Goal: Information Seeking & Learning: Compare options

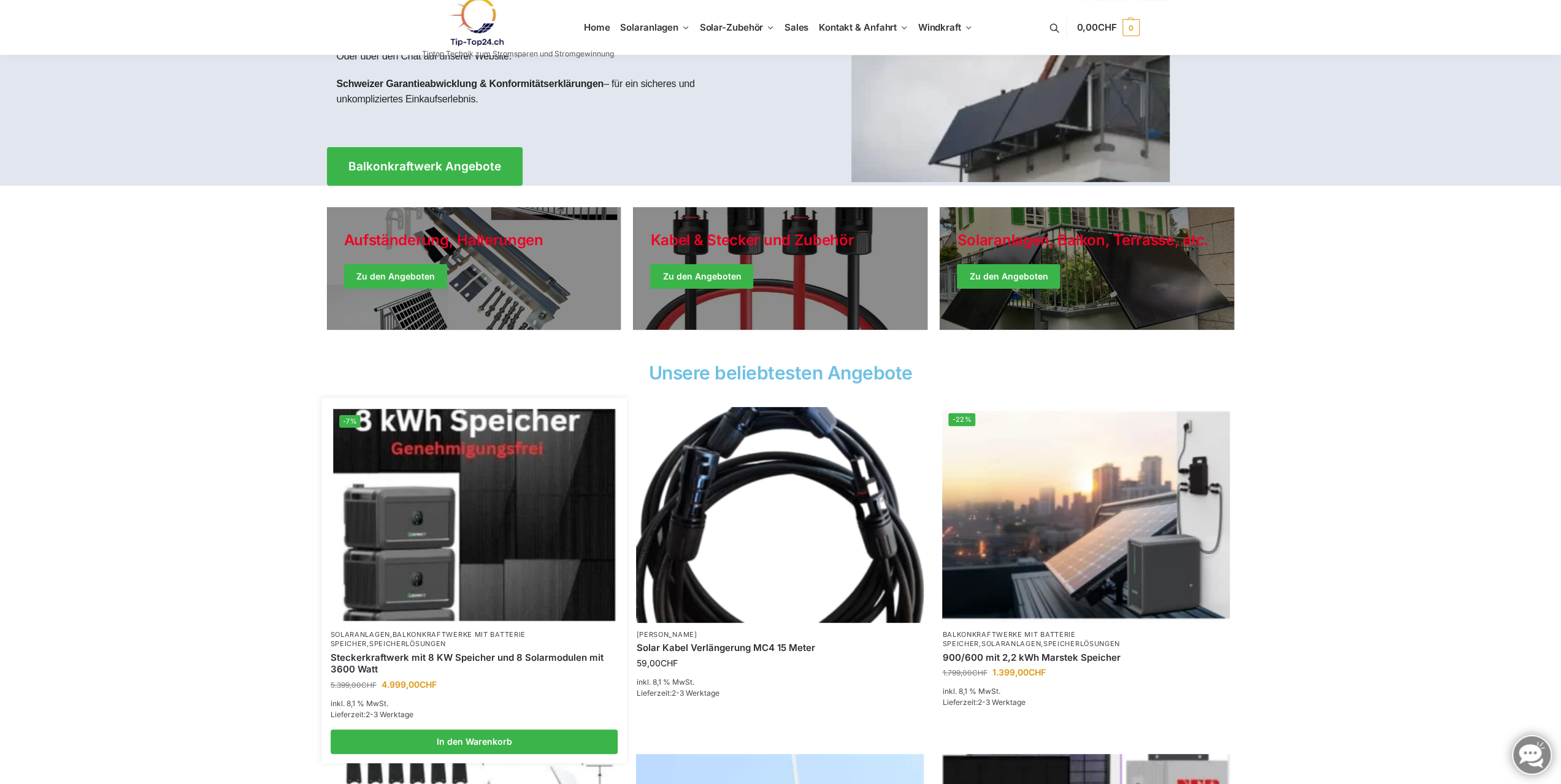
scroll to position [429, 0]
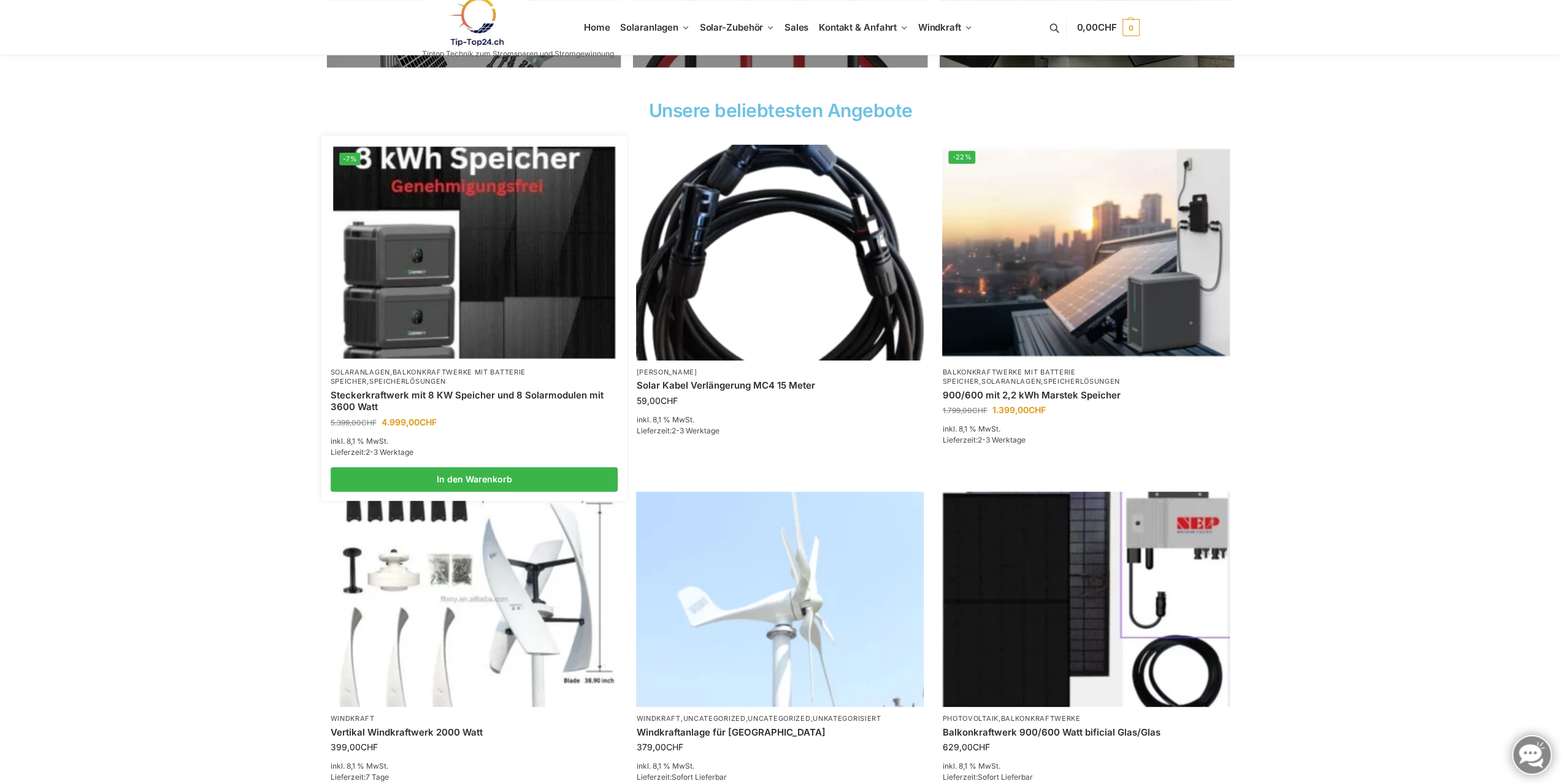
click at [479, 262] on img at bounding box center [474, 252] width 282 height 211
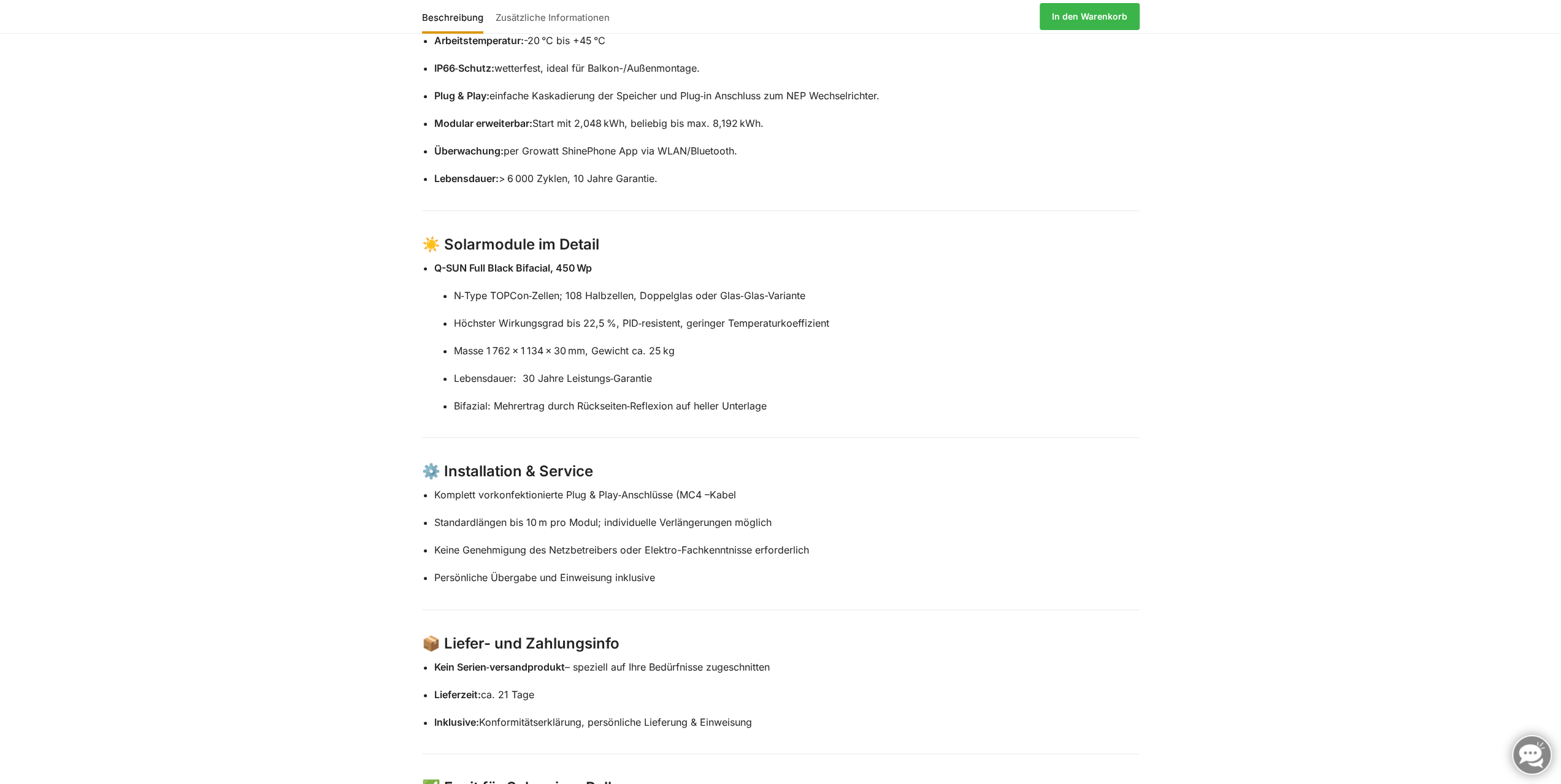
scroll to position [1226, 0]
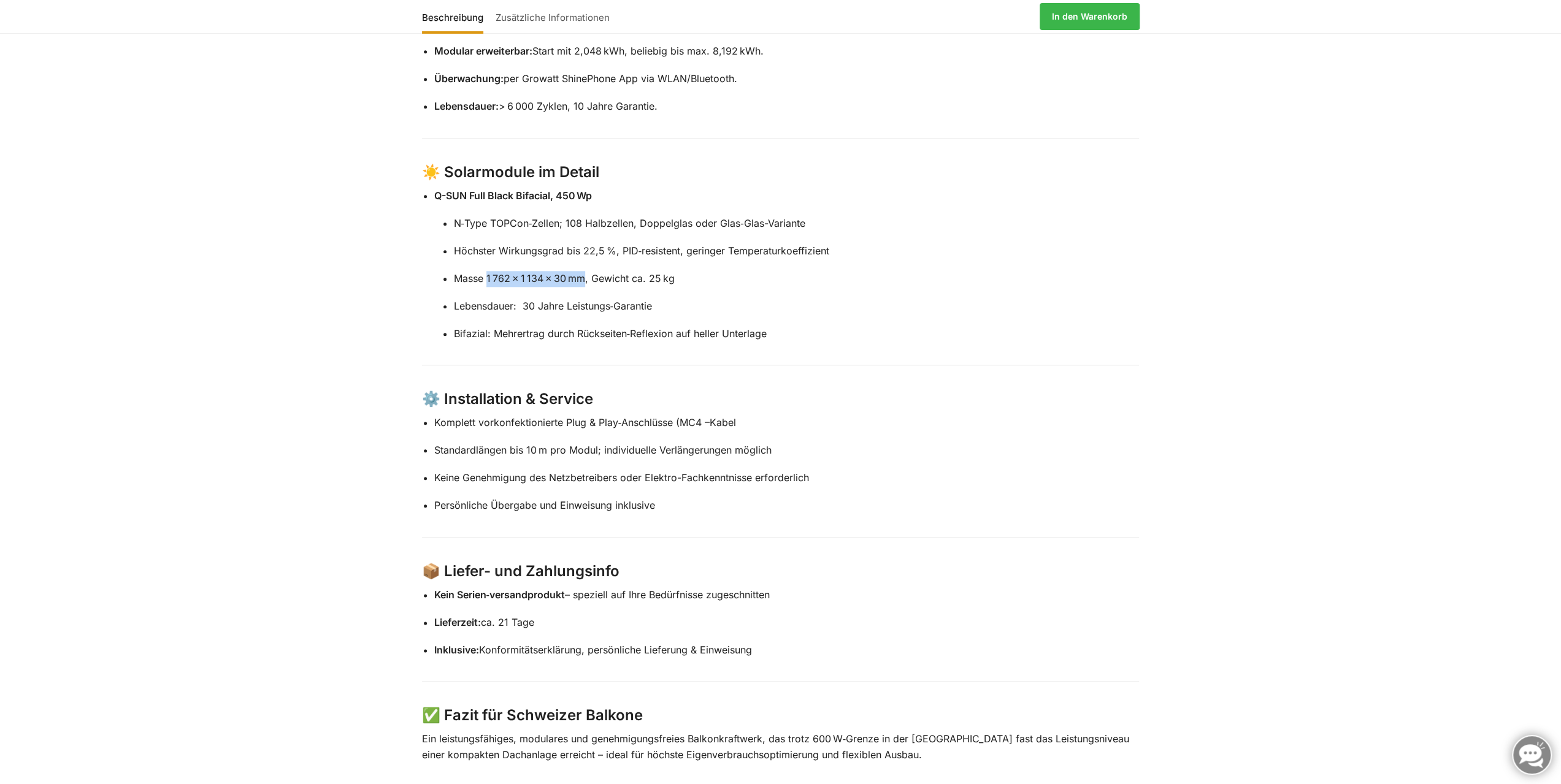
drag, startPoint x: 487, startPoint y: 276, endPoint x: 581, endPoint y: 278, distance: 94.0
click at [581, 278] on p "Masse 1 762 × 1 134 × 30 mm, Gewicht ca. 25 kg" at bounding box center [797, 278] width 686 height 16
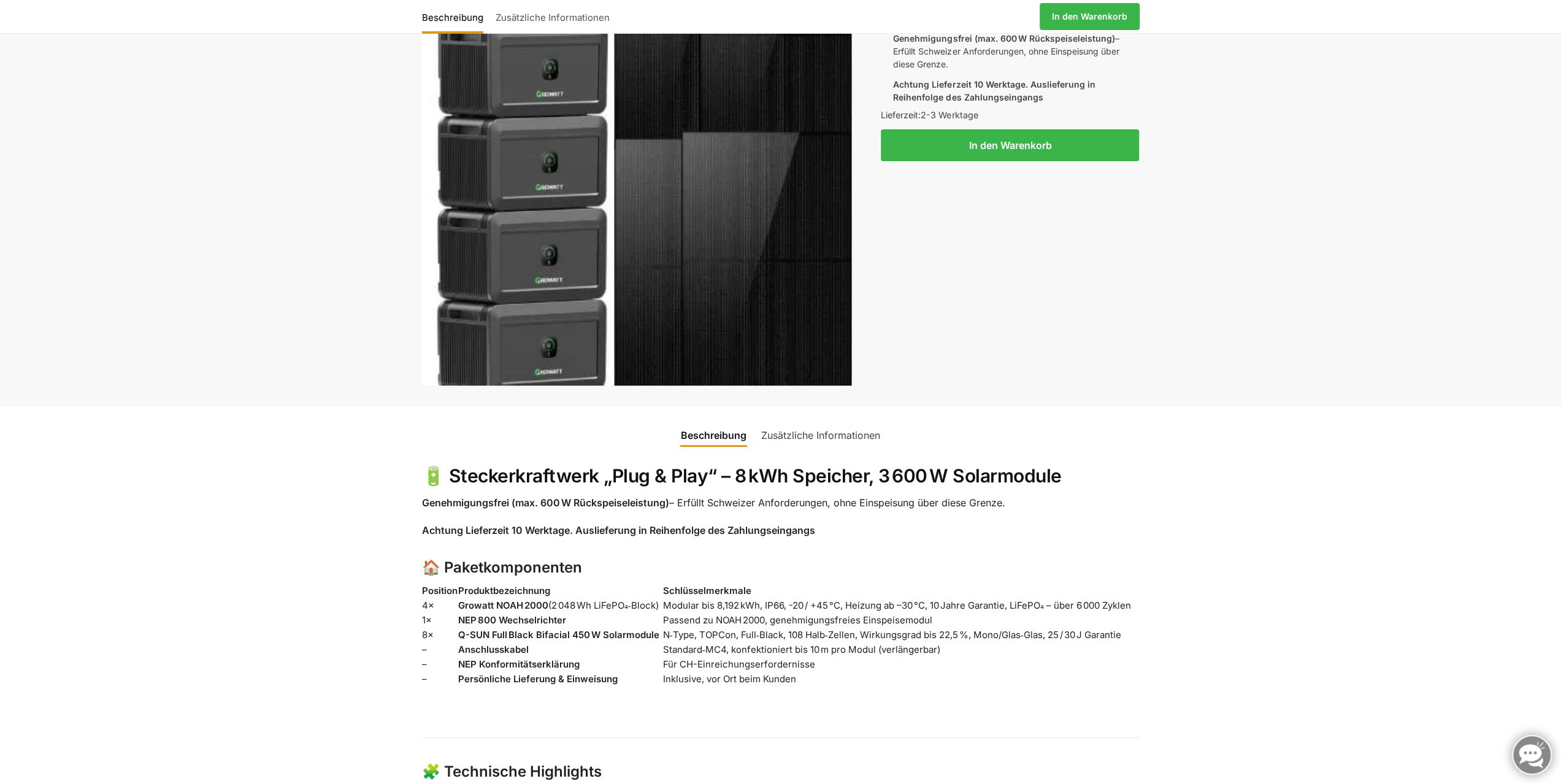
scroll to position [122, 0]
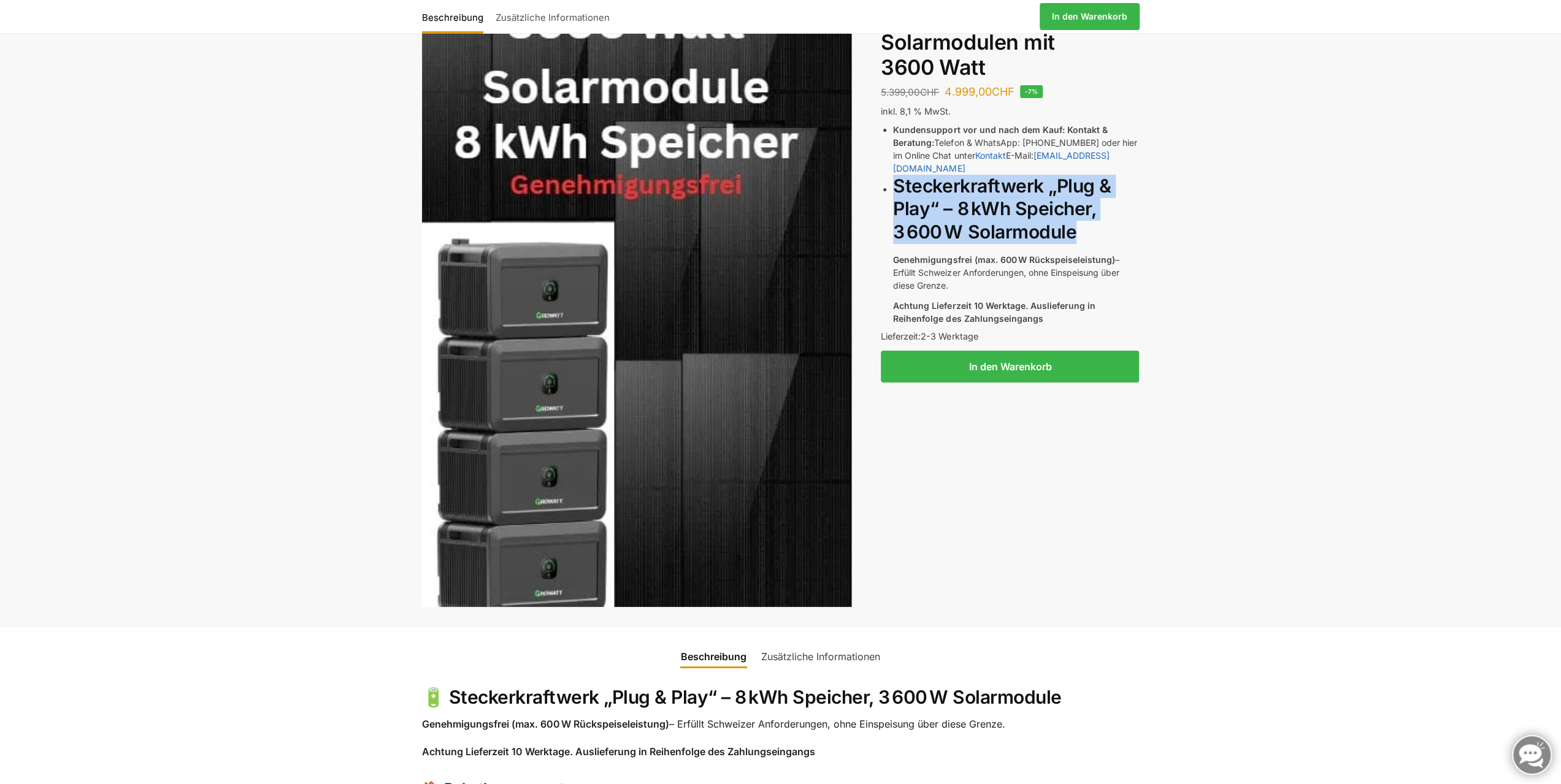
drag, startPoint x: 896, startPoint y: 171, endPoint x: 1080, endPoint y: 224, distance: 191.5
click at [1080, 224] on h2 "Steckerkraftwerk „Plug & Play“ – 8 kWh Speicher, 3 600 W Solarmodule" at bounding box center [1015, 209] width 246 height 69
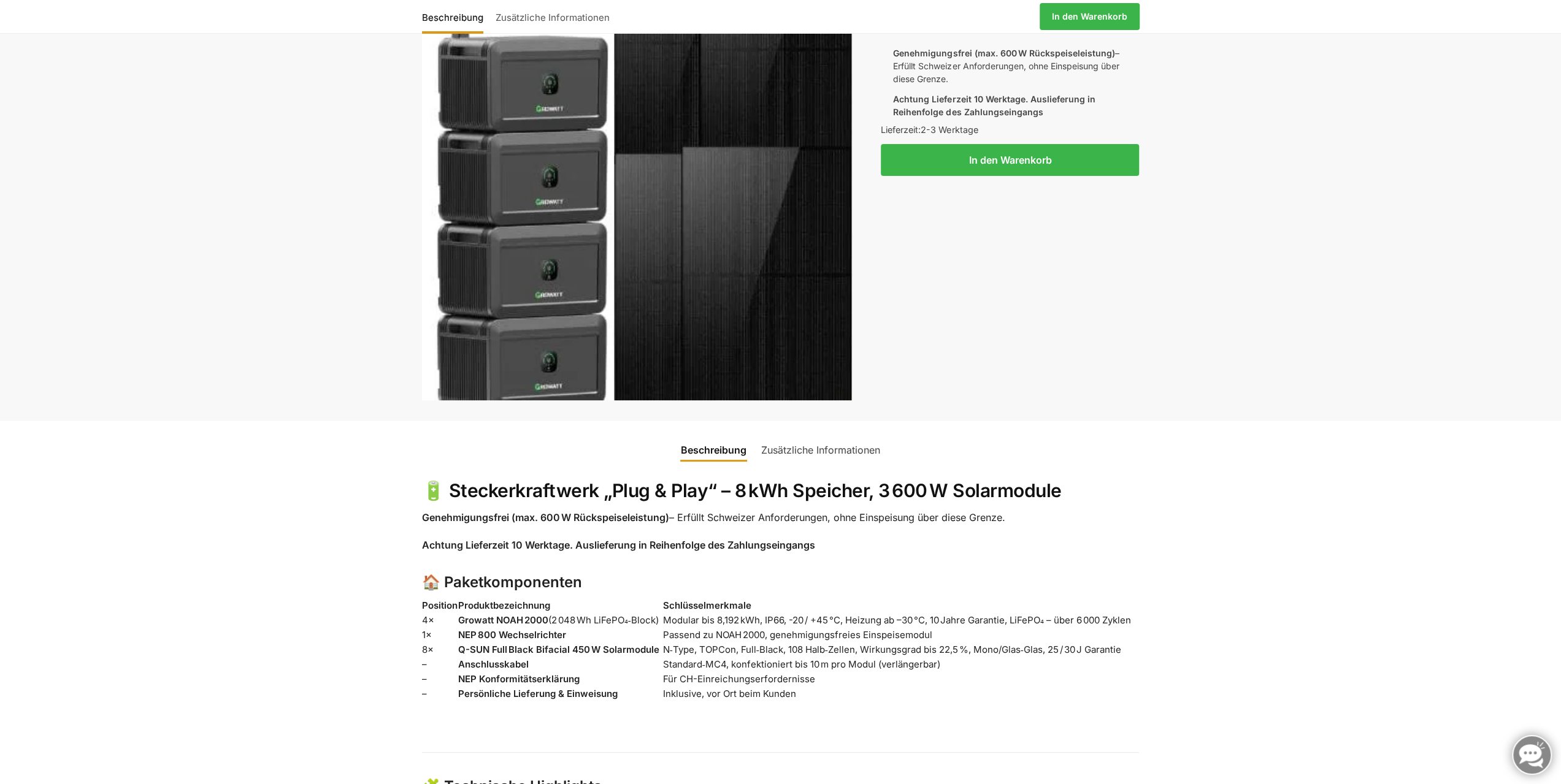
scroll to position [368, 0]
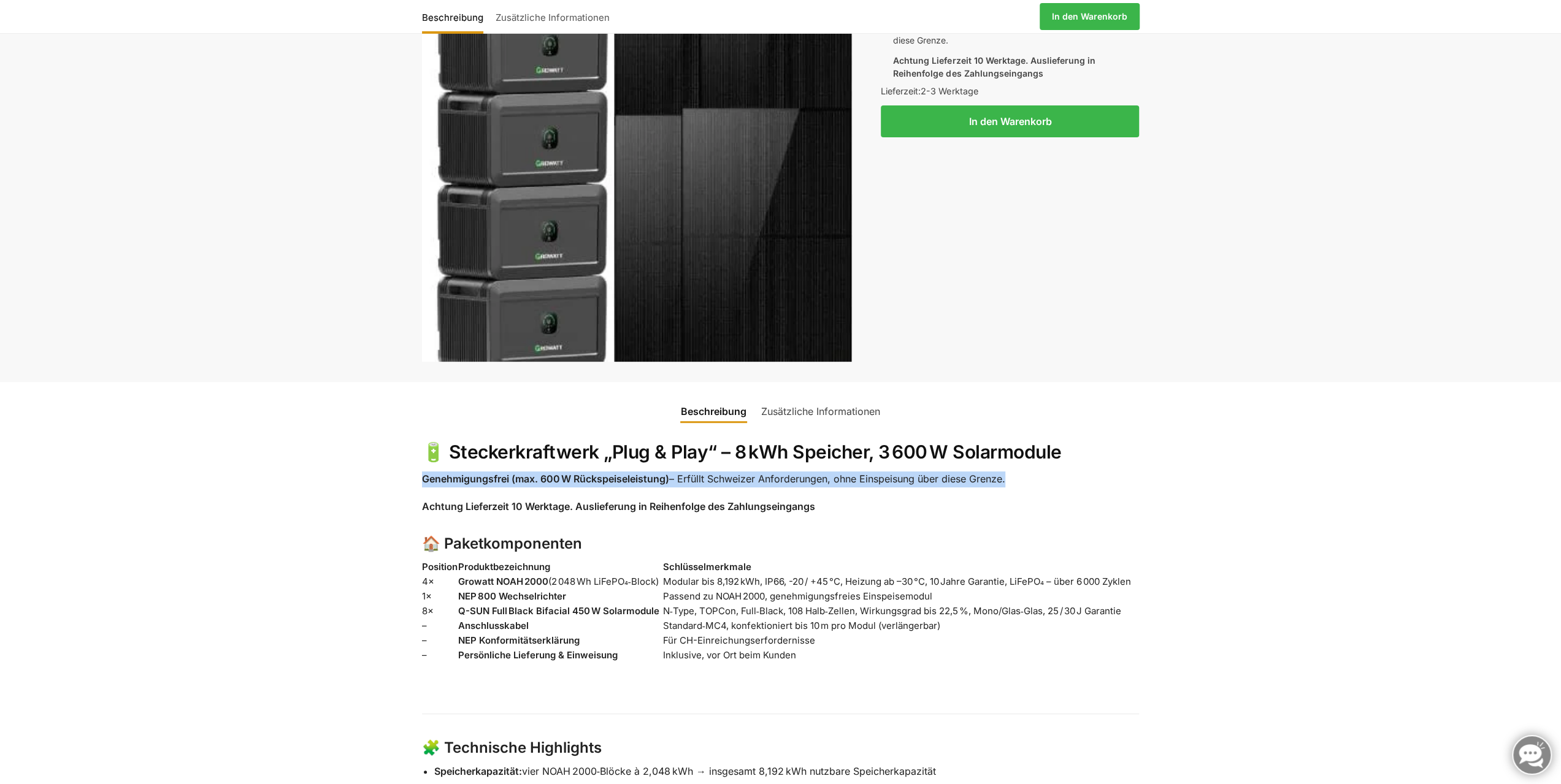
drag, startPoint x: 423, startPoint y: 478, endPoint x: 1008, endPoint y: 478, distance: 585.0
click at [1008, 478] on p "Genehmigungsfrei (max. 600 W Rückspeiseleistung) – Erfüllt Schweizer Anforderun…" at bounding box center [781, 479] width 718 height 16
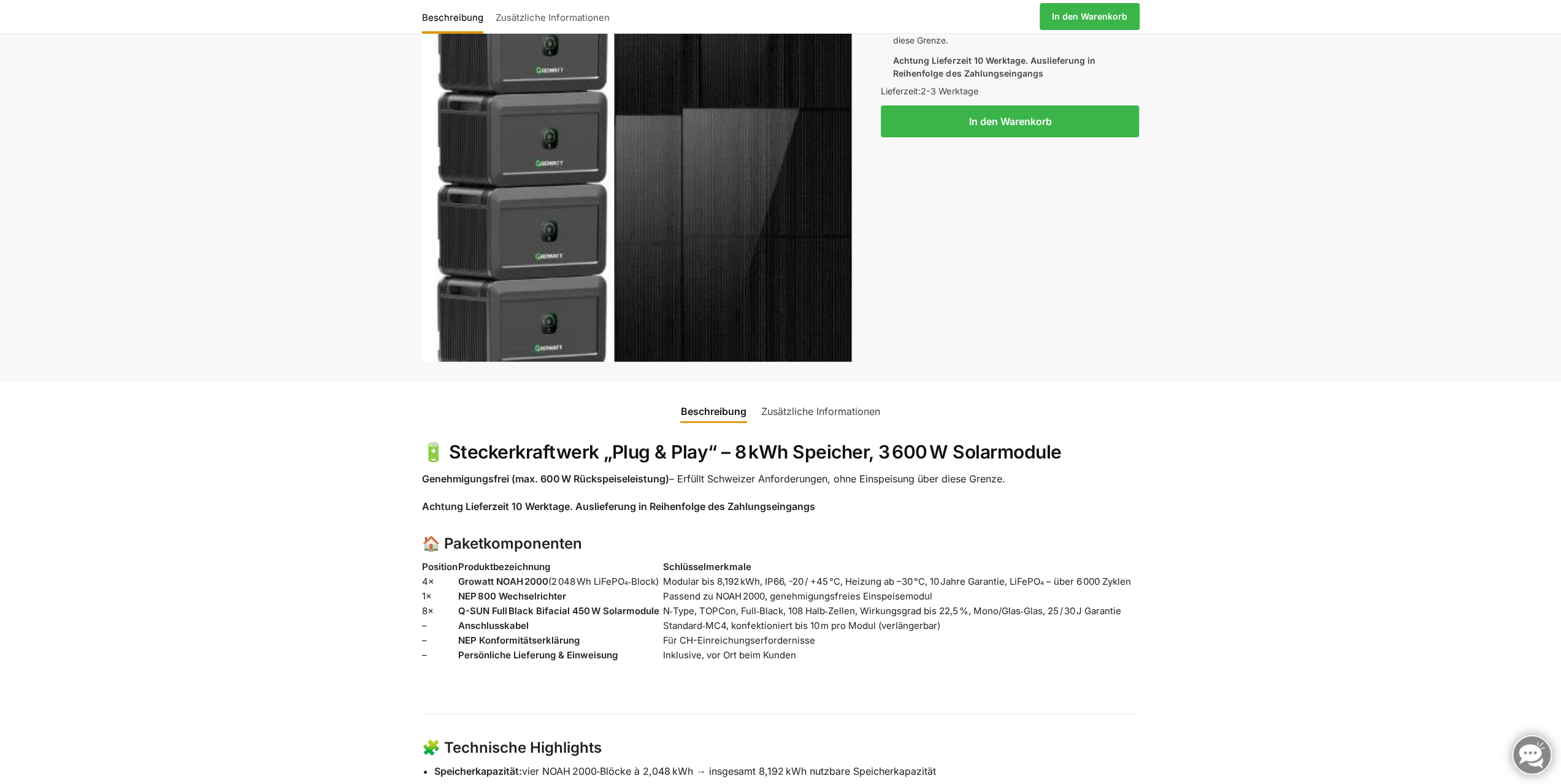
click at [293, 421] on ul "Beschreibung Zusätzliche Informationen" at bounding box center [780, 404] width 1509 height 44
drag, startPoint x: 423, startPoint y: 479, endPoint x: 1009, endPoint y: 476, distance: 586.0
click at [1009, 476] on p "Genehmigungsfrei (max. 600 W Rückspeiseleistung) – Erfüllt Schweizer Anforderun…" at bounding box center [781, 479] width 718 height 16
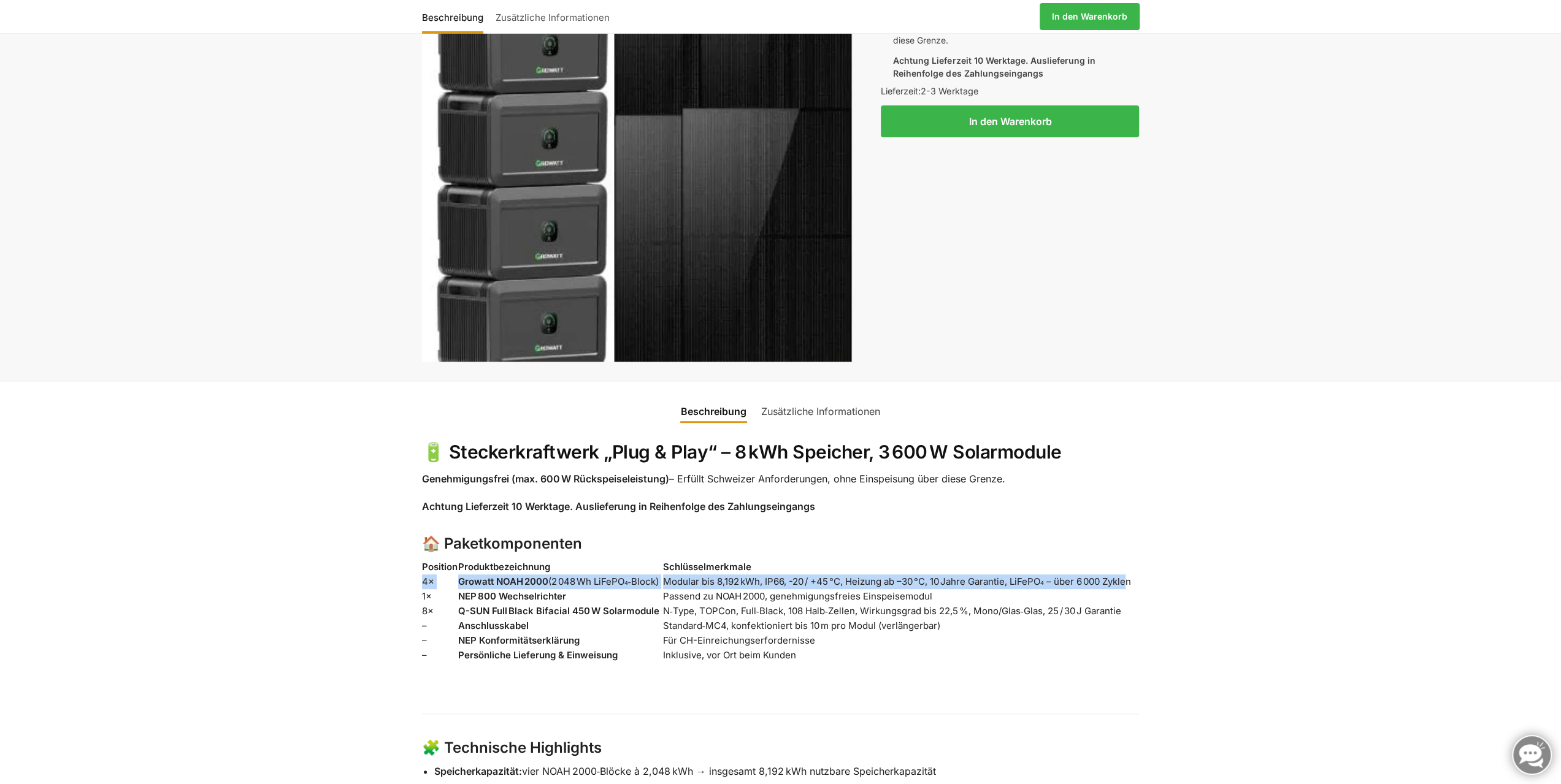
drag, startPoint x: 422, startPoint y: 582, endPoint x: 1130, endPoint y: 578, distance: 708.0
click at [1130, 578] on tr "4× Growatt NOAH 2000 (2 048 Wh LiFePO₄‑Block) Modular bis 8,192 kWh, IP66, -20 …" at bounding box center [781, 581] width 718 height 15
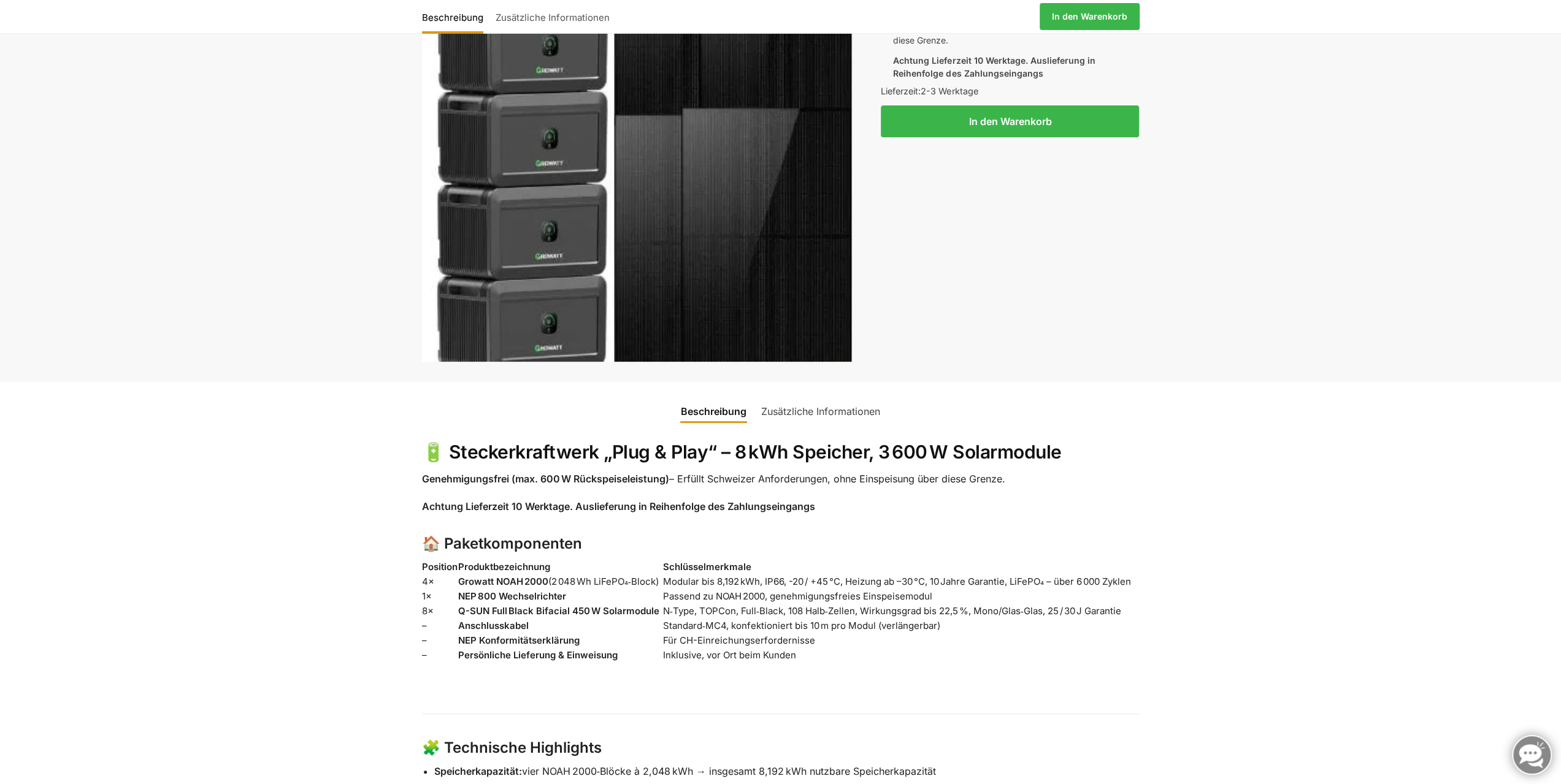
drag, startPoint x: 865, startPoint y: 608, endPoint x: 1122, endPoint y: 608, distance: 257.0
click at [1122, 608] on td "N‑Type, TOPCon, Full‑Black, 108 Halb‑Zellen, Wirkungsgrad bis 22,5 %, Mono/Glas…" at bounding box center [901, 611] width 476 height 15
click at [990, 660] on td "Inklusive, vor Ort beim Kunden" at bounding box center [901, 655] width 476 height 15
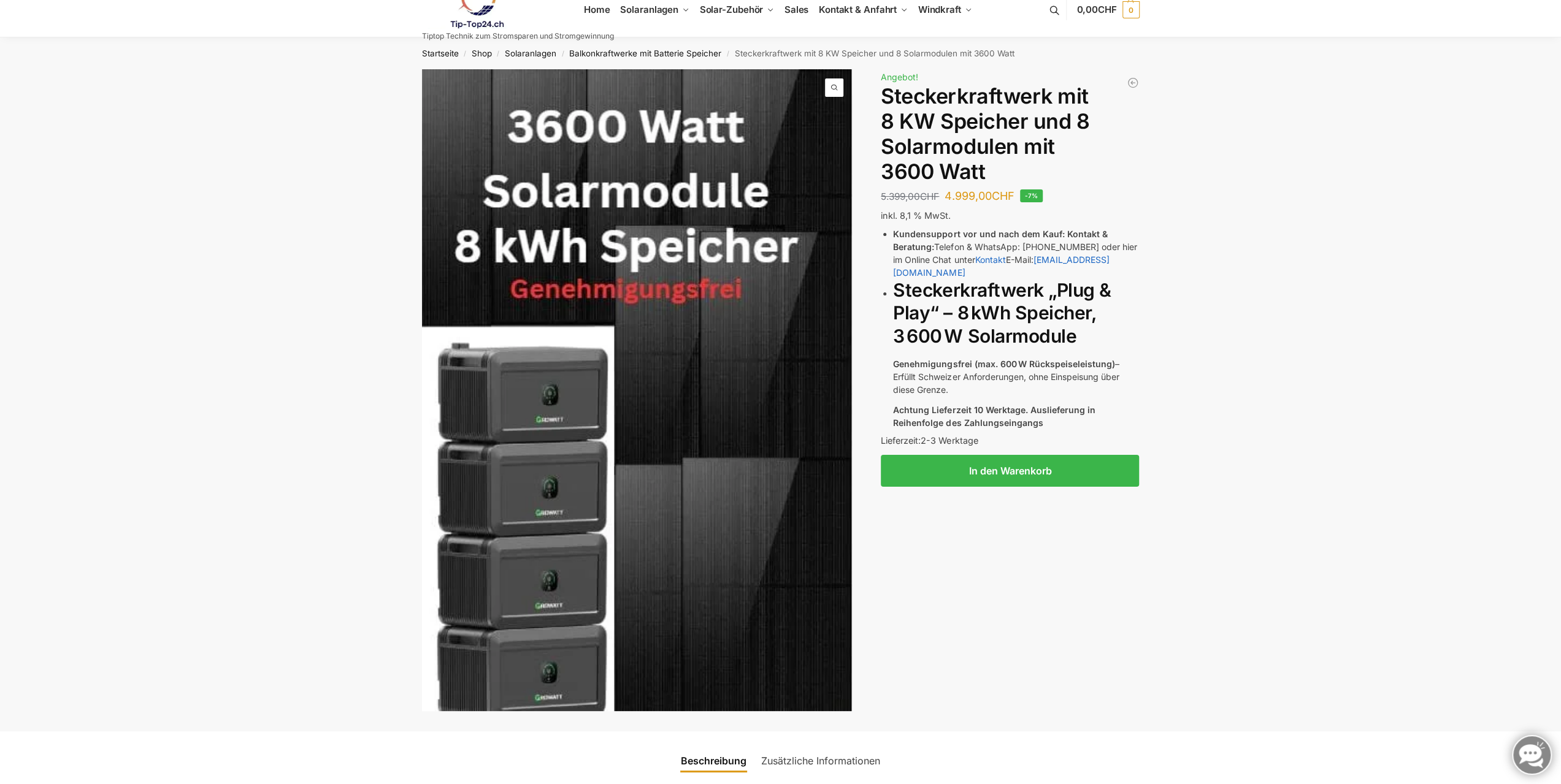
scroll to position [0, 0]
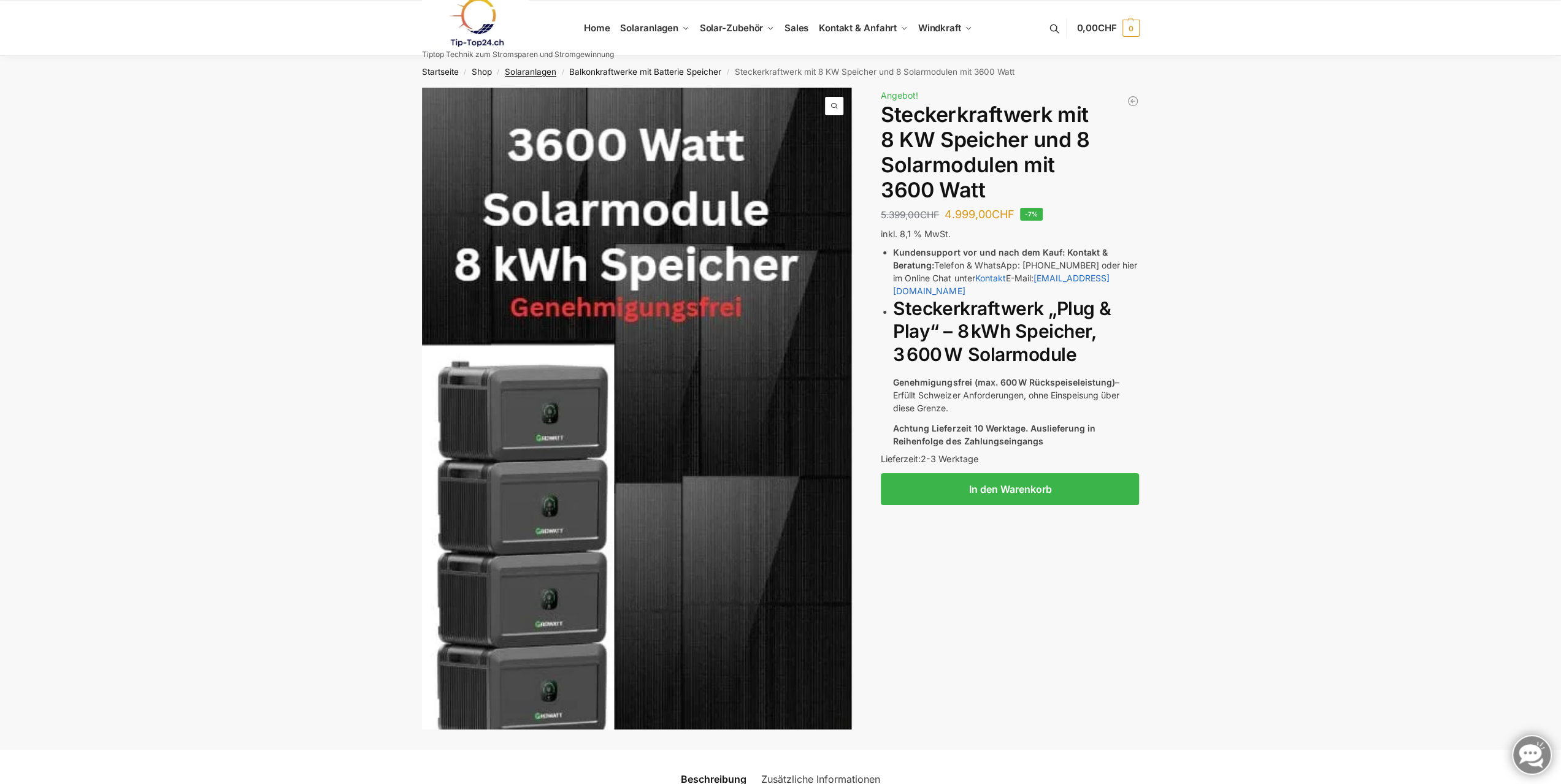
click at [532, 73] on link "Solaranlagen" at bounding box center [530, 72] width 52 height 10
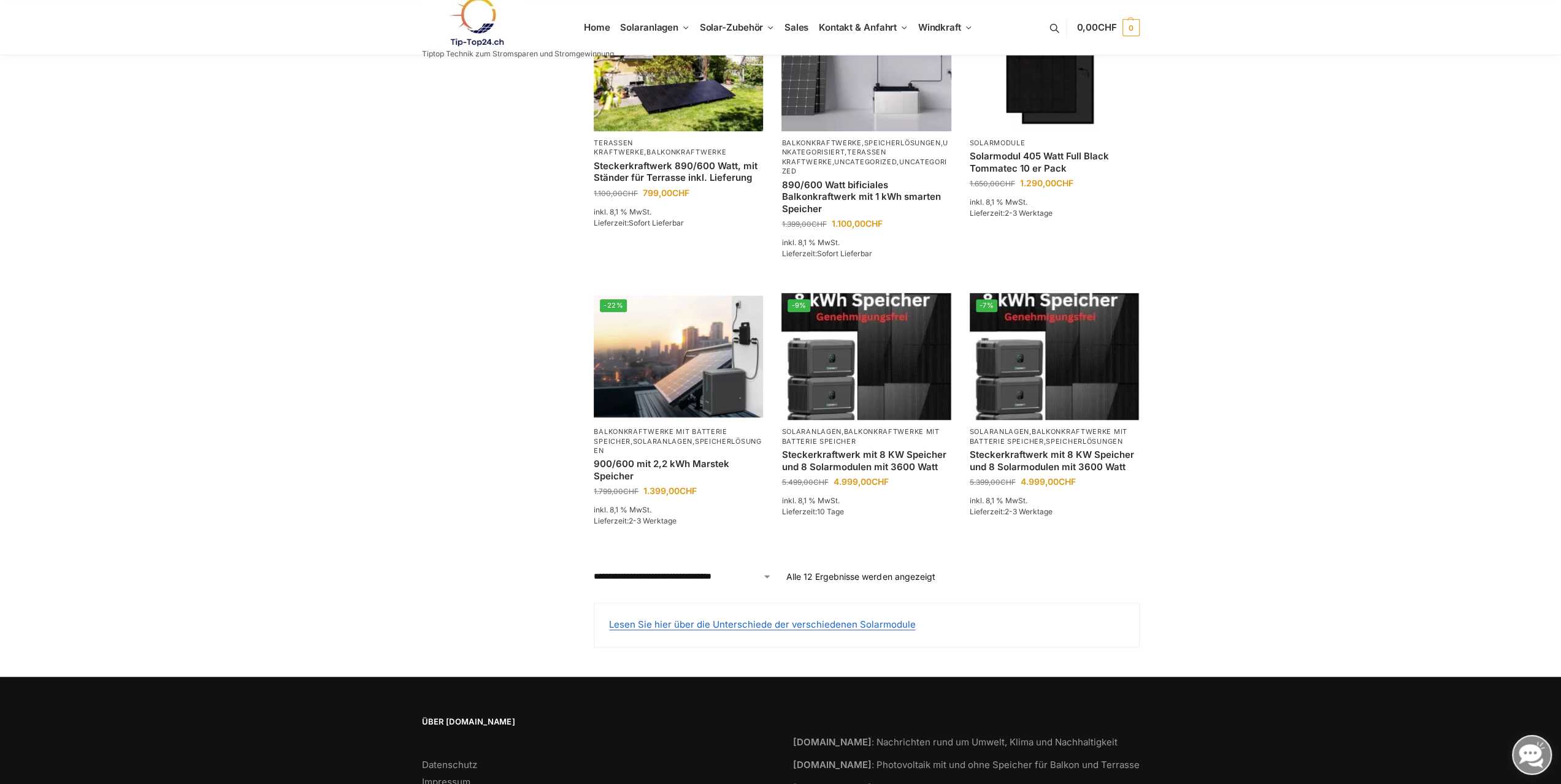
scroll to position [858, 0]
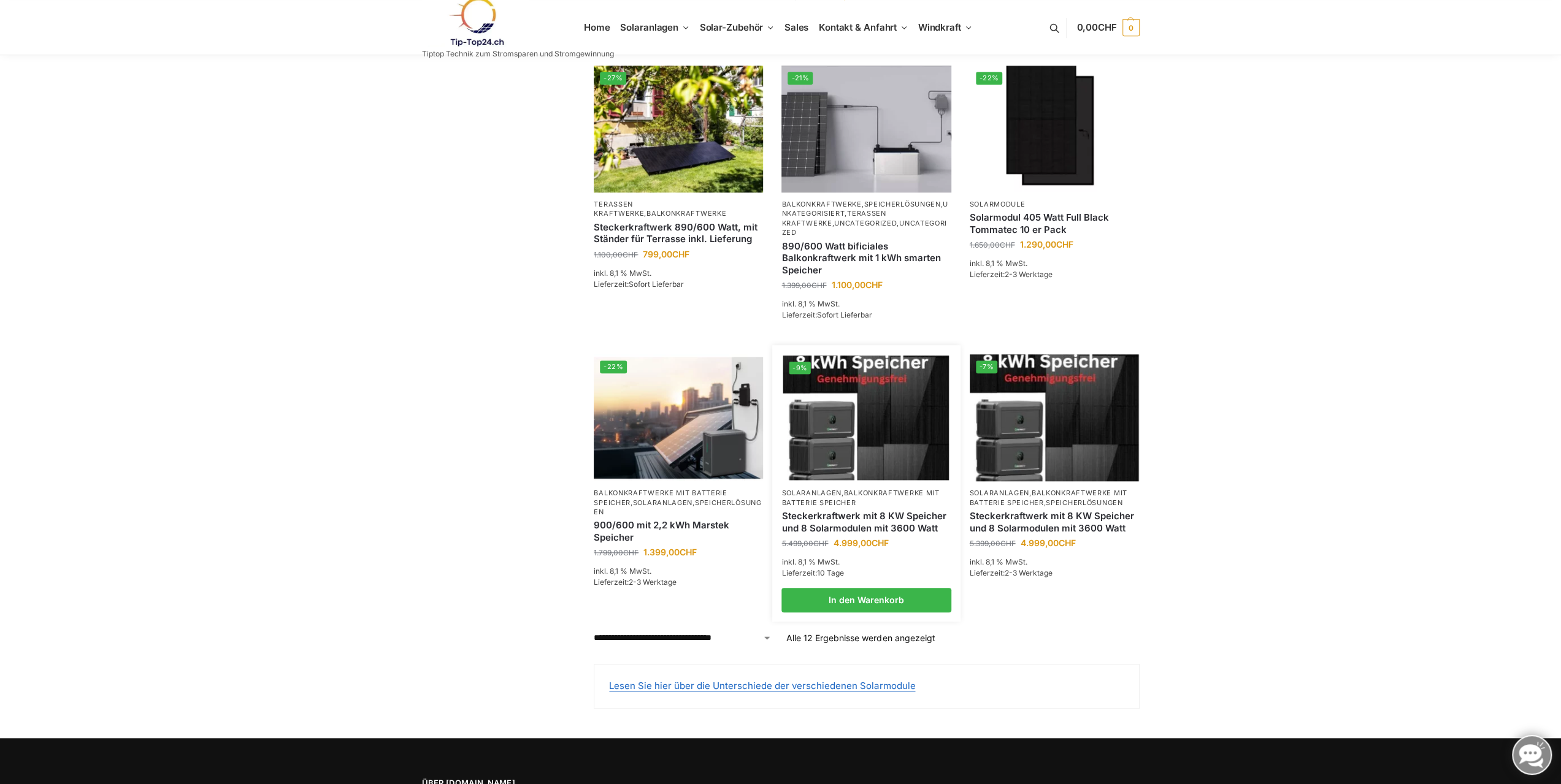
click at [882, 383] on img at bounding box center [866, 418] width 167 height 124
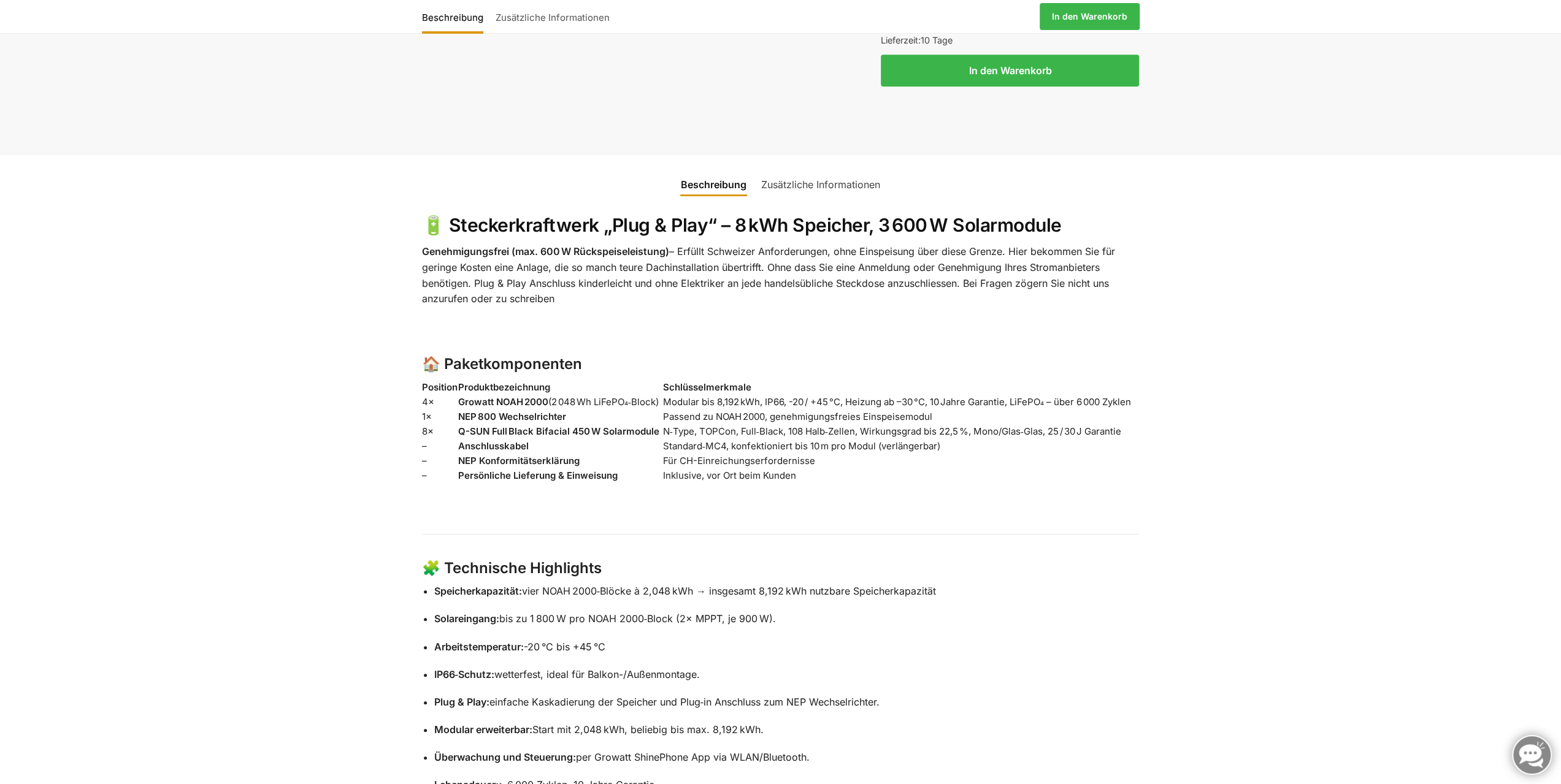
scroll to position [1042, 0]
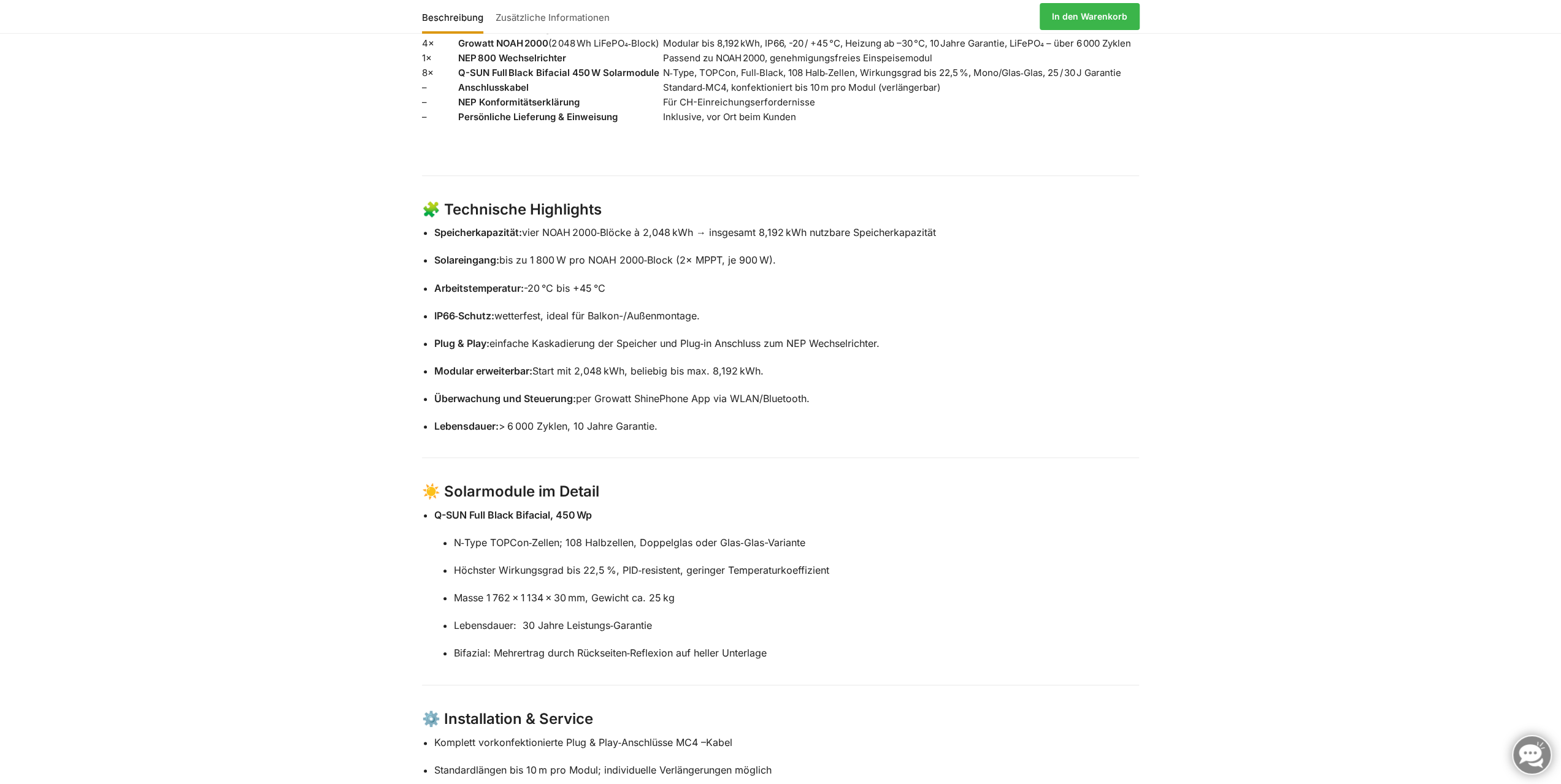
drag, startPoint x: 709, startPoint y: 206, endPoint x: 970, endPoint y: 205, distance: 261.0
click at [970, 225] on p "Speicherkapazität: vier NOAH 2000‑Blöcke à 2,048 kWh → insgesamt 8,192 kWh nutz…" at bounding box center [787, 233] width 705 height 16
click at [984, 280] on p "Arbeitstemperatur: -20 °C bis +45 °C" at bounding box center [787, 288] width 705 height 16
drag, startPoint x: 437, startPoint y: 233, endPoint x: 823, endPoint y: 242, distance: 386.1
click at [823, 242] on ul "Speicherkapazität: vier NOAH 2000‑Blöcke à 2,048 kWh → insgesamt 8,192 kWh nutz…" at bounding box center [787, 329] width 705 height 209
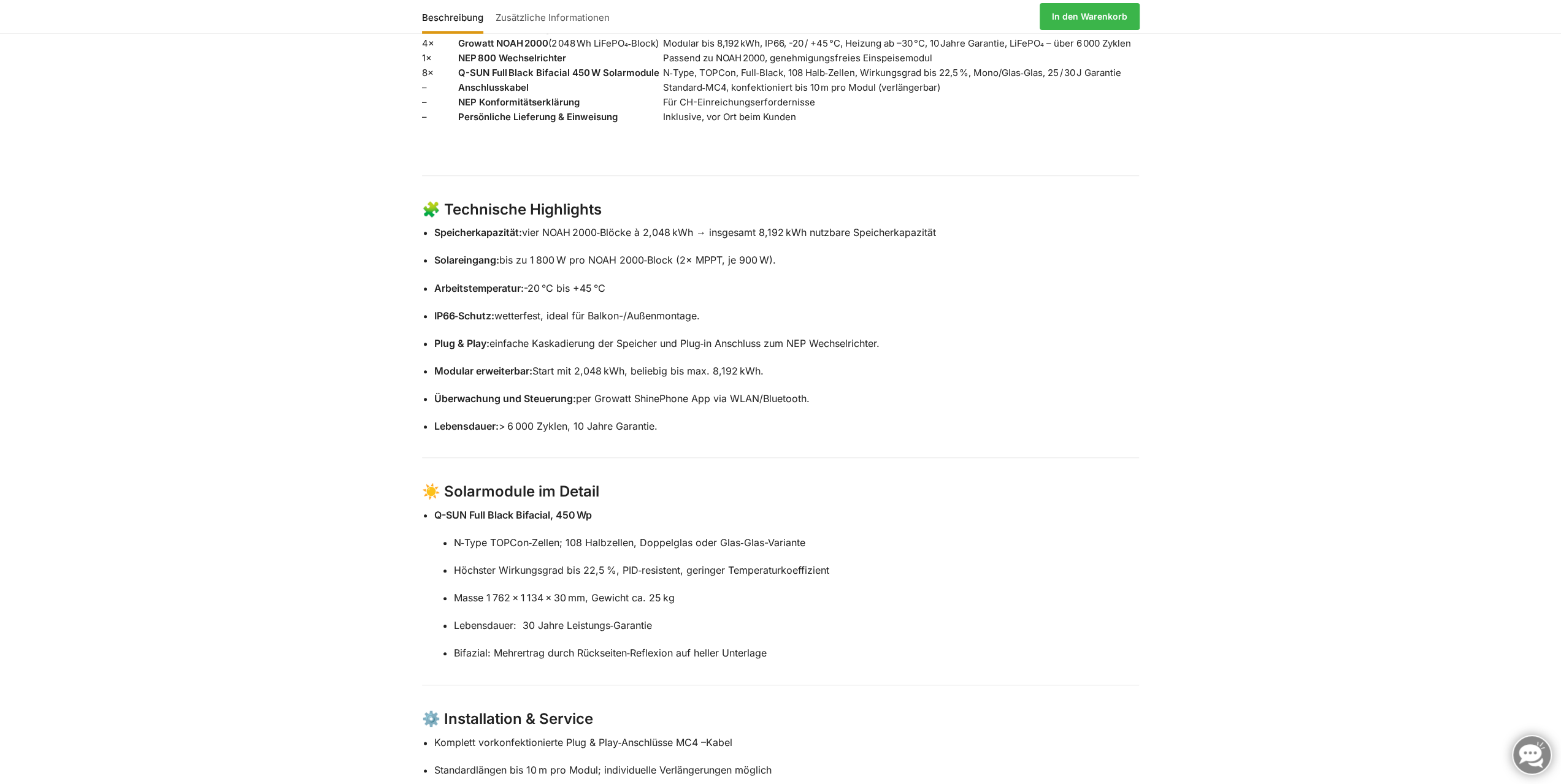
click at [1041, 336] on p "Plug & Play: einfache Kaskadierung der Speicher und Plug‑in Anschluss zum NEP W…" at bounding box center [787, 343] width 705 height 16
drag, startPoint x: 436, startPoint y: 231, endPoint x: 956, endPoint y: 280, distance: 522.3
click at [806, 252] on p "Solareingang: bis zu 1 800 W pro NOAH 2000‑Block (2× MPPT, je 900 W)." at bounding box center [787, 260] width 705 height 16
click at [974, 308] on p "IP66‑Schutz: wetterfest, ideal für Balkon-/Außenmontage." at bounding box center [787, 316] width 705 height 16
drag, startPoint x: 435, startPoint y: 230, endPoint x: 769, endPoint y: 243, distance: 334.3
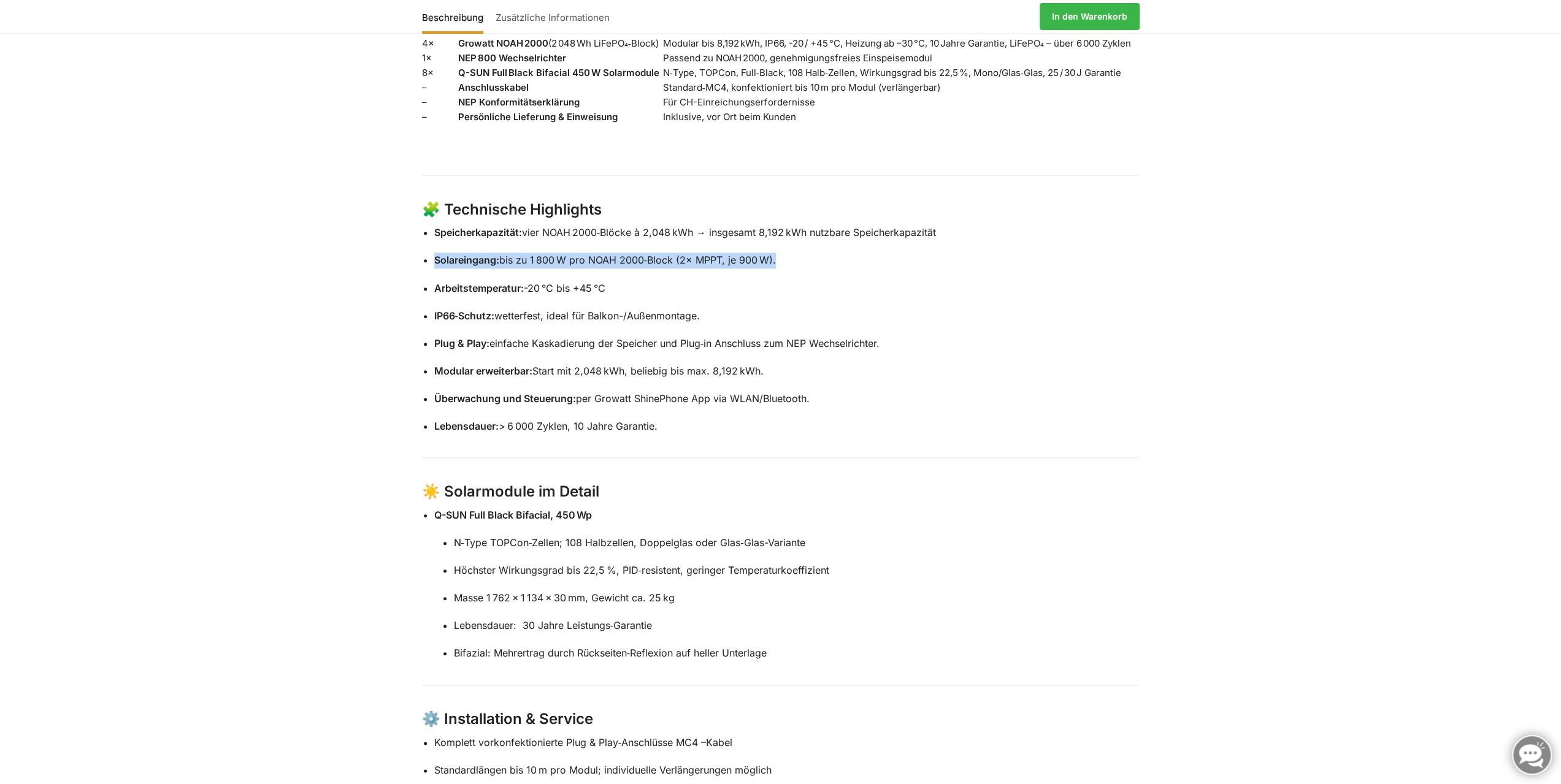
click at [769, 243] on ul "Speicherkapazität: vier NOAH 2000‑Blöcke à 2,048 kWh → insgesamt 8,192 kWh nutz…" at bounding box center [787, 329] width 705 height 209
click at [329, 266] on div "Beschreibung Zusätzliche Informationen 🔋 Steckerkraftwerk „Plug & Play“ – 8 kWh…" at bounding box center [780, 555] width 1561 height 1518
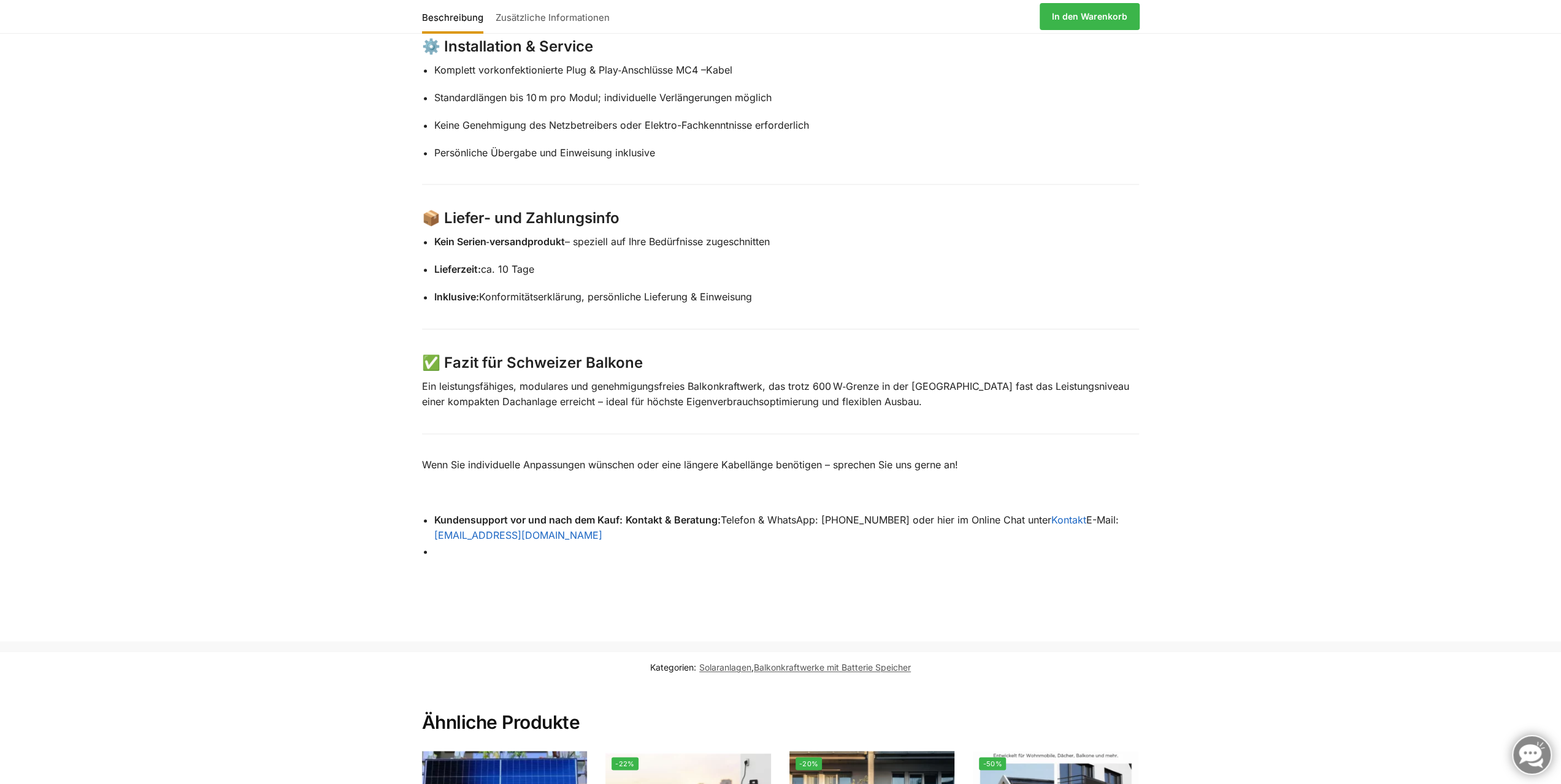
scroll to position [1716, 0]
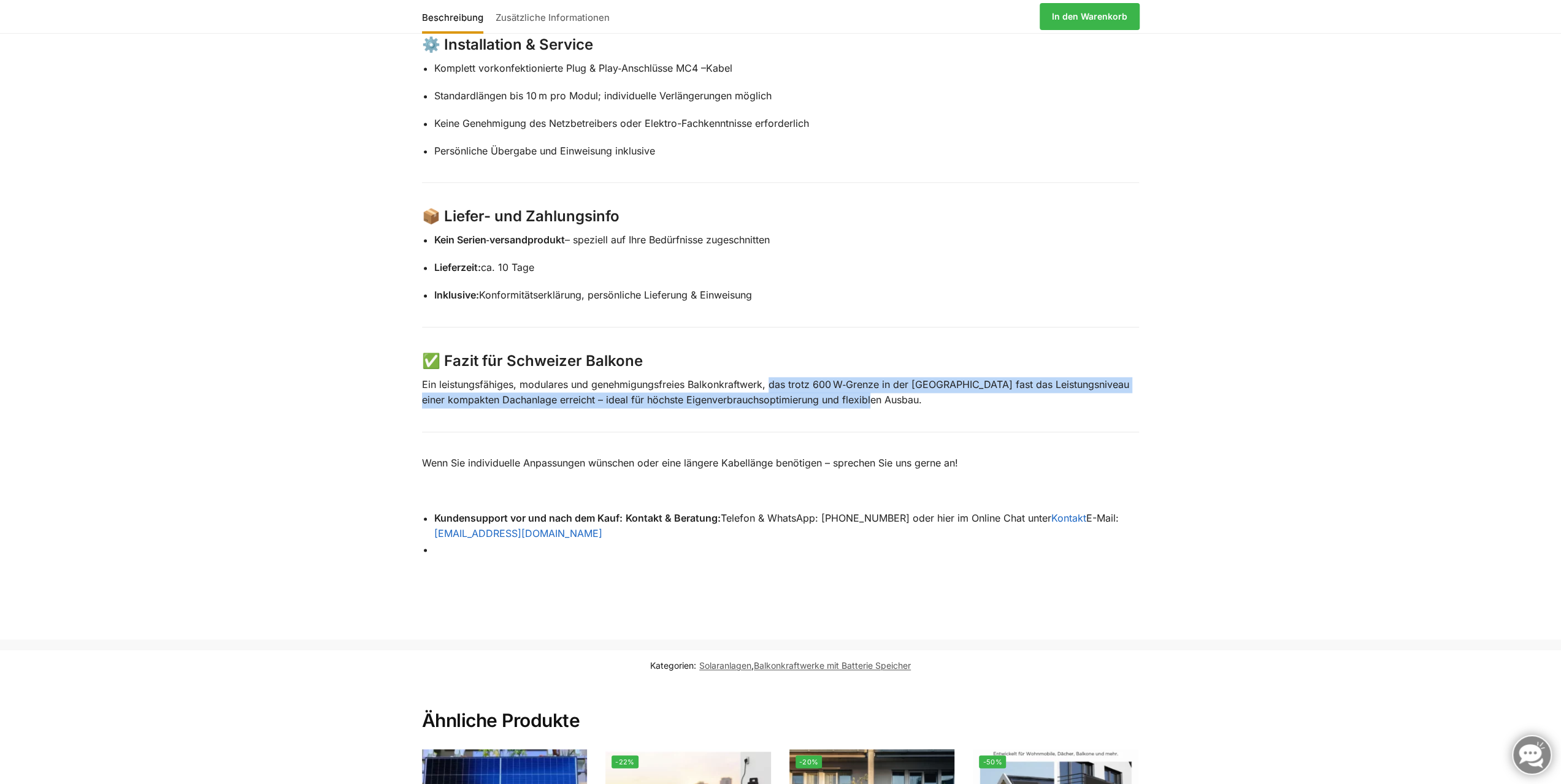
drag, startPoint x: 770, startPoint y: 354, endPoint x: 1309, endPoint y: 408, distance: 541.7
click at [921, 377] on p "Ein leistungsfähiges, modulares und genehmigungsfreies Balkonkraftwerk, das tro…" at bounding box center [781, 392] width 718 height 31
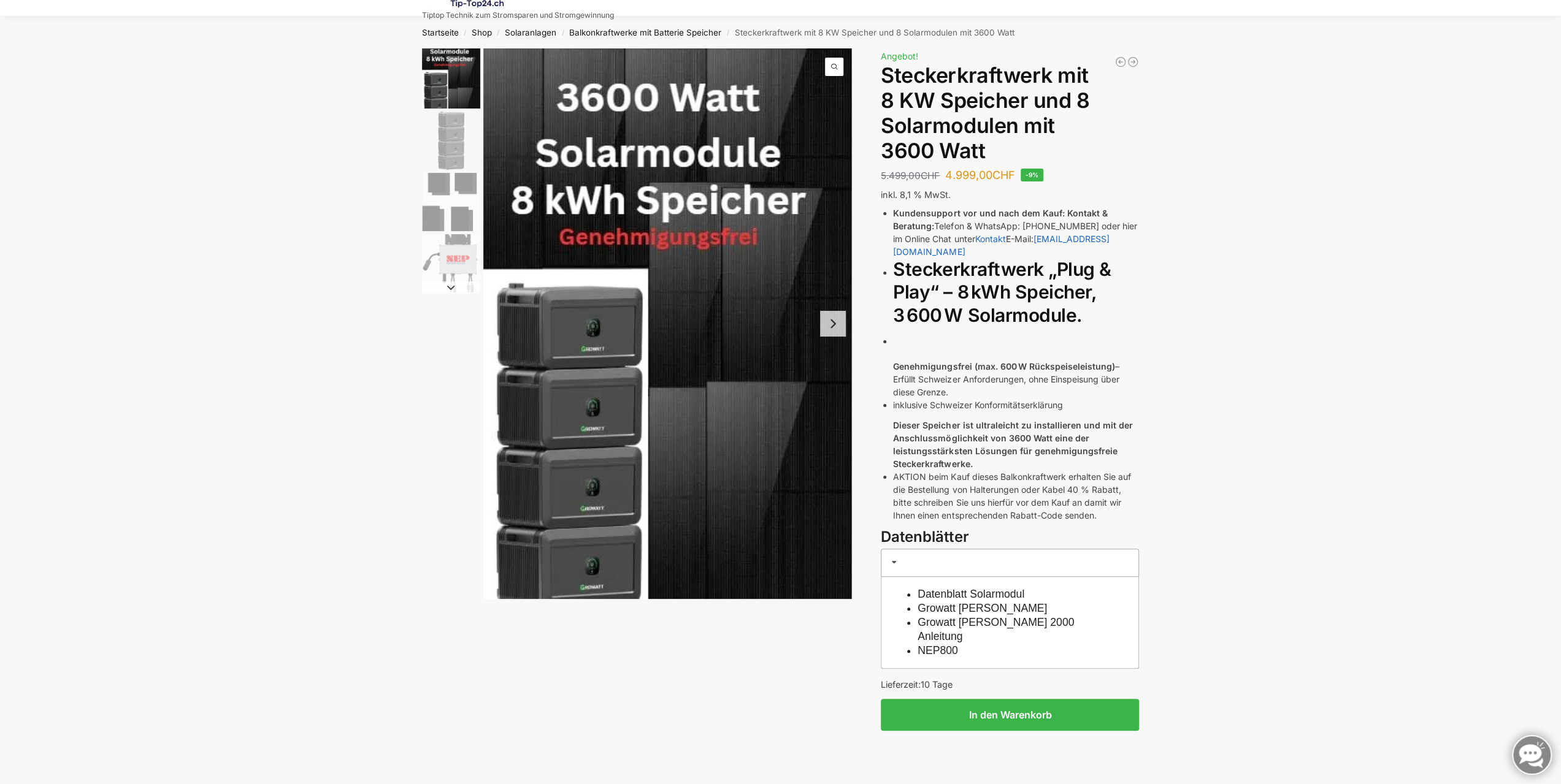
scroll to position [0, 0]
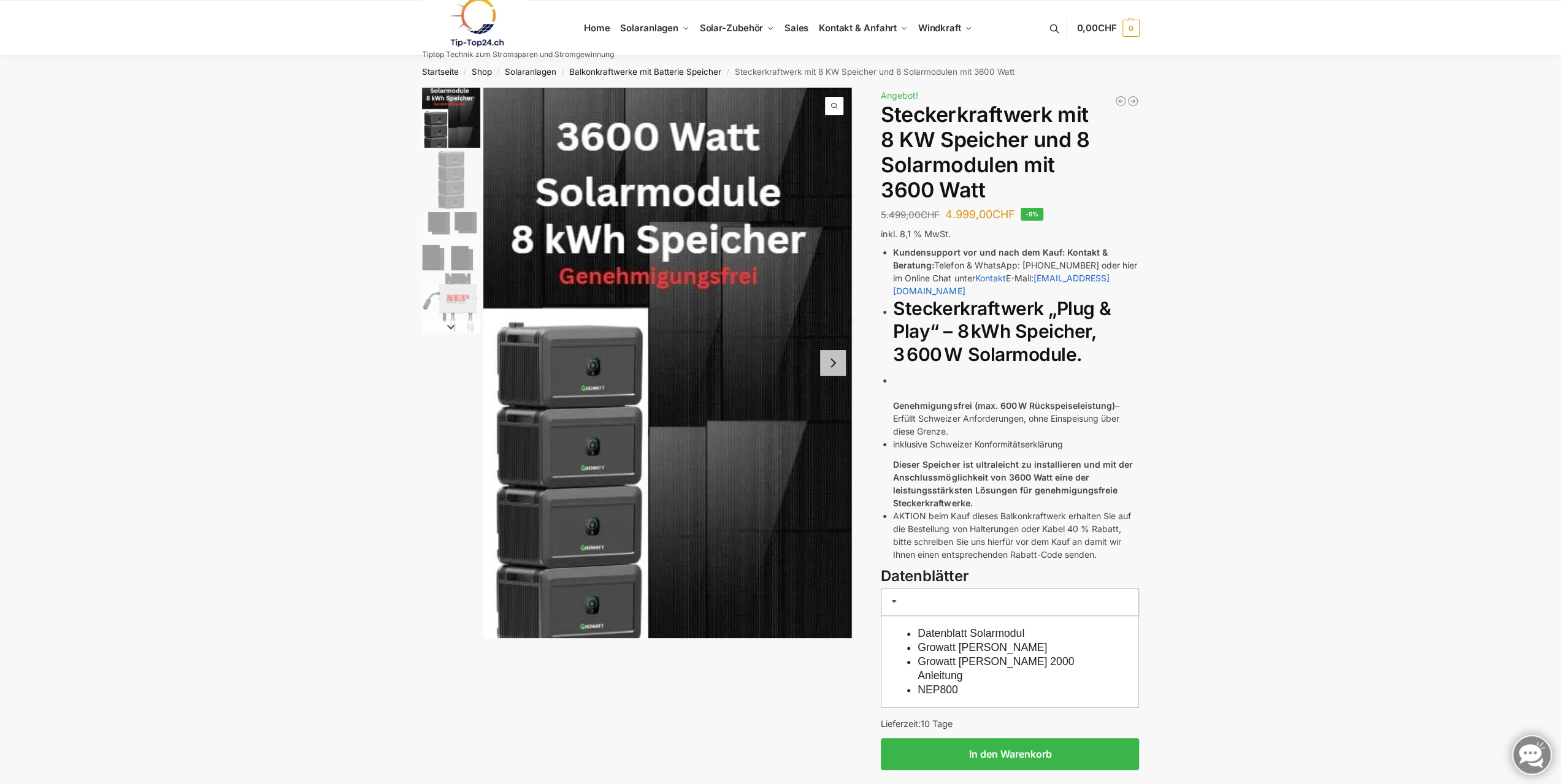
drag, startPoint x: 894, startPoint y: 515, endPoint x: 1150, endPoint y: 514, distance: 256.0
click at [1150, 514] on div "Beschreibung Zusätzliche Informationen 5.499,00 CHF Ursprünglicher Preis war: 5…" at bounding box center [780, 462] width 769 height 750
click at [476, 178] on img "2 / 4" at bounding box center [451, 180] width 58 height 58
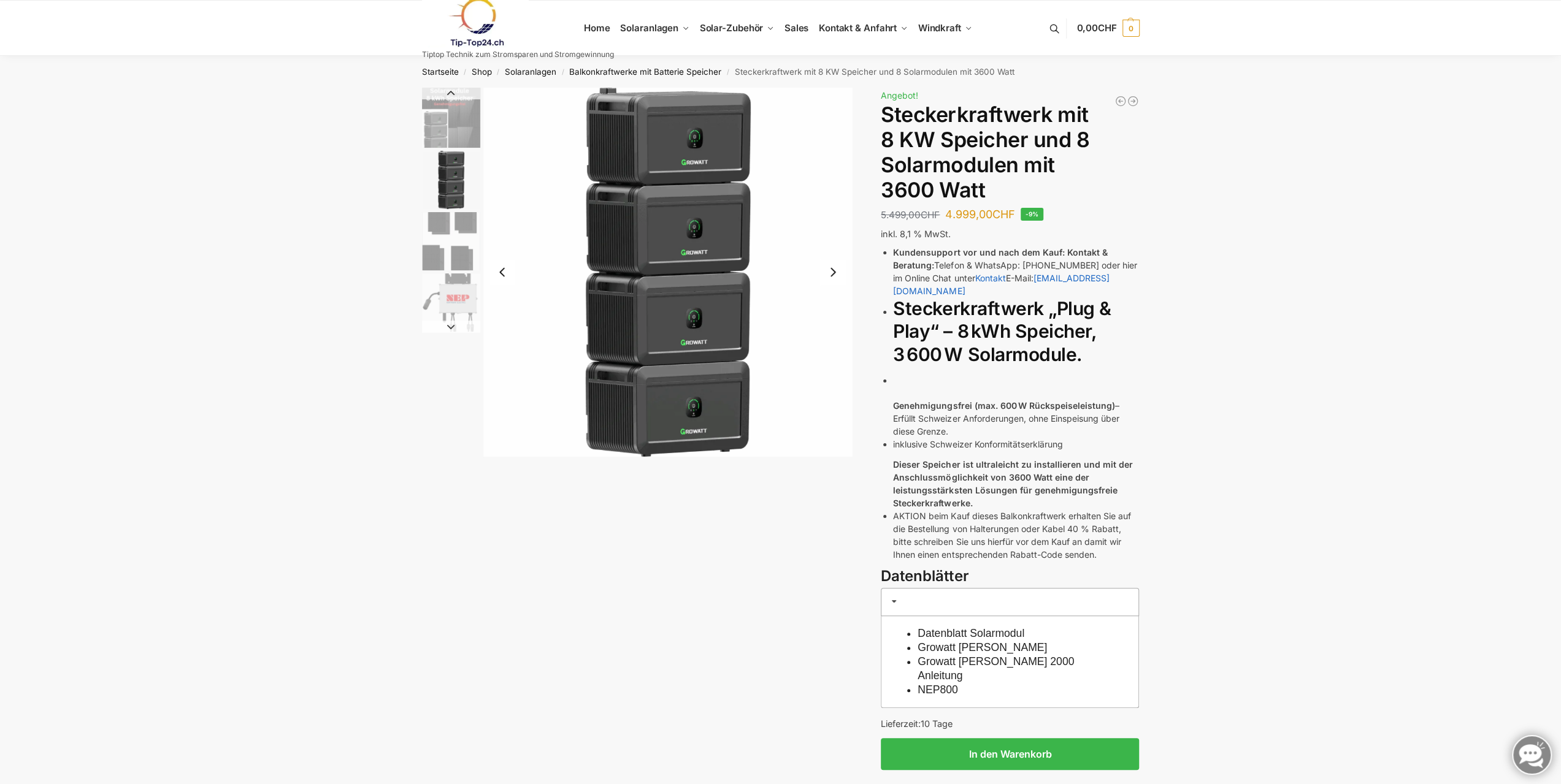
click at [524, 71] on link "Solaranlagen" at bounding box center [530, 72] width 52 height 10
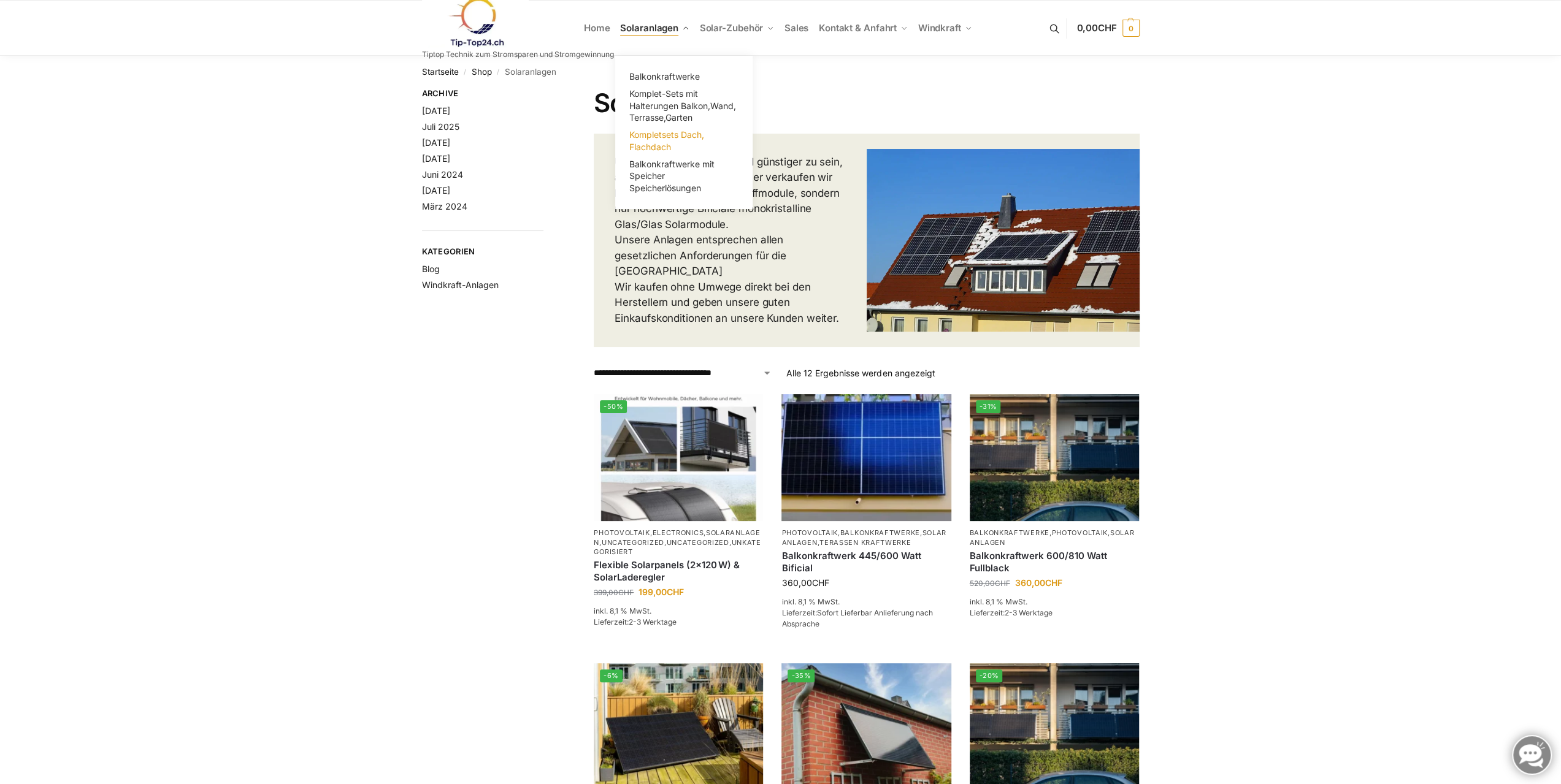
click at [647, 132] on span "Kompletsets Dach, Flachdach" at bounding box center [666, 141] width 75 height 22
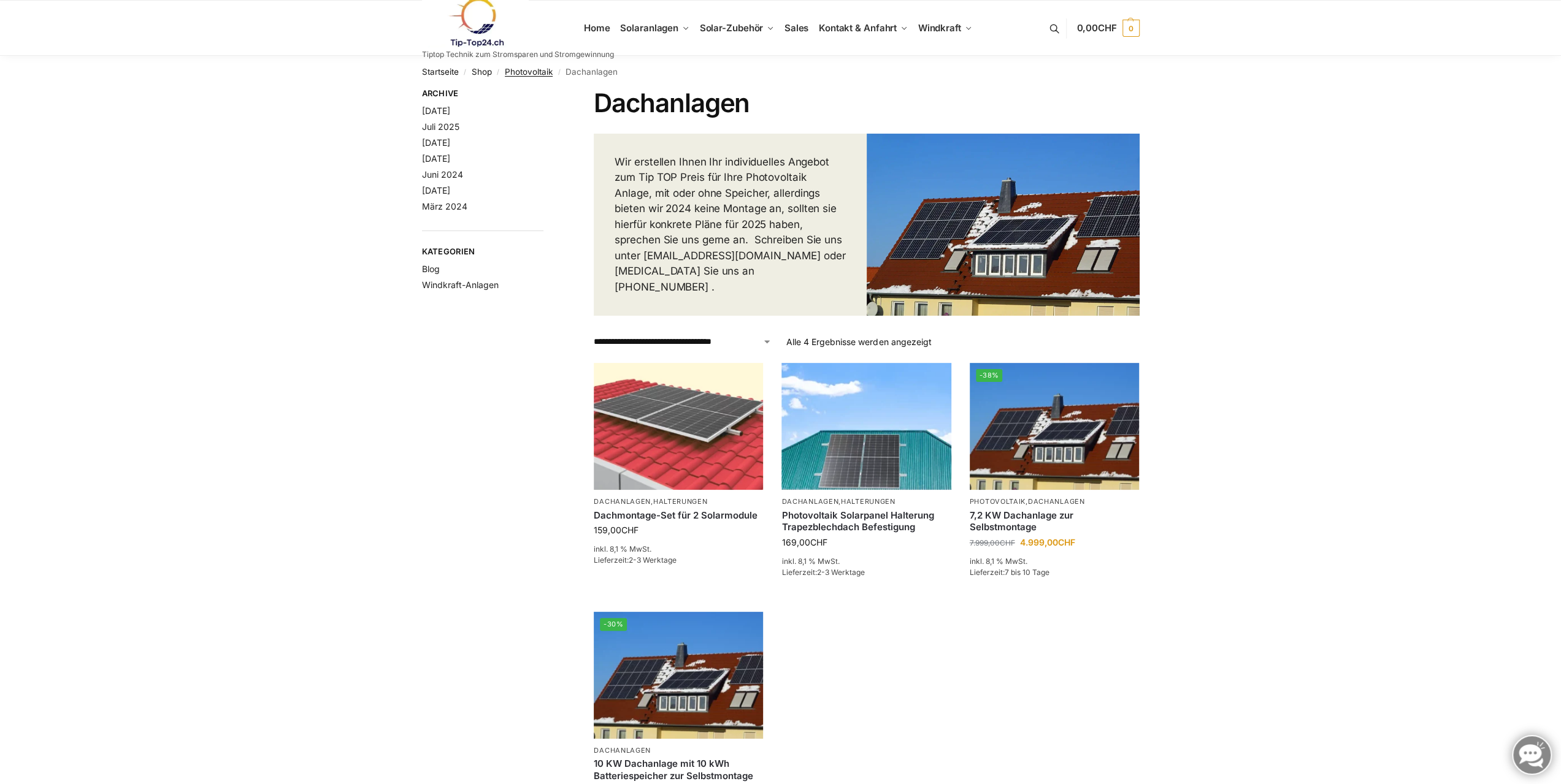
click at [527, 71] on link "Photovoltaik" at bounding box center [528, 72] width 48 height 10
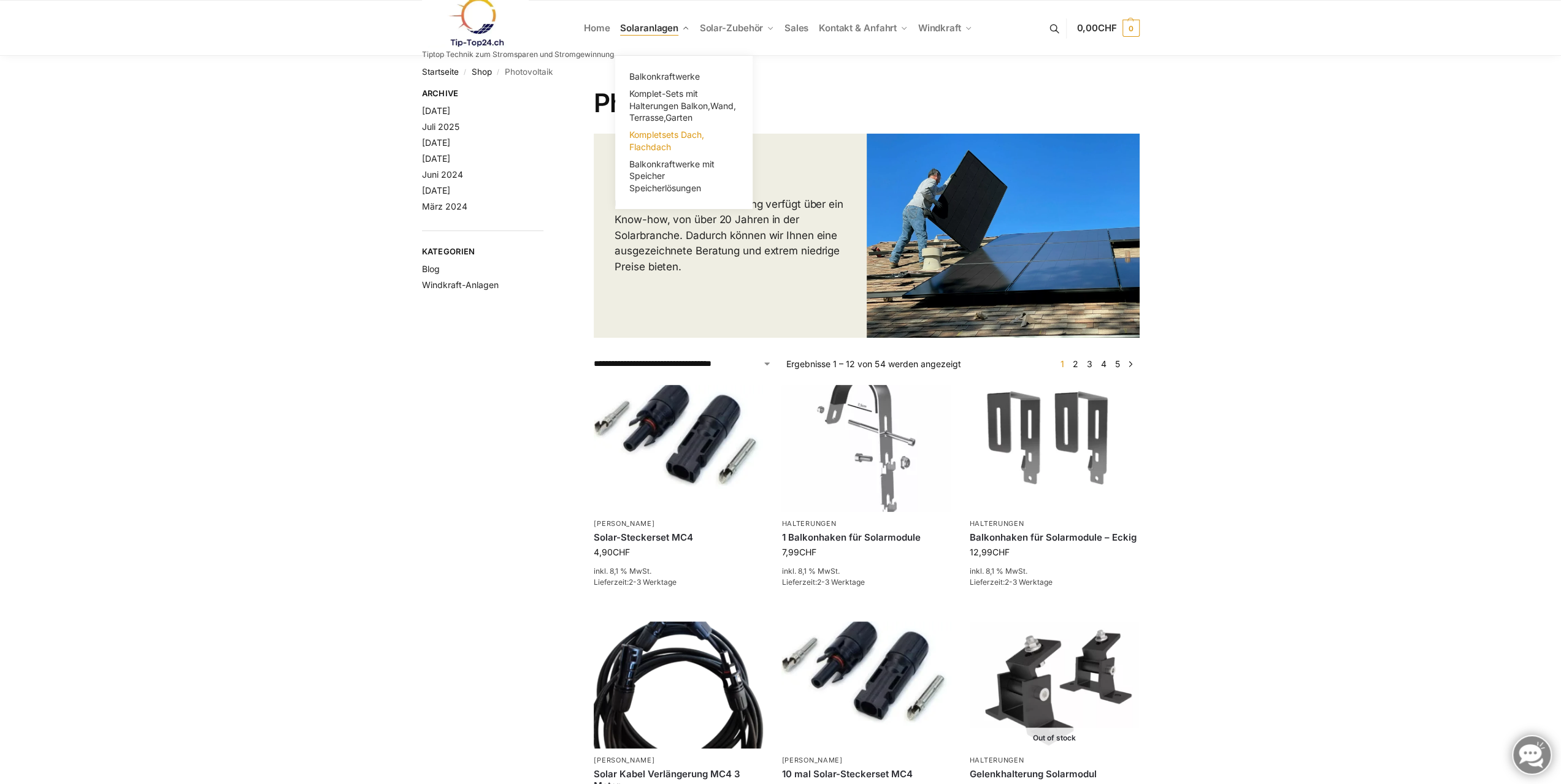
click at [652, 133] on span "Kompletsets Dach, Flachdach" at bounding box center [666, 141] width 75 height 22
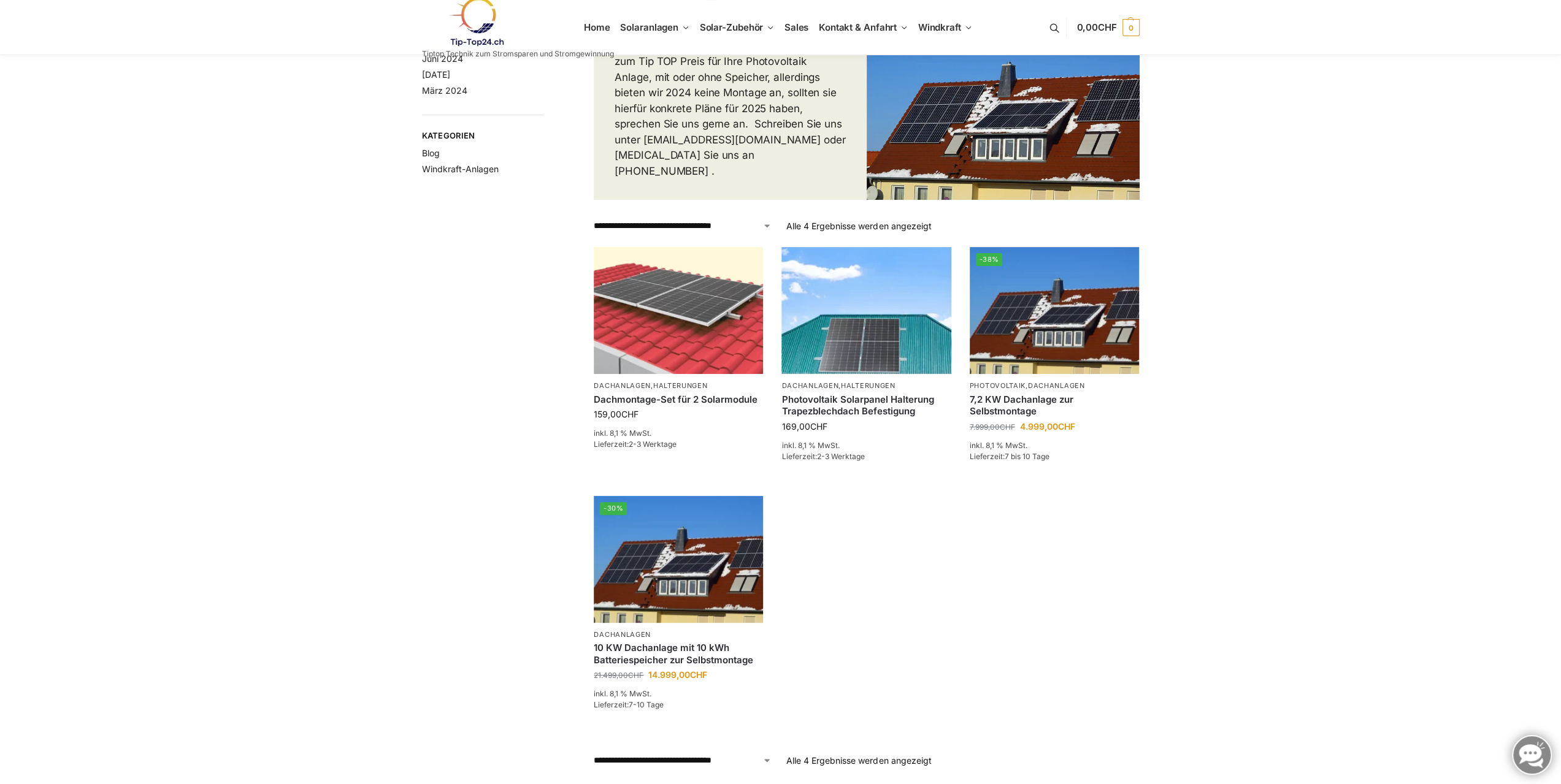
scroll to position [245, 0]
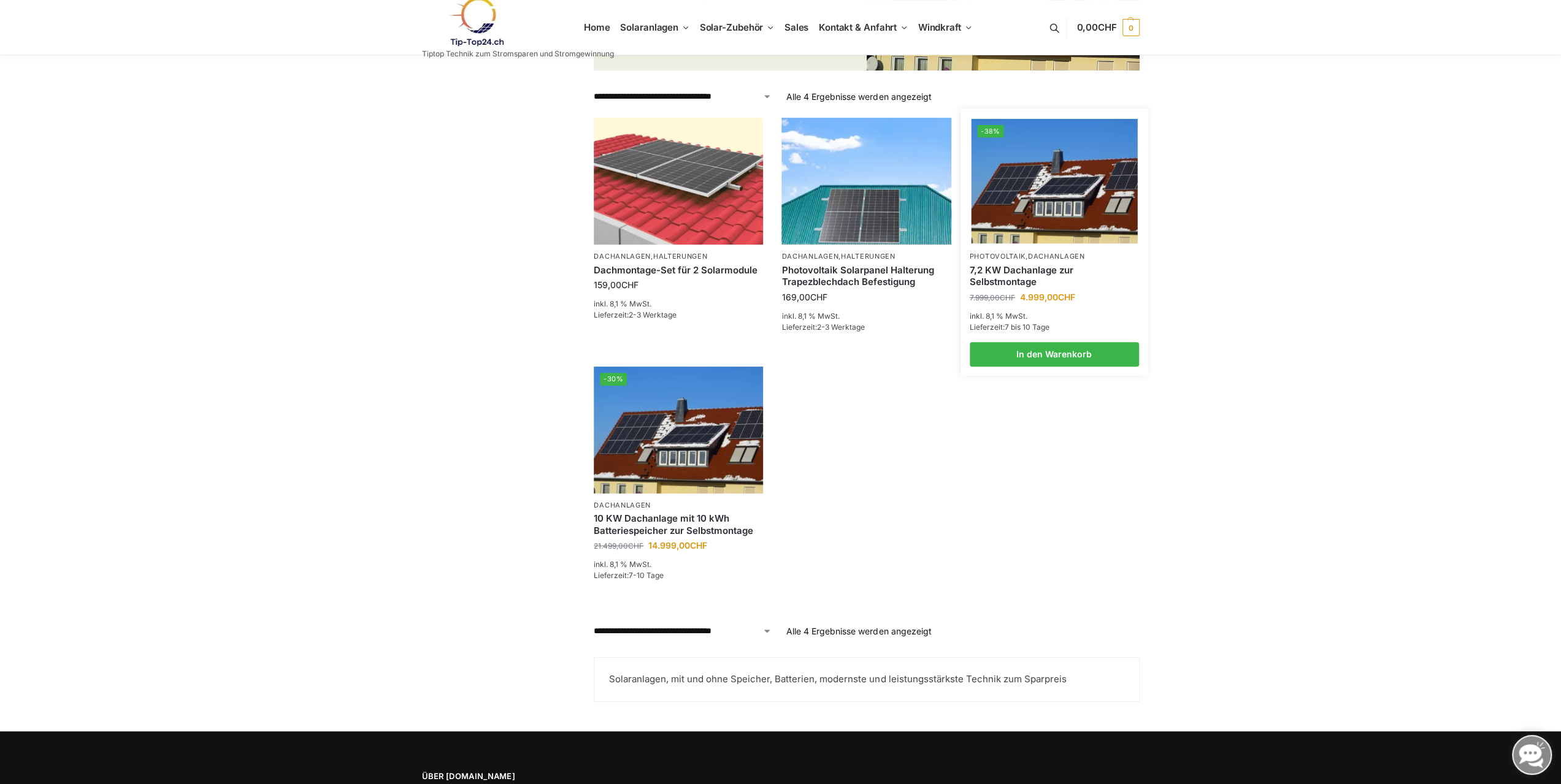
click at [1056, 181] on img at bounding box center [1054, 181] width 167 height 124
click at [1051, 171] on img at bounding box center [1054, 181] width 167 height 124
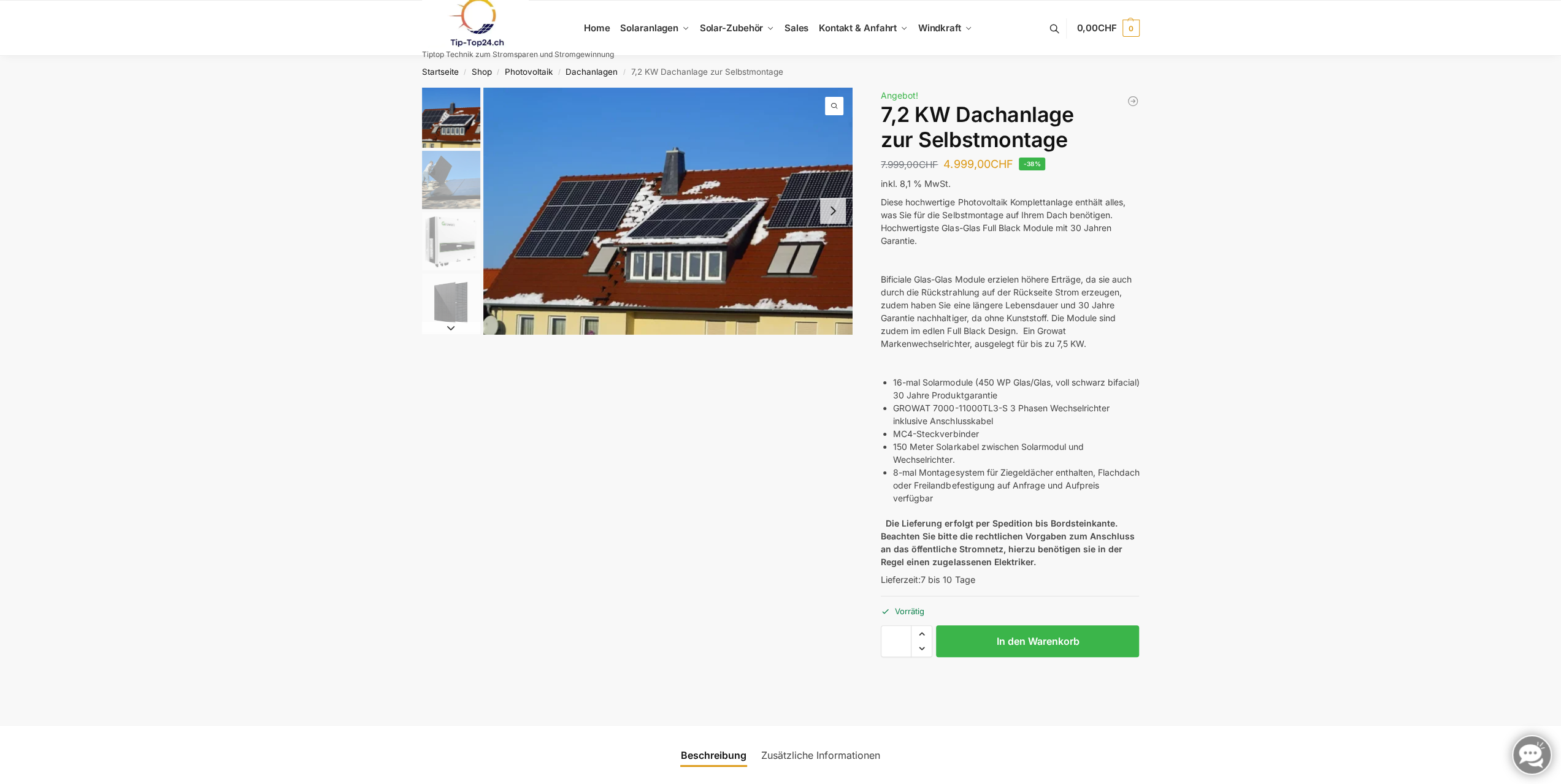
click at [442, 171] on img "2 / 7" at bounding box center [451, 180] width 58 height 58
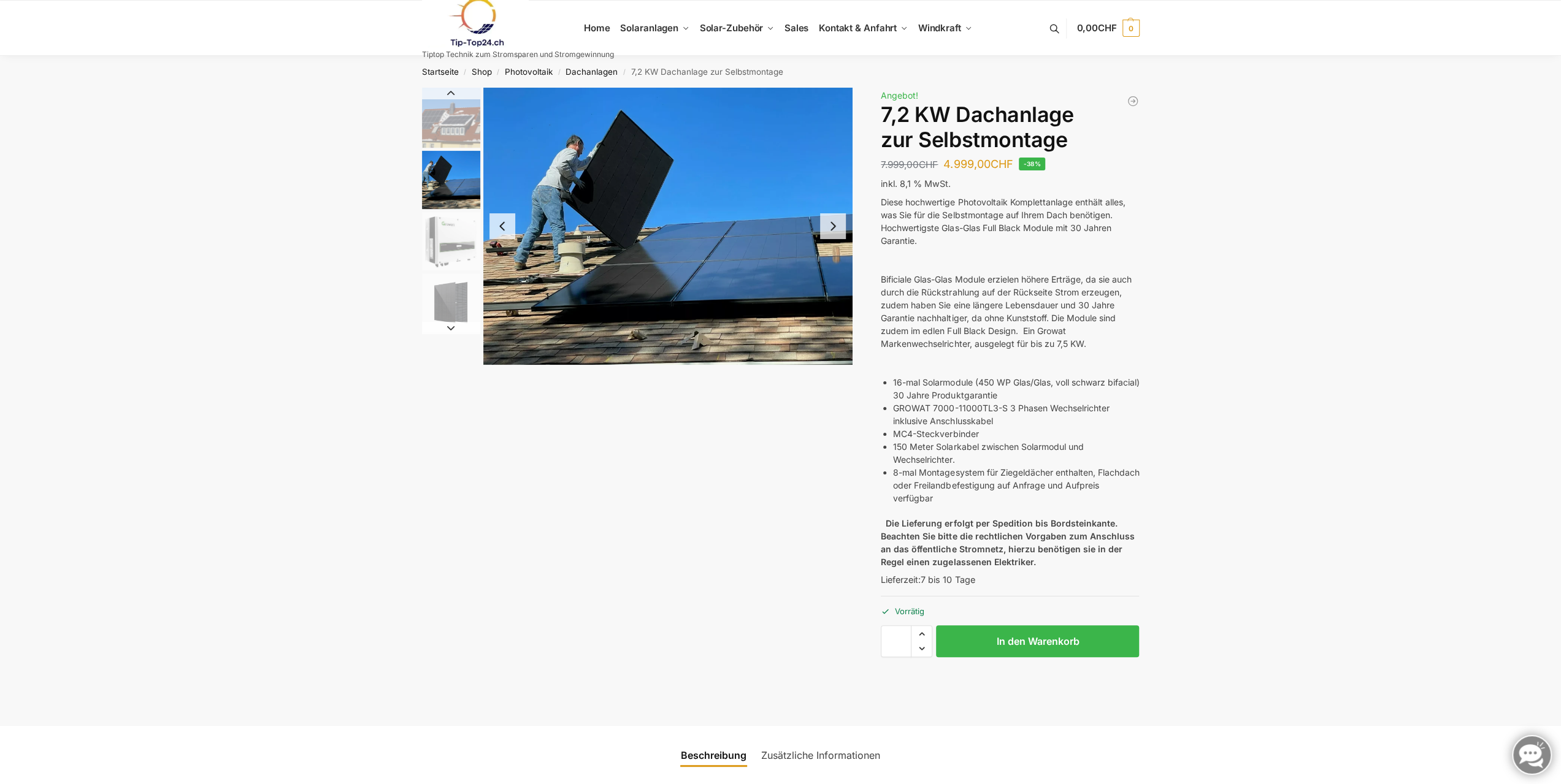
click at [435, 235] on img "3 / 7" at bounding box center [451, 241] width 58 height 58
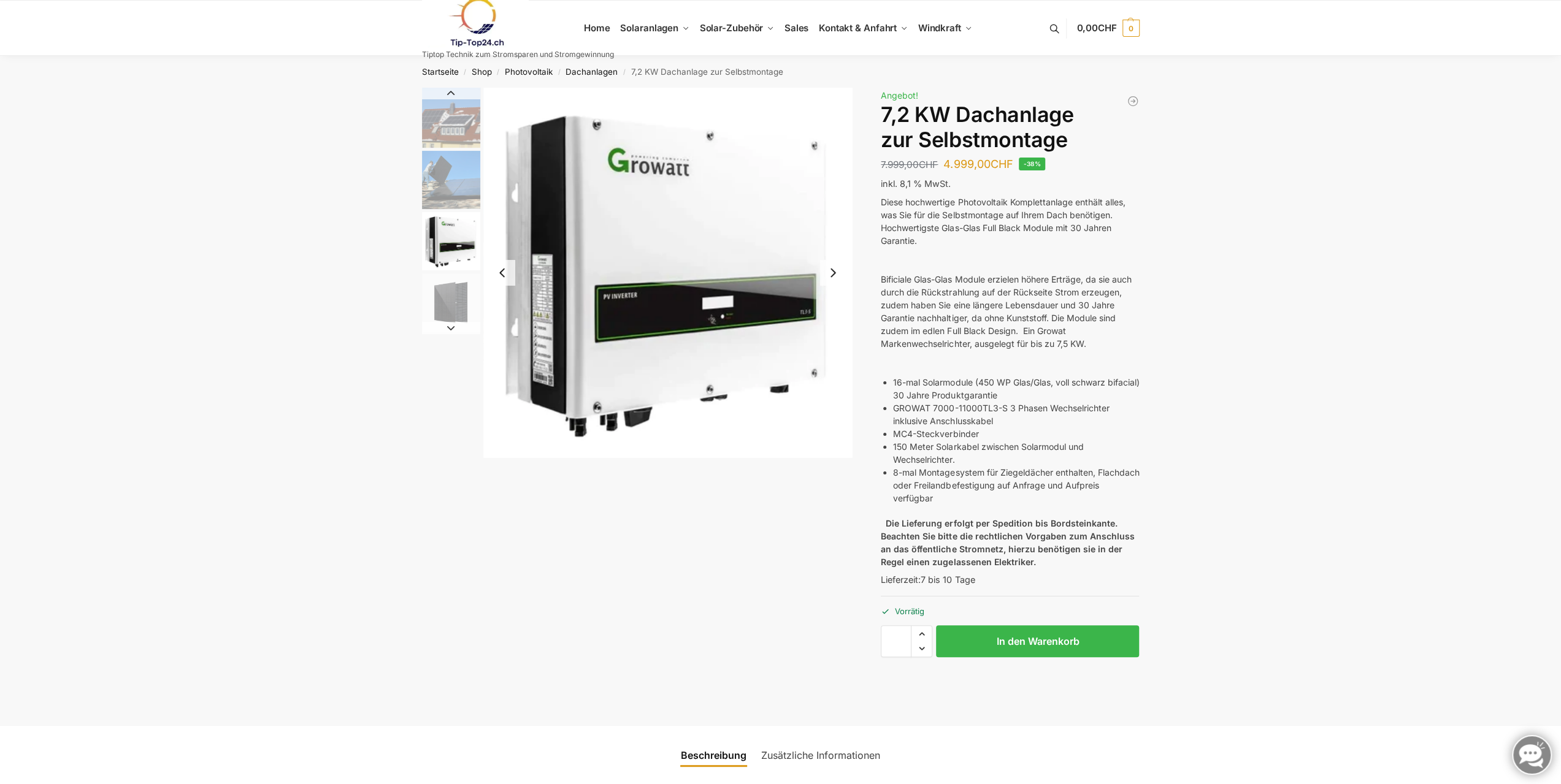
click at [453, 305] on img "4 / 7" at bounding box center [451, 302] width 58 height 58
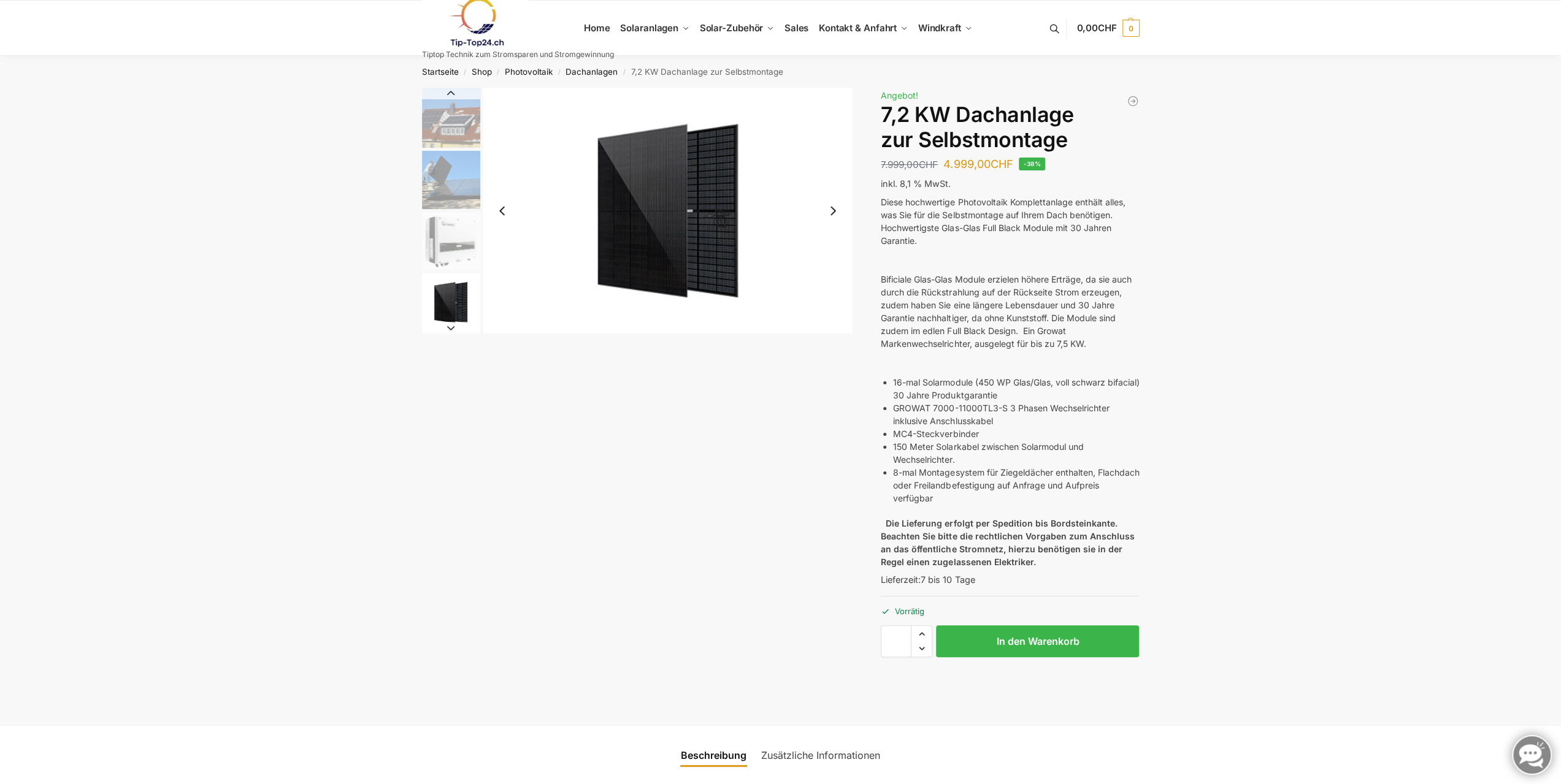
click at [439, 234] on img "3 / 7" at bounding box center [451, 241] width 58 height 58
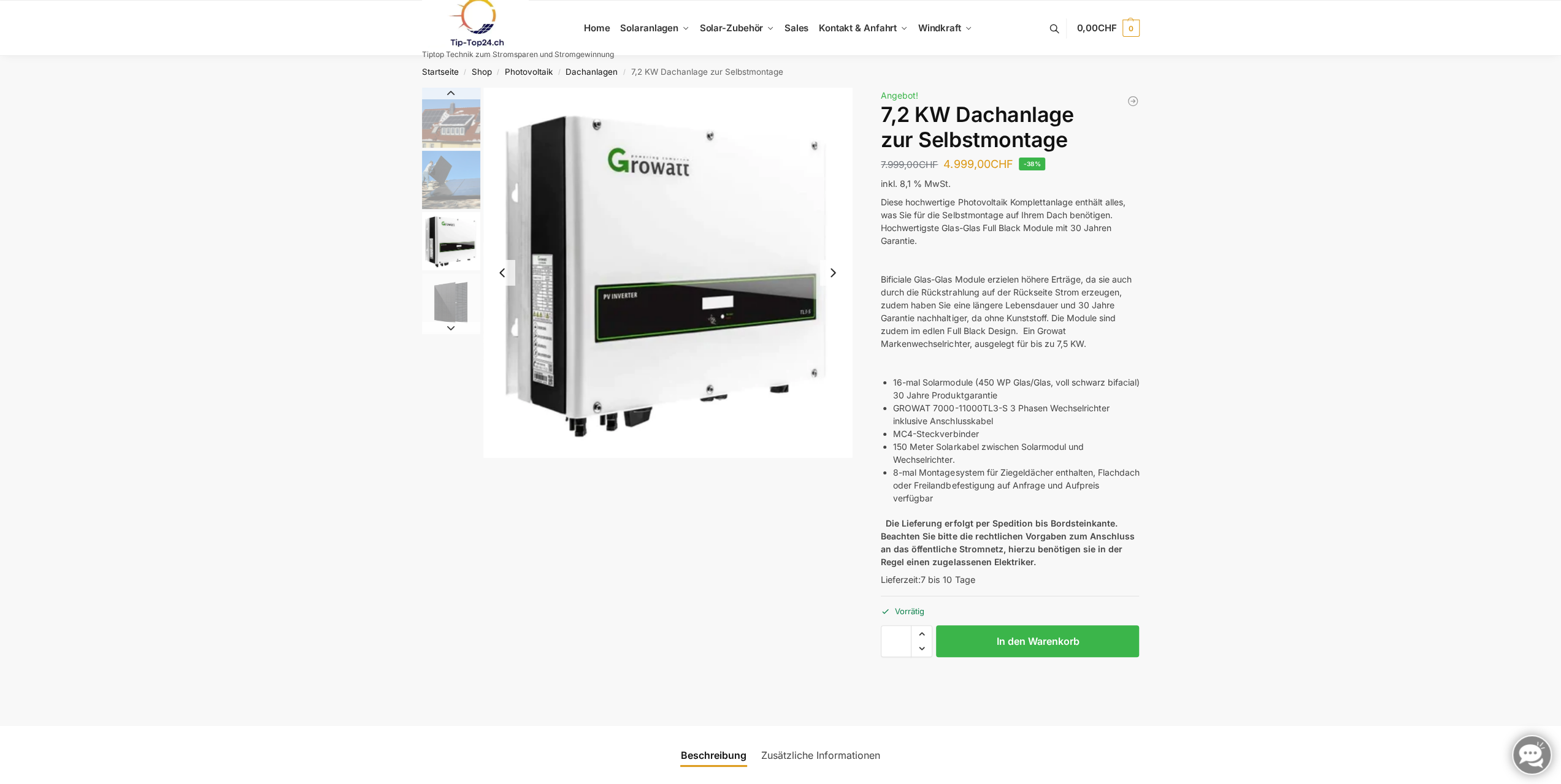
click at [449, 148] on li "1 / 7" at bounding box center [450, 118] width 62 height 62
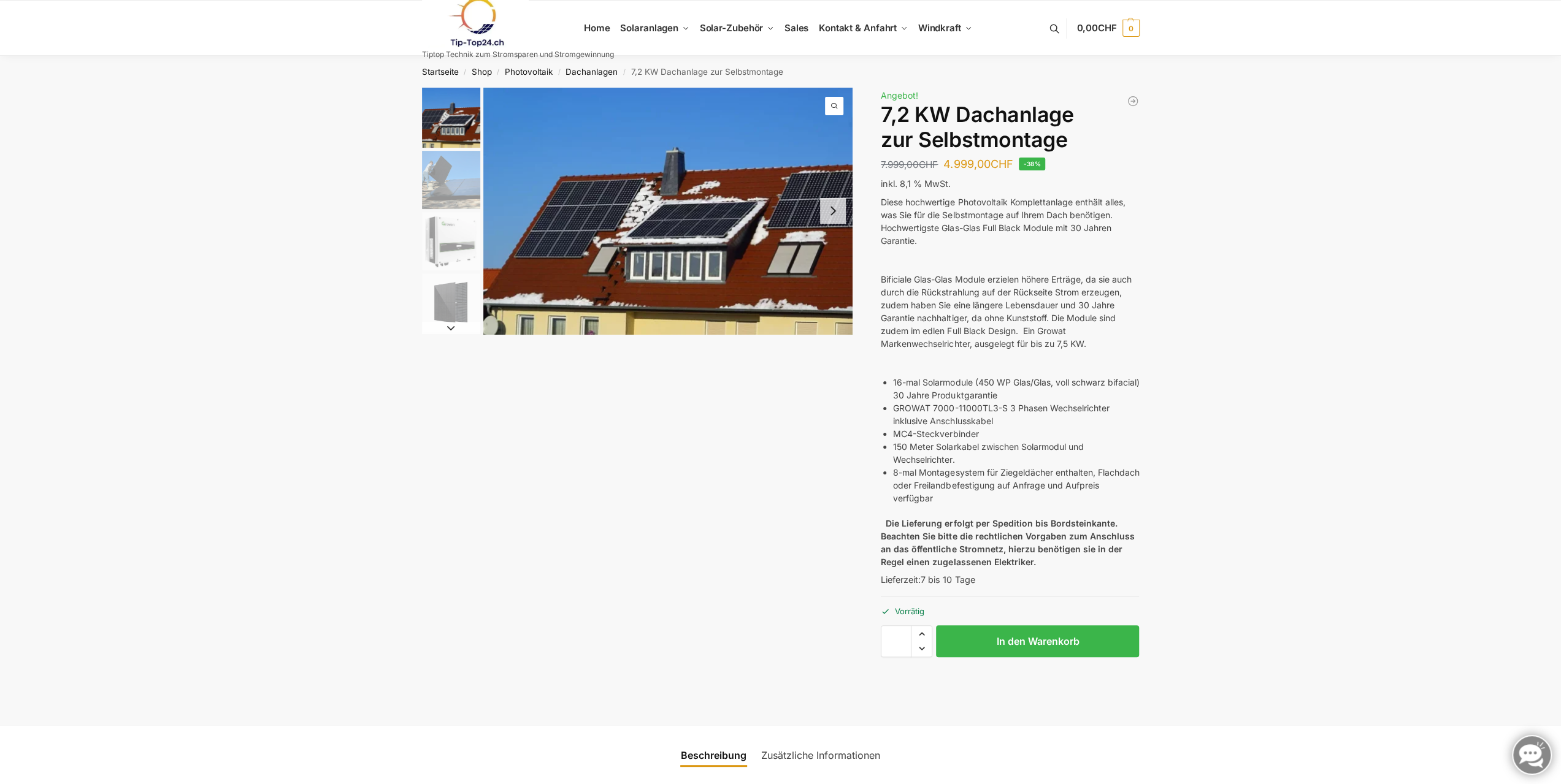
click at [442, 103] on img "1 / 7" at bounding box center [451, 117] width 58 height 60
click at [593, 72] on link "Dachanlagen" at bounding box center [591, 72] width 52 height 10
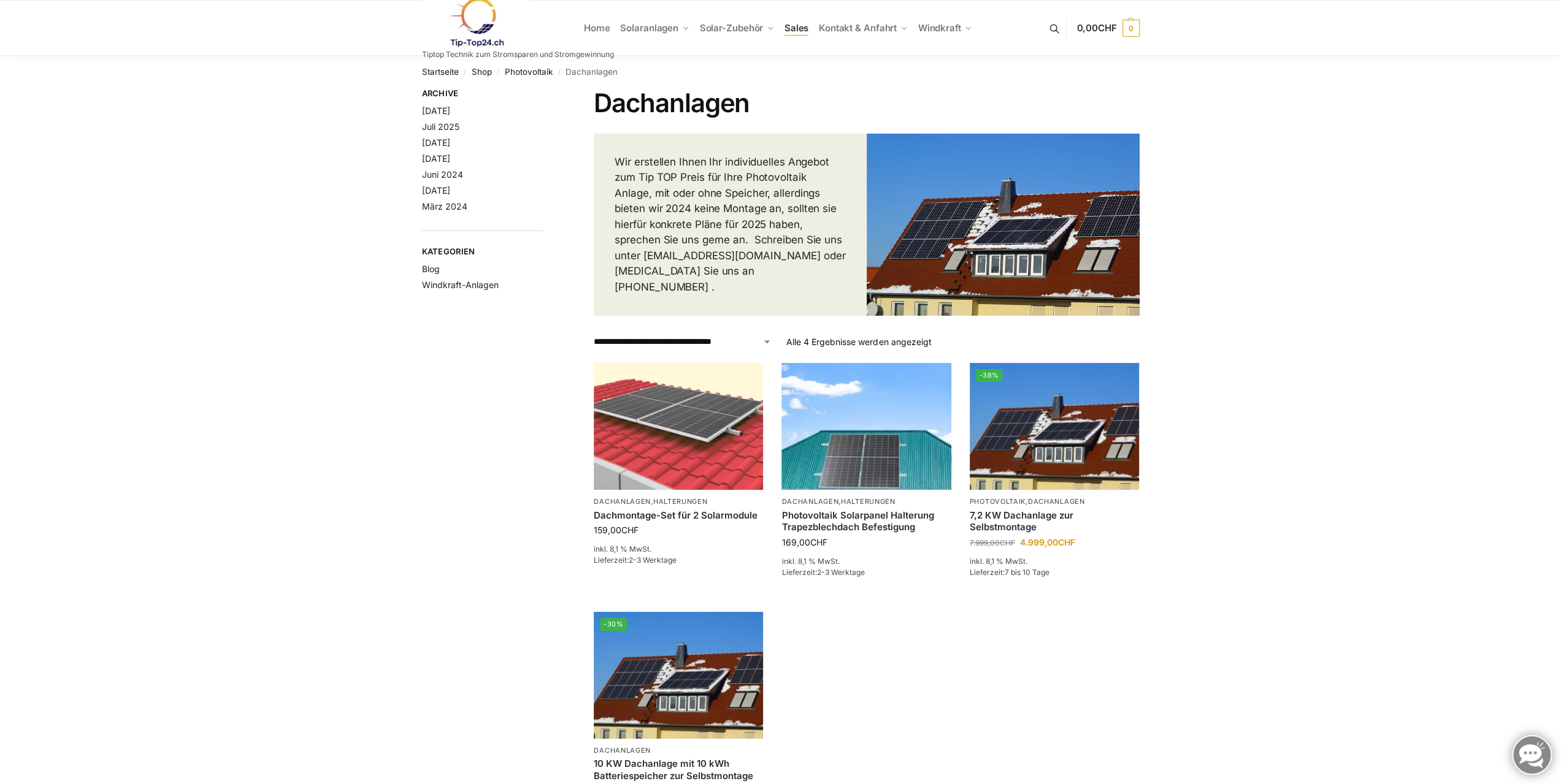
click at [793, 27] on span "Sales" at bounding box center [796, 28] width 24 height 12
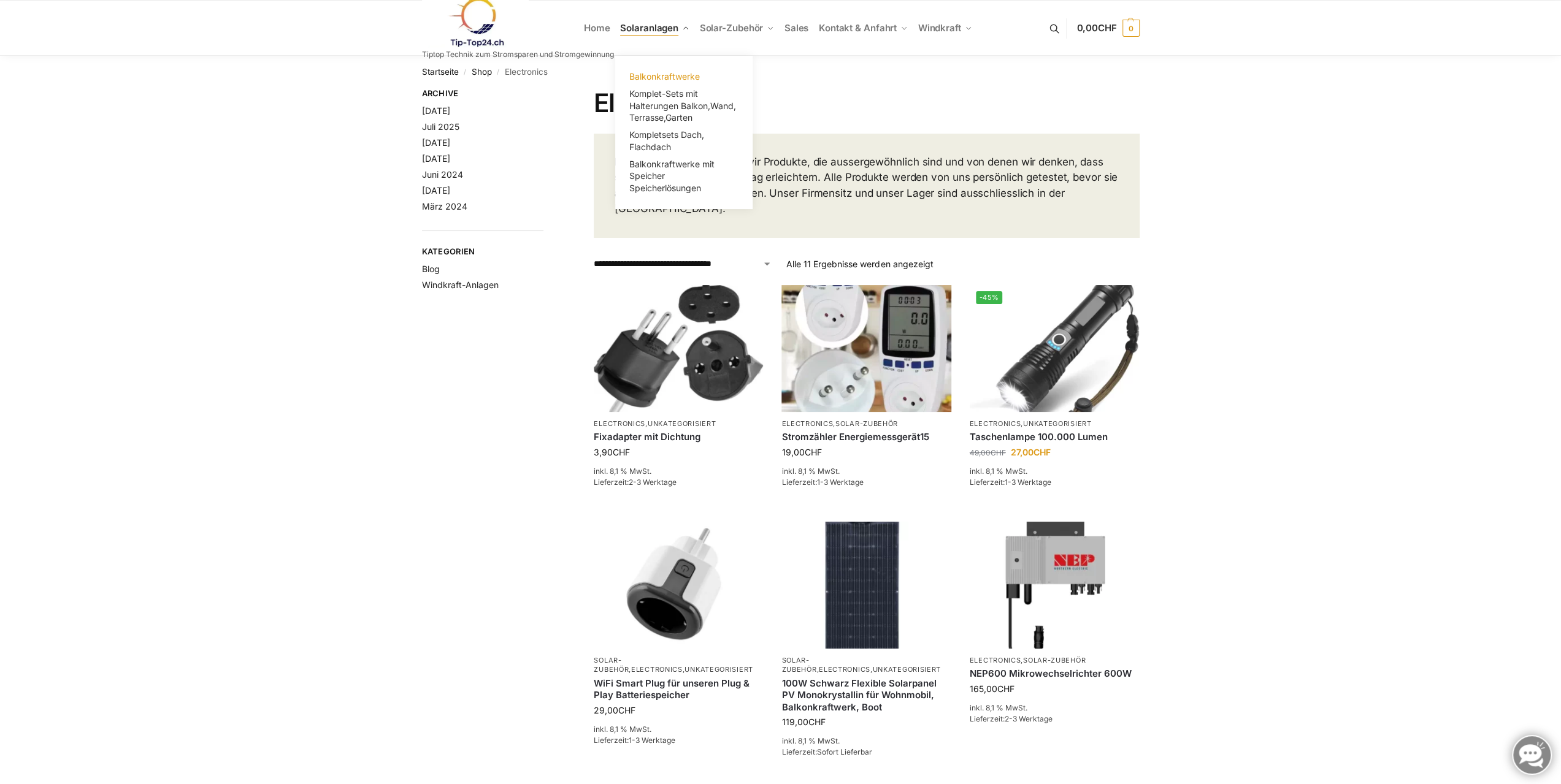
click at [665, 76] on span "Balkonkraftwerke" at bounding box center [664, 76] width 71 height 10
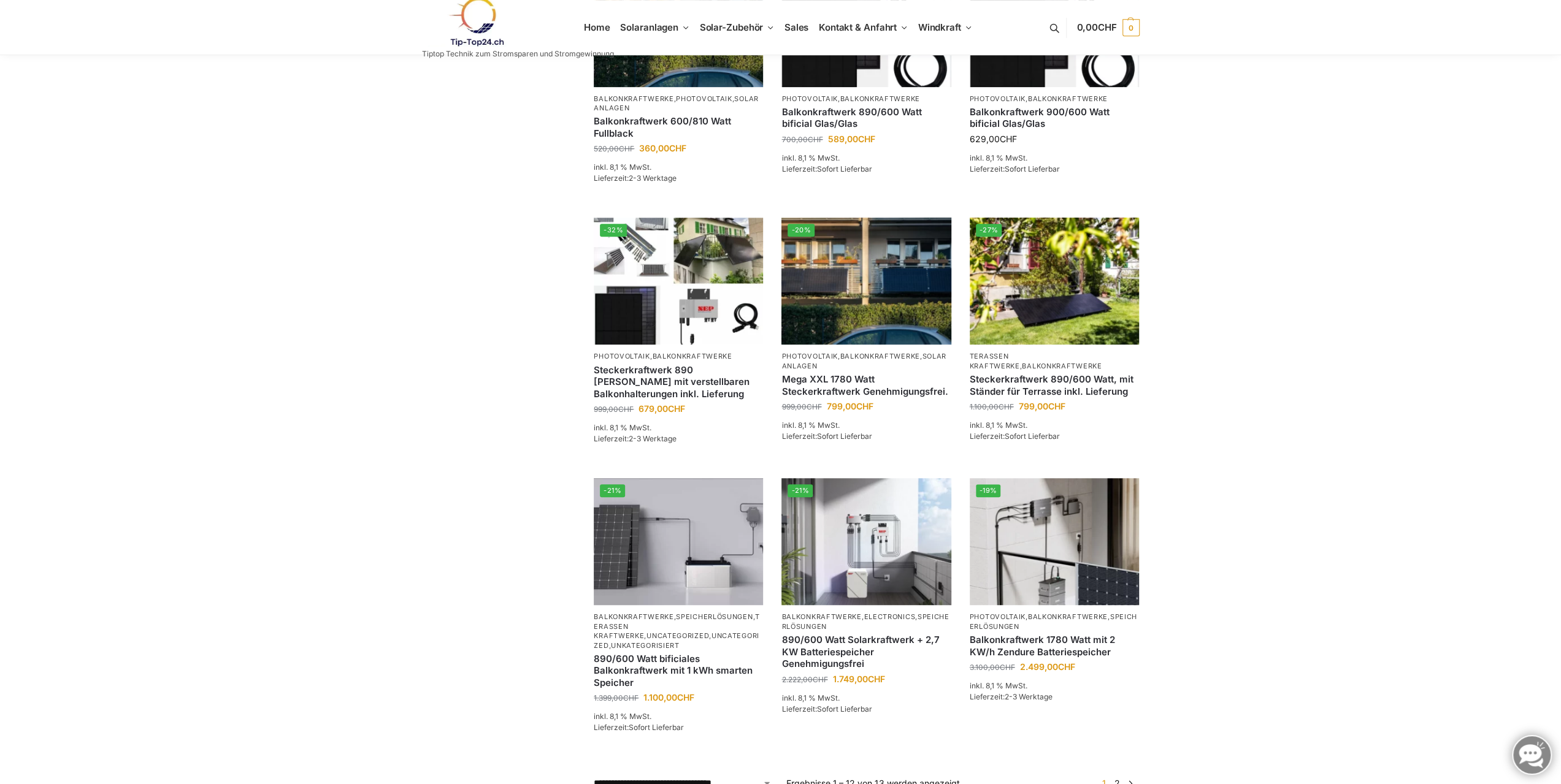
scroll to position [915, 0]
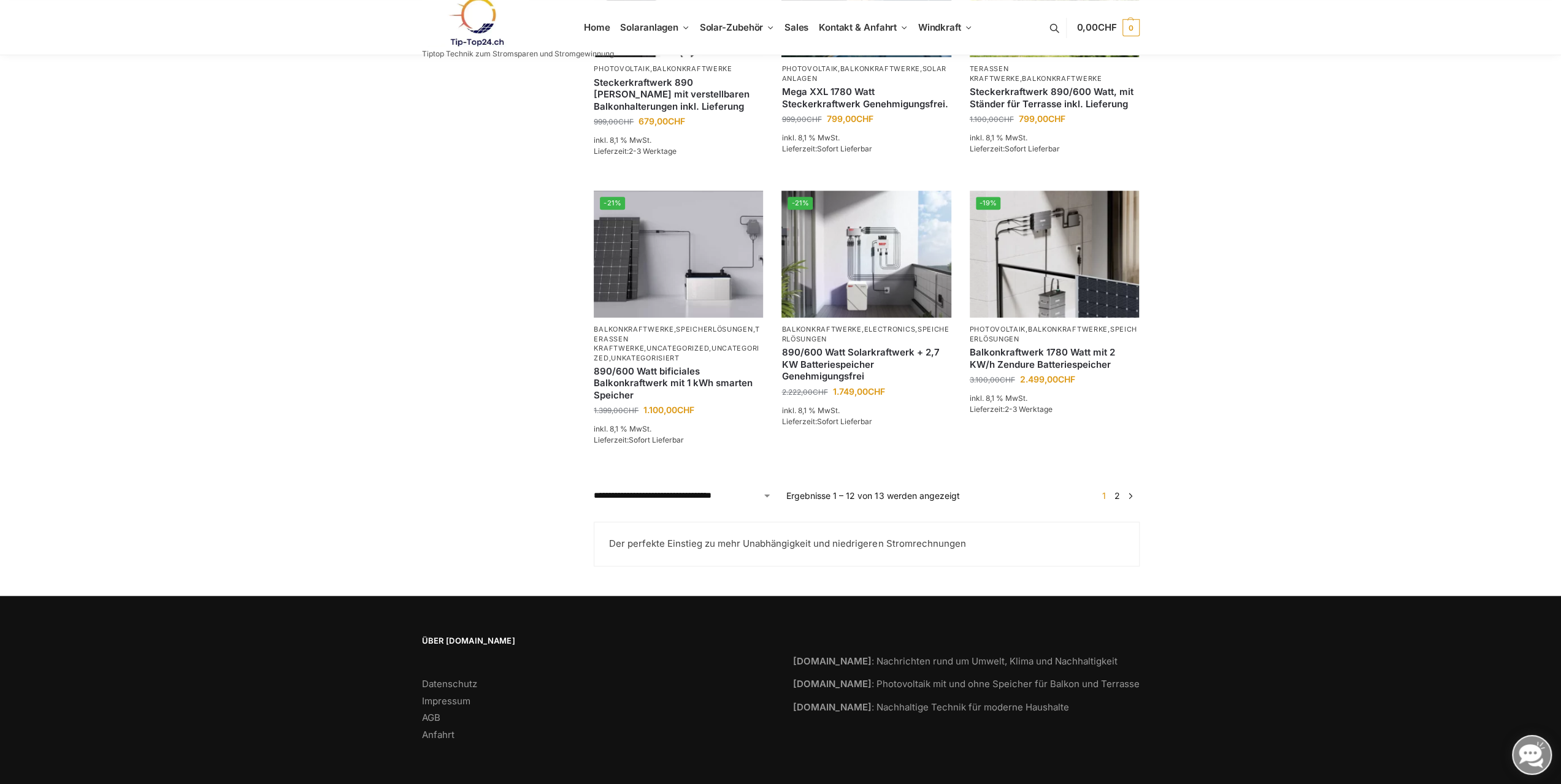
click at [1119, 498] on link "2" at bounding box center [1117, 495] width 12 height 10
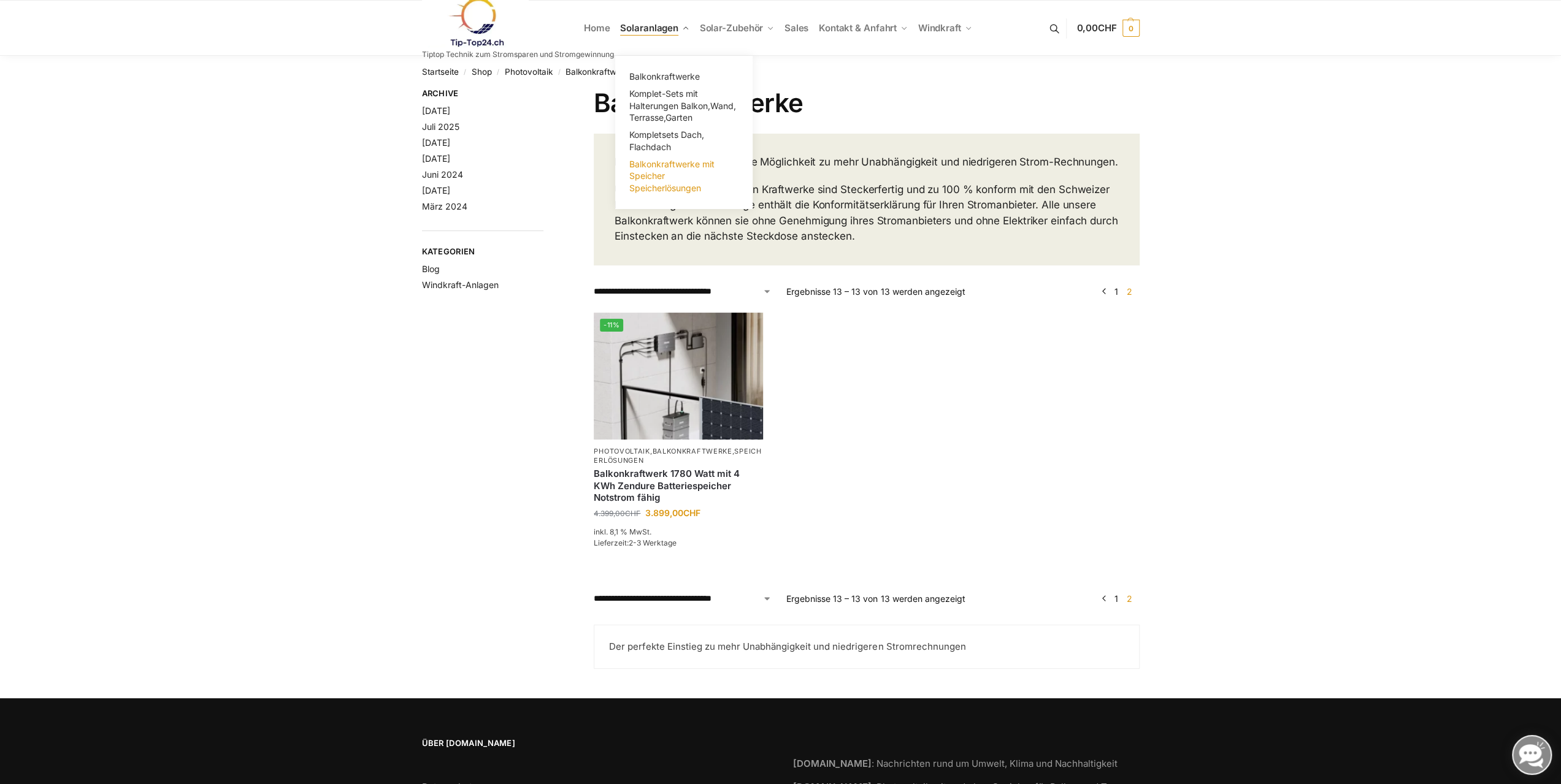
click at [658, 176] on span "Balkonkraftwerke mit Speicher Speicherlösungen" at bounding box center [672, 176] width 85 height 34
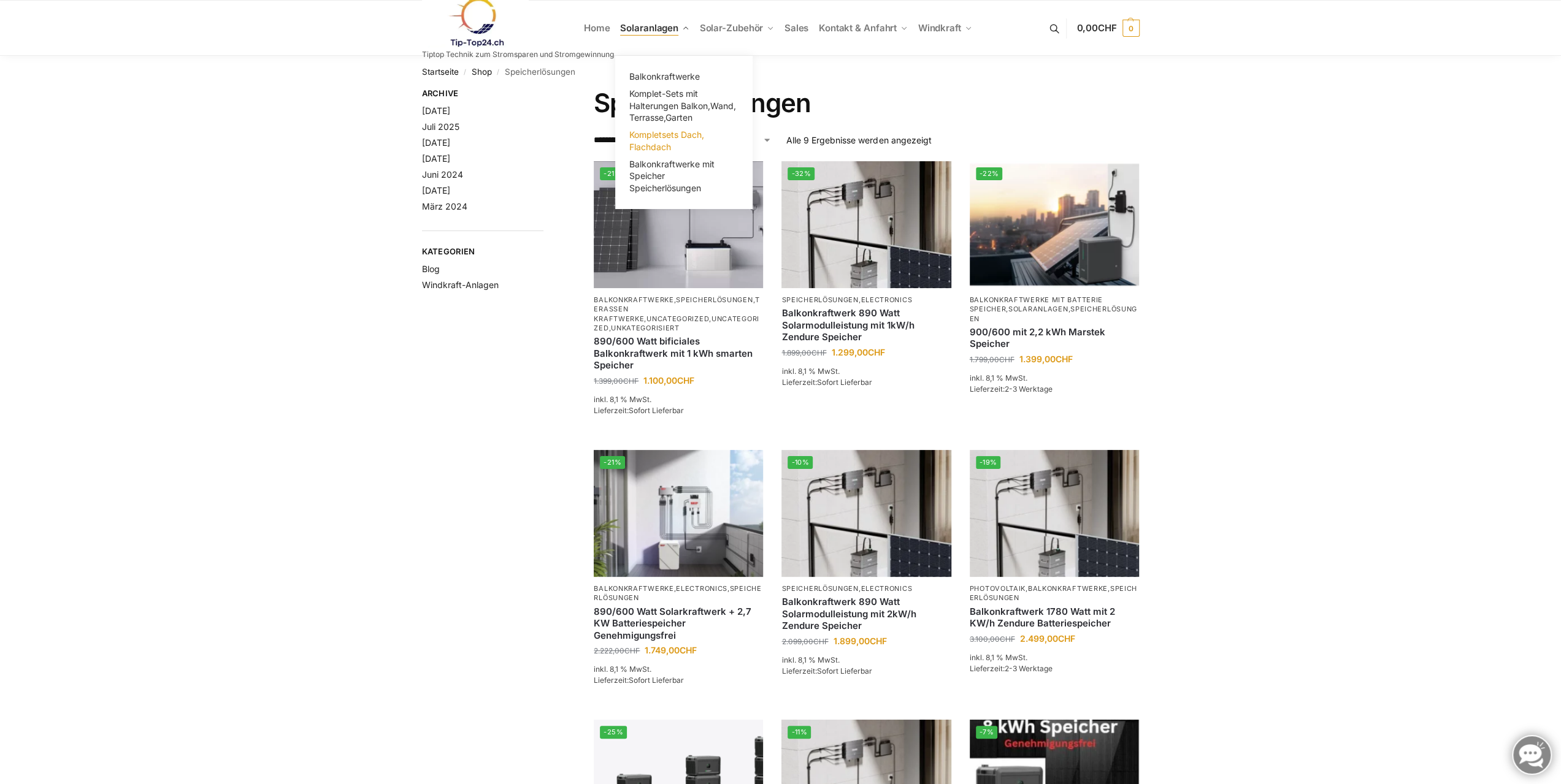
click at [643, 134] on span "Kompletsets Dach, Flachdach" at bounding box center [666, 141] width 75 height 22
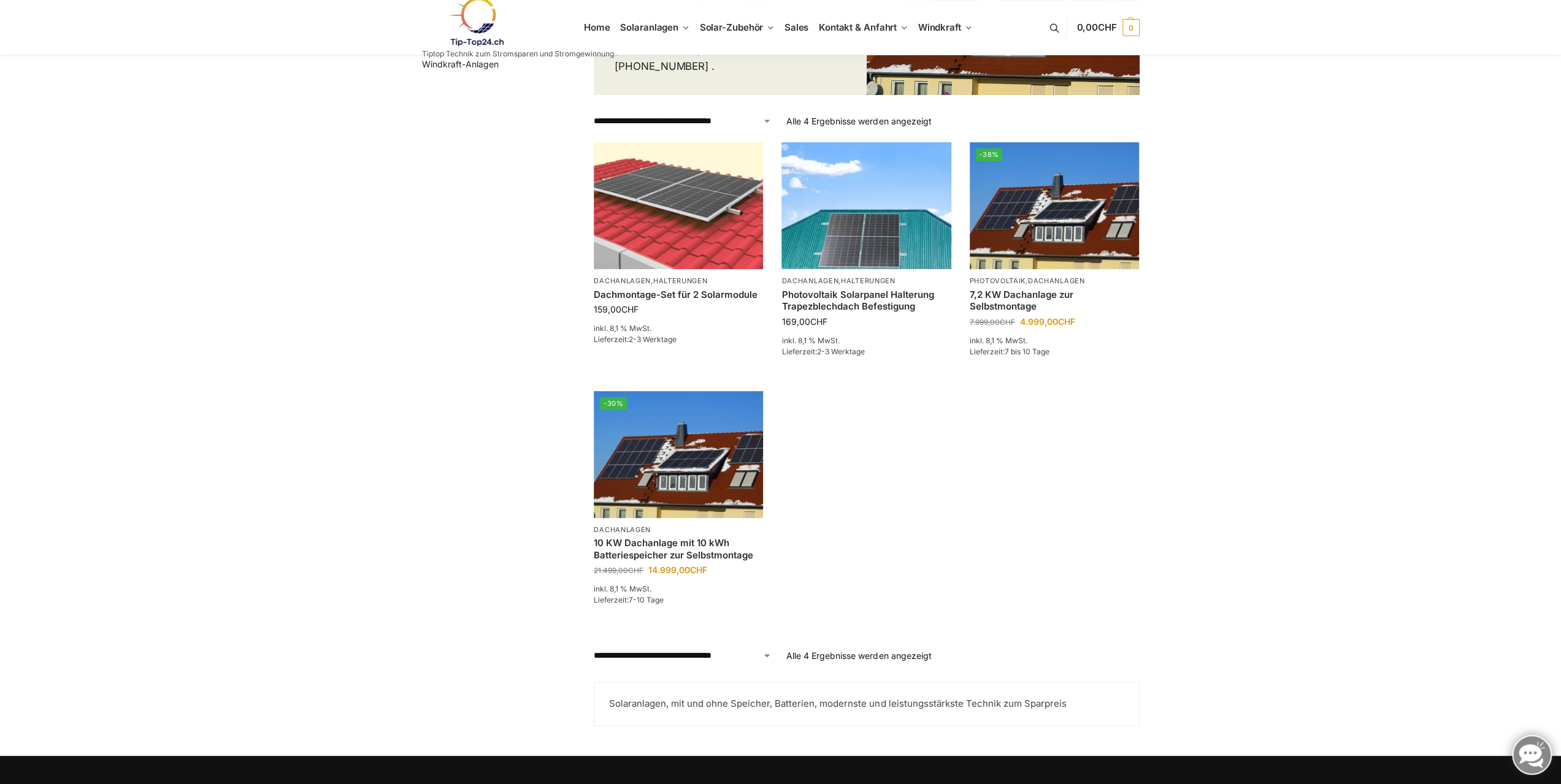
scroll to position [245, 0]
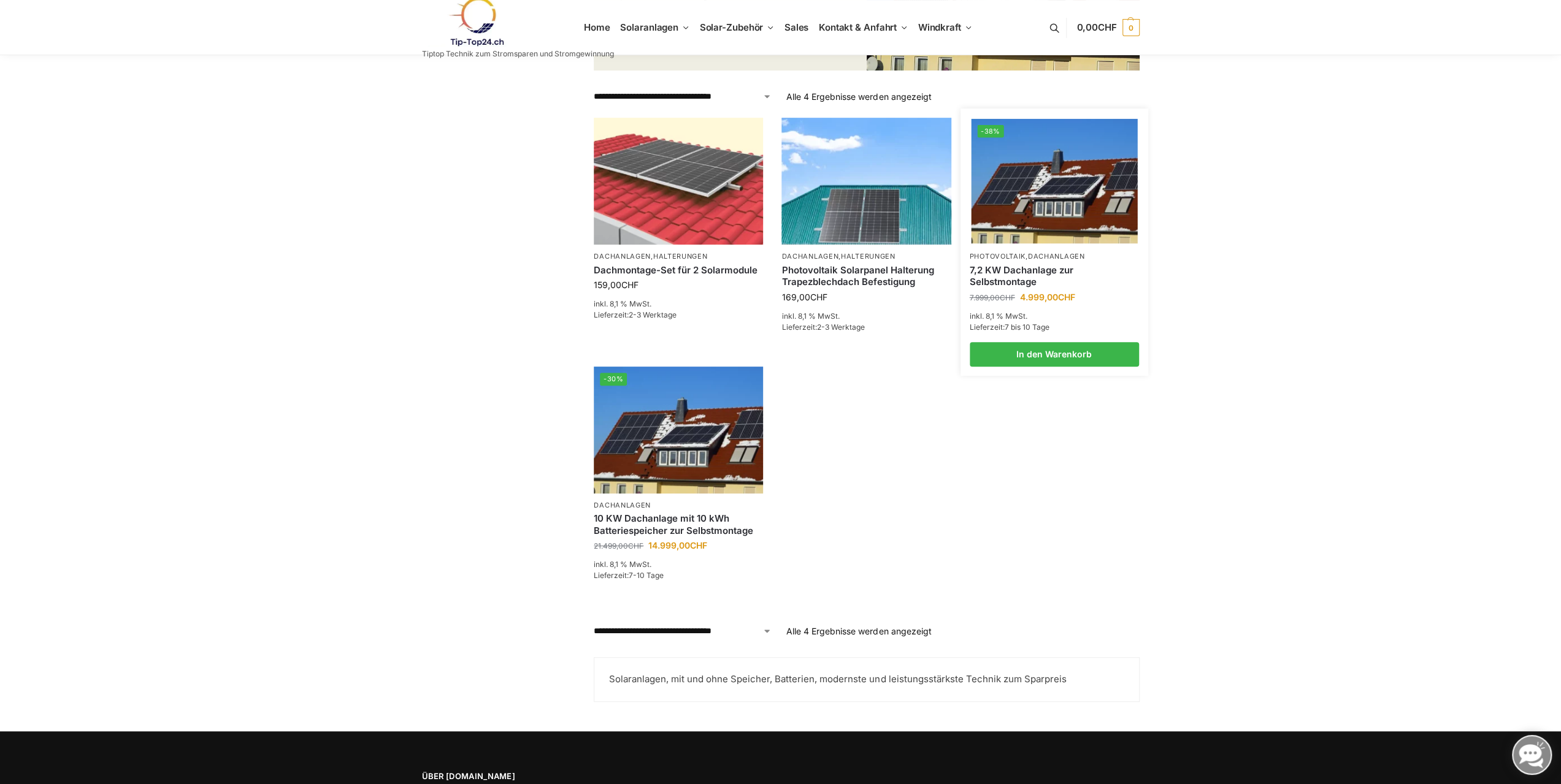
click at [1046, 190] on img at bounding box center [1054, 181] width 167 height 124
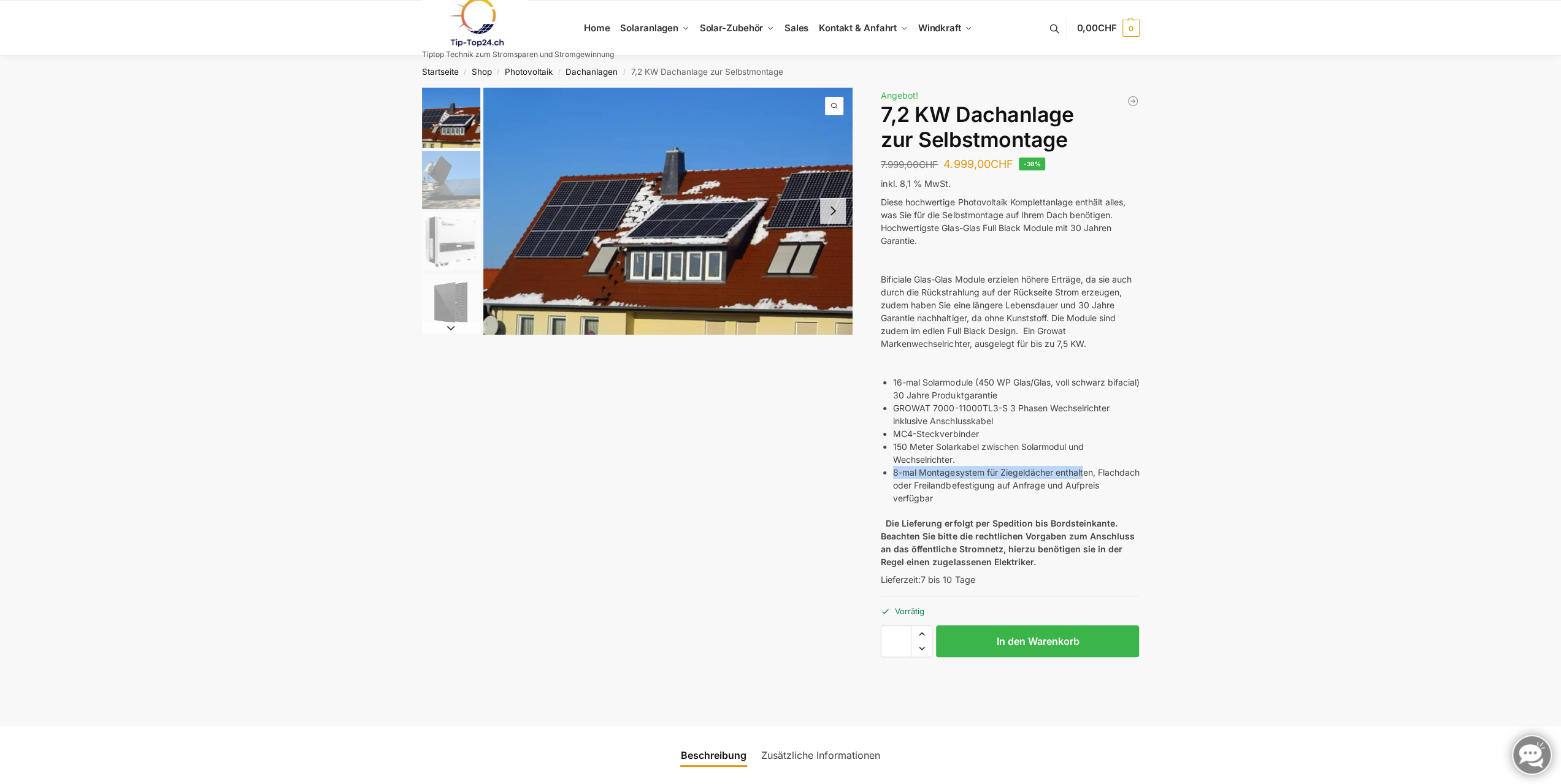
drag, startPoint x: 893, startPoint y: 470, endPoint x: 1085, endPoint y: 476, distance: 192.1
click at [1085, 476] on li "8-mal Montagesystem für Ziegeldächer enthalten, Flachdach oder Freilandbefestig…" at bounding box center [1015, 485] width 246 height 38
drag, startPoint x: 893, startPoint y: 381, endPoint x: 1051, endPoint y: 394, distance: 158.5
click at [1051, 394] on li "16-mal Solarmodule (450 WP Glas/Glas, voll schwarz bifacial) 30 Jahre Produktga…" at bounding box center [1015, 388] width 246 height 26
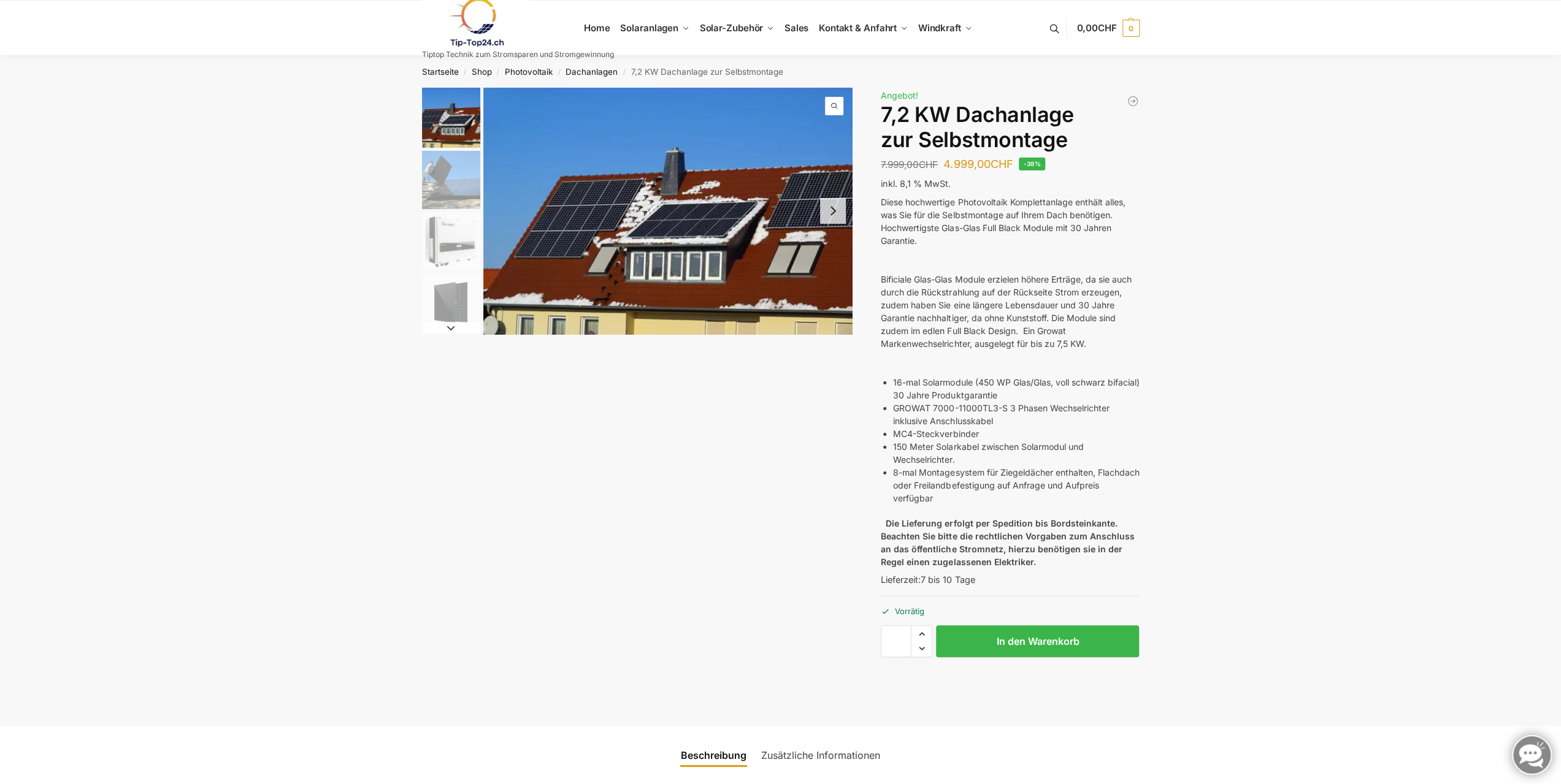
click at [947, 166] on bdi "4.999,00 CHF" at bounding box center [977, 164] width 69 height 13
drag, startPoint x: 947, startPoint y: 162, endPoint x: 1020, endPoint y: 166, distance: 73.1
click at [1020, 166] on div "Balkonkraftwerk 1780 Watt mit 2 KW/h Zendure Batteriespeicher 3.100,00 CHF Ursp…" at bounding box center [1010, 397] width 258 height 618
drag, startPoint x: 883, startPoint y: 114, endPoint x: 1068, endPoint y: 138, distance: 186.6
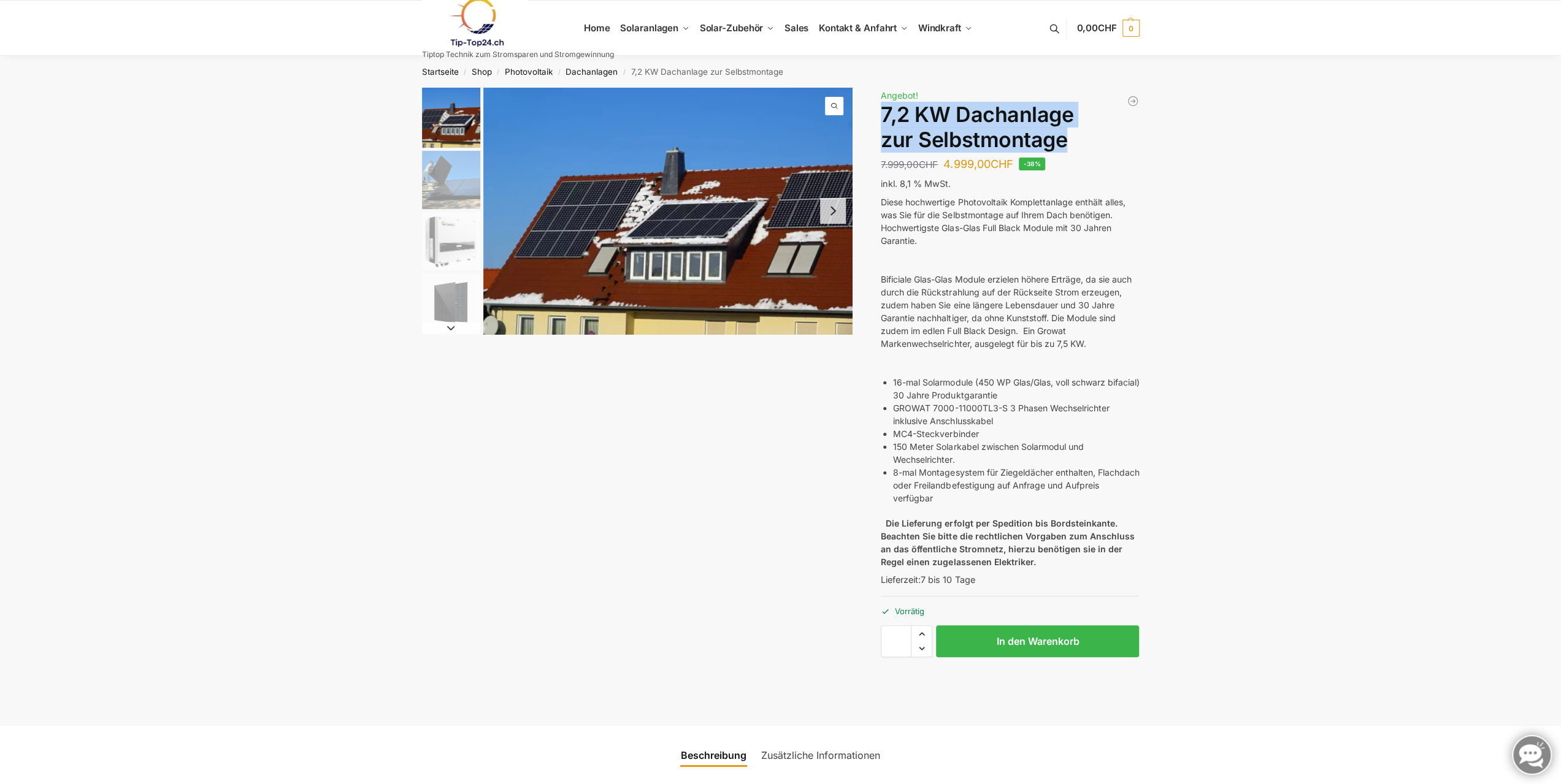
click at [1068, 138] on h1 "7,2 KW Dachanlage zur Selbstmontage" at bounding box center [1010, 127] width 258 height 50
click at [455, 183] on img "2 / 7" at bounding box center [451, 180] width 58 height 58
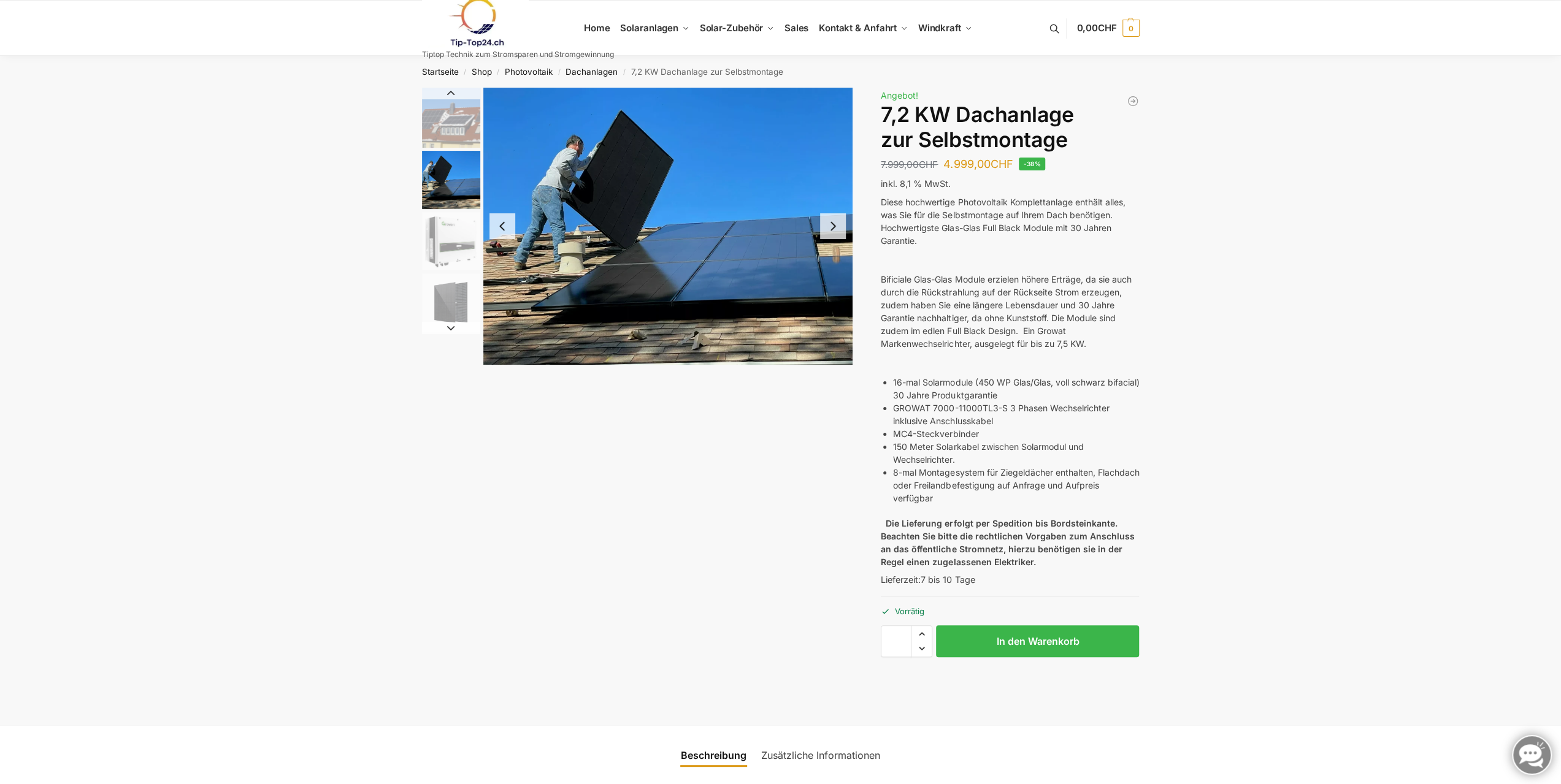
click at [449, 117] on img "1 / 7" at bounding box center [451, 117] width 58 height 60
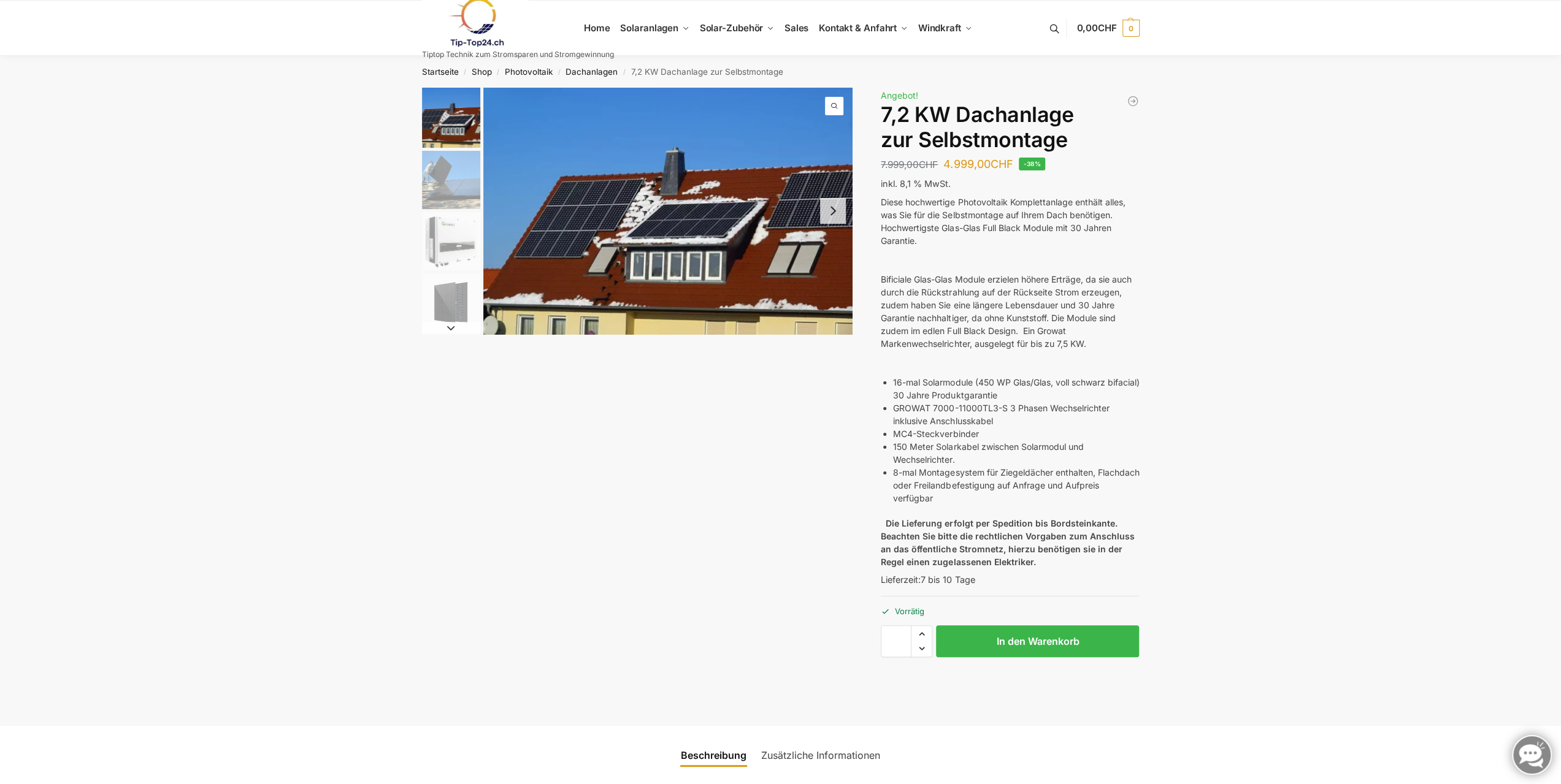
click at [439, 289] on img "4 / 7" at bounding box center [451, 302] width 58 height 58
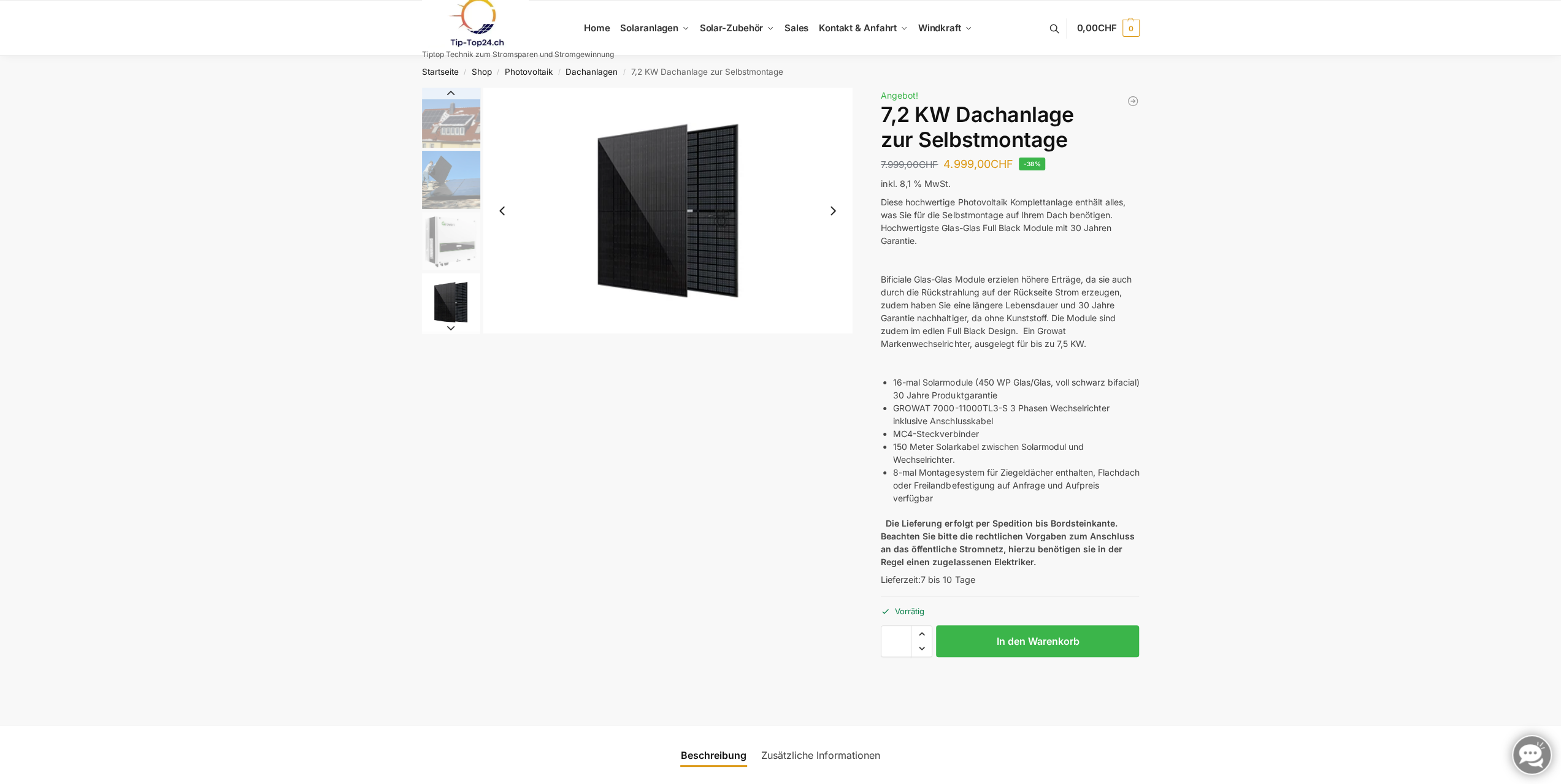
click at [832, 211] on button "Next slide" at bounding box center [833, 211] width 26 height 26
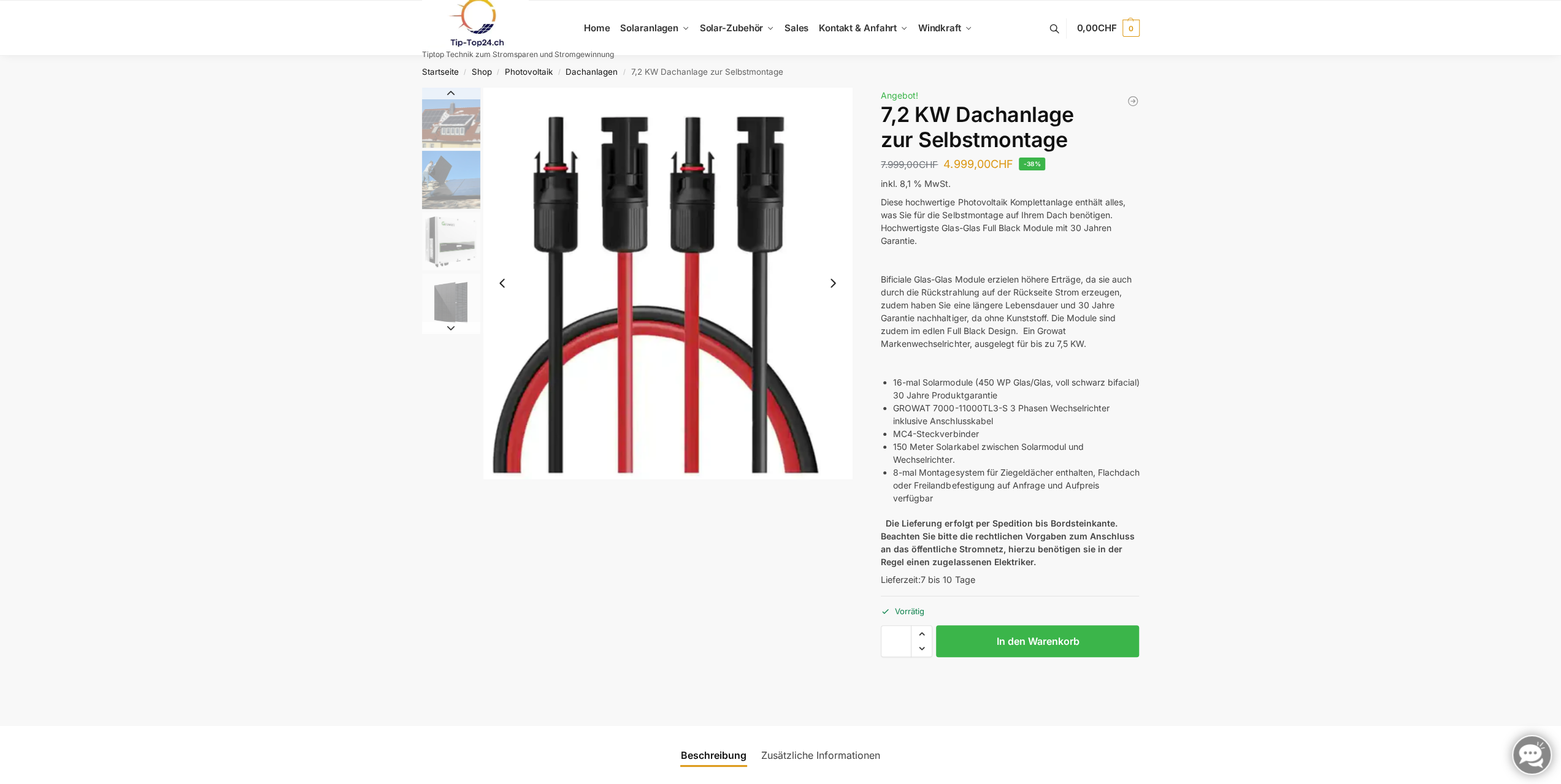
click at [832, 211] on img "5 / 7" at bounding box center [668, 283] width 369 height 391
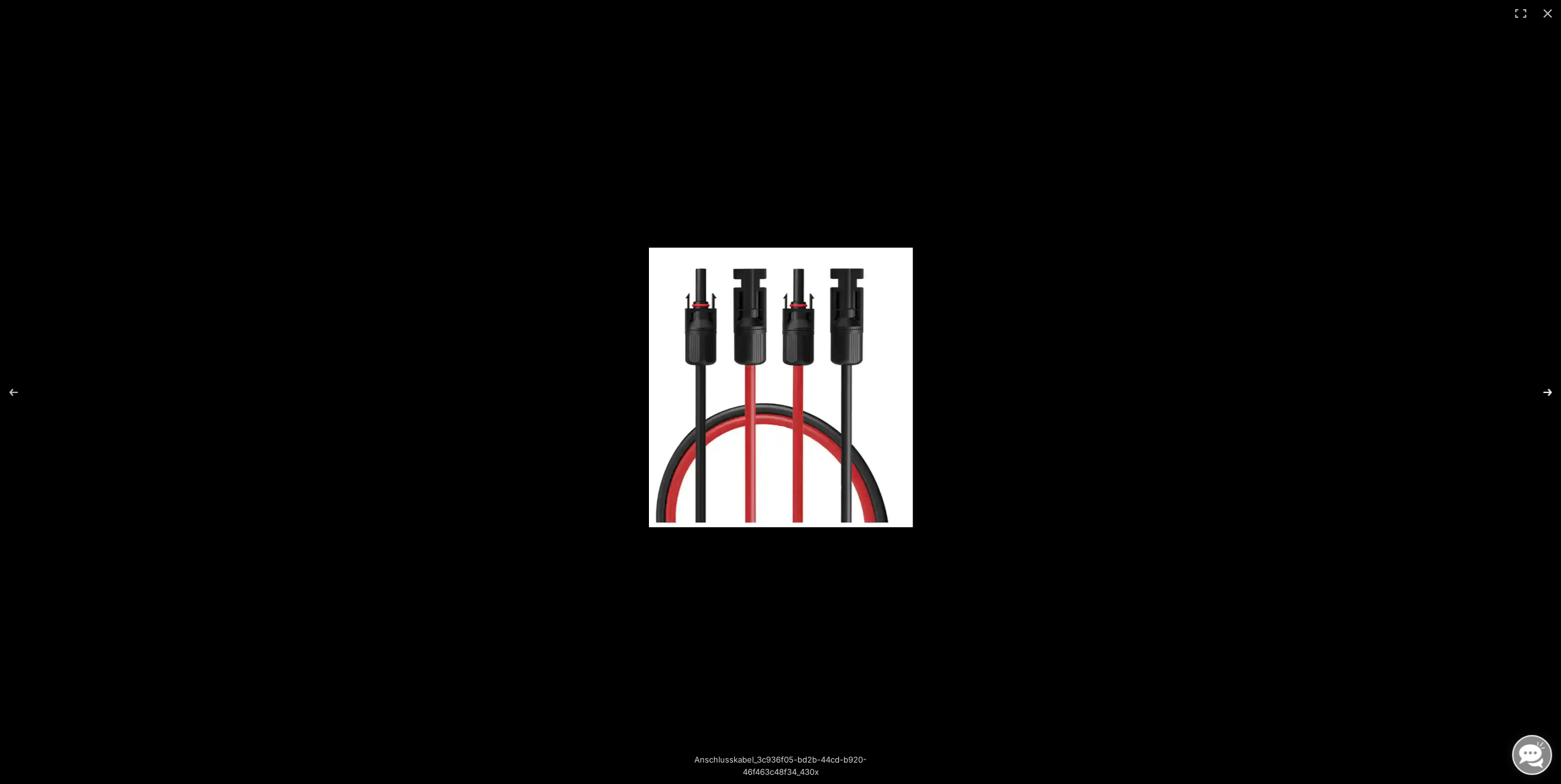
click at [1544, 393] on button "Next (arrow right)" at bounding box center [1539, 392] width 43 height 62
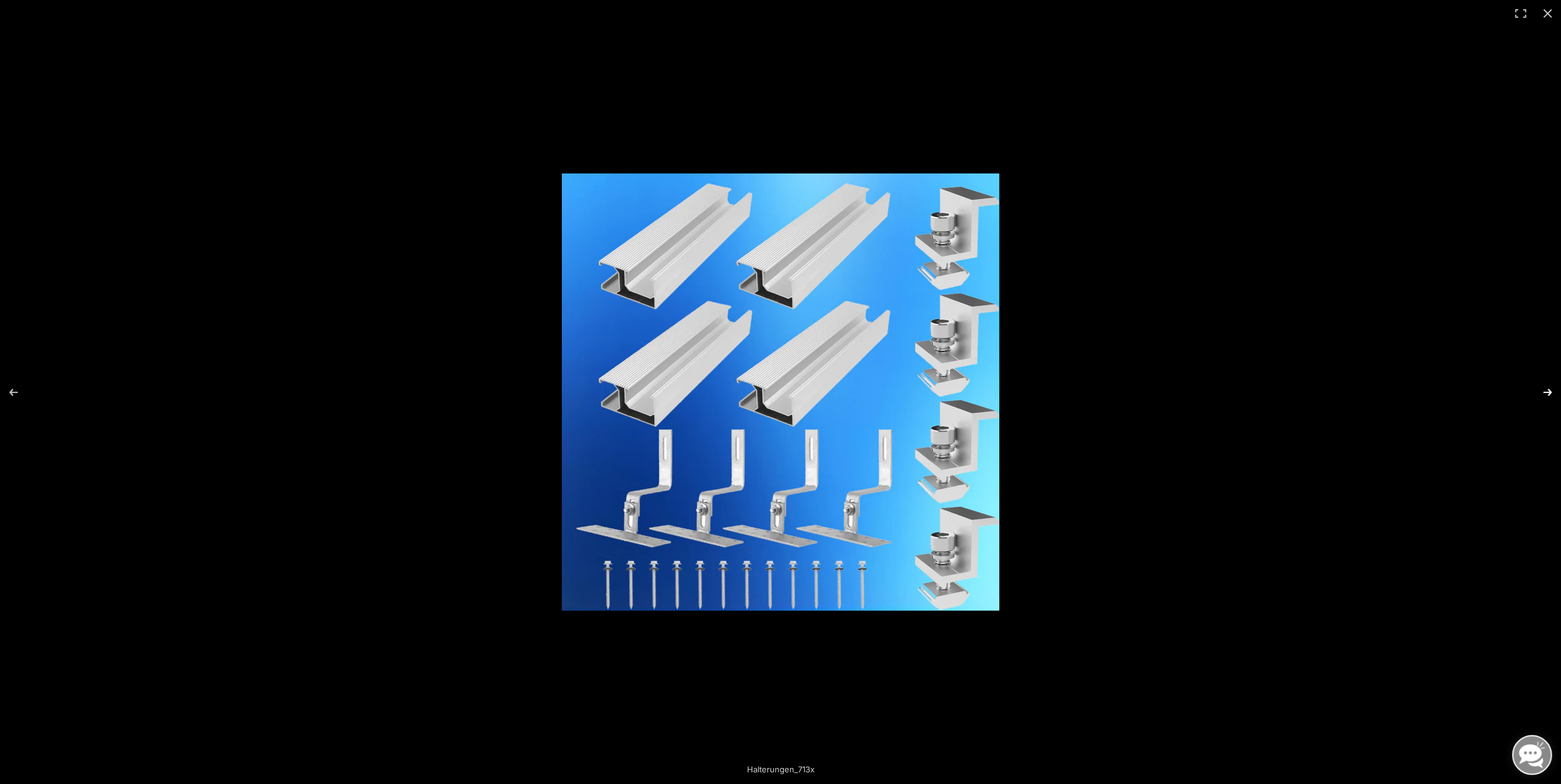
click at [1546, 390] on button "Next (arrow right)" at bounding box center [1539, 392] width 43 height 62
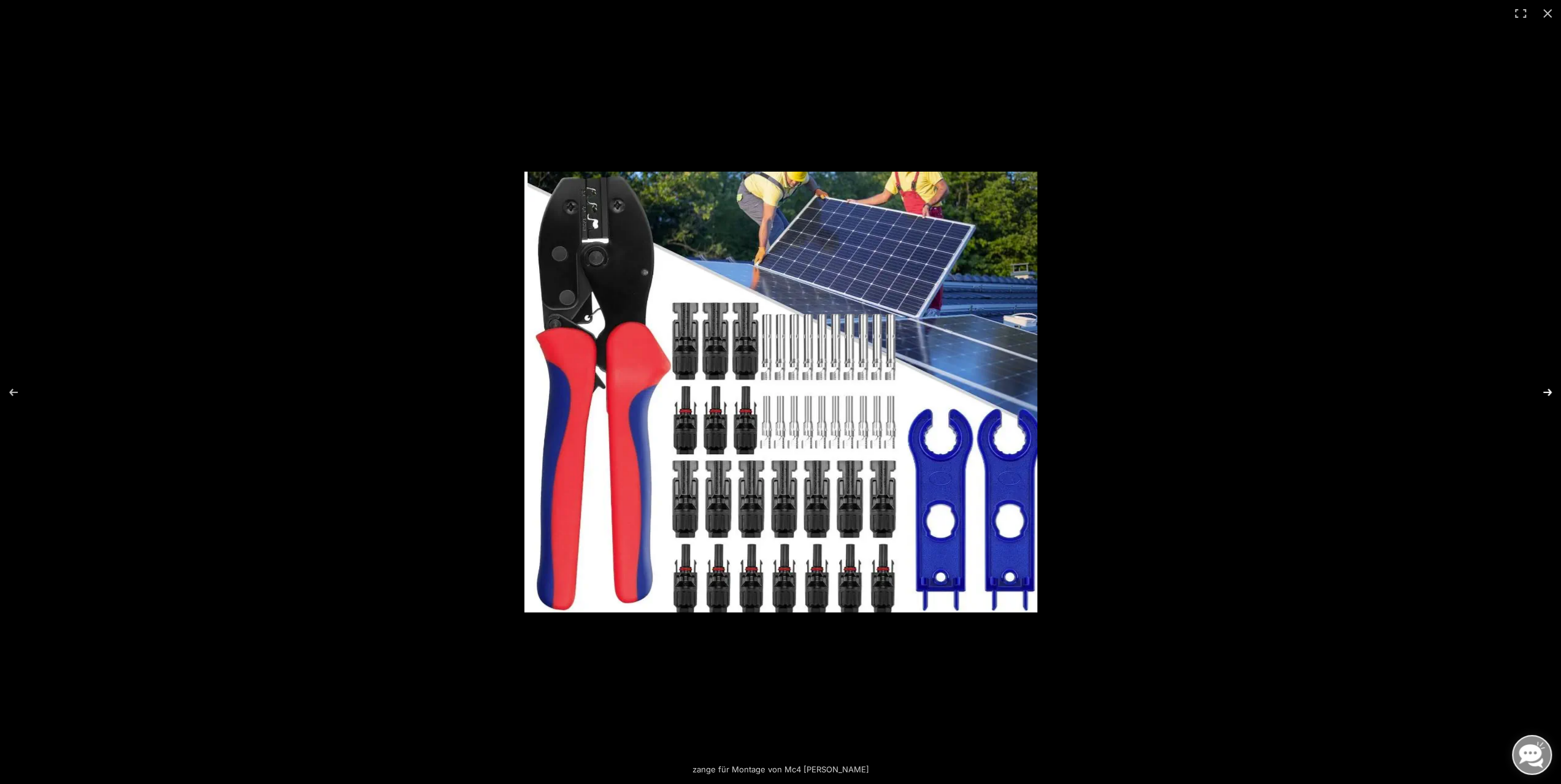
click at [1544, 387] on button "Next (arrow right)" at bounding box center [1539, 392] width 43 height 62
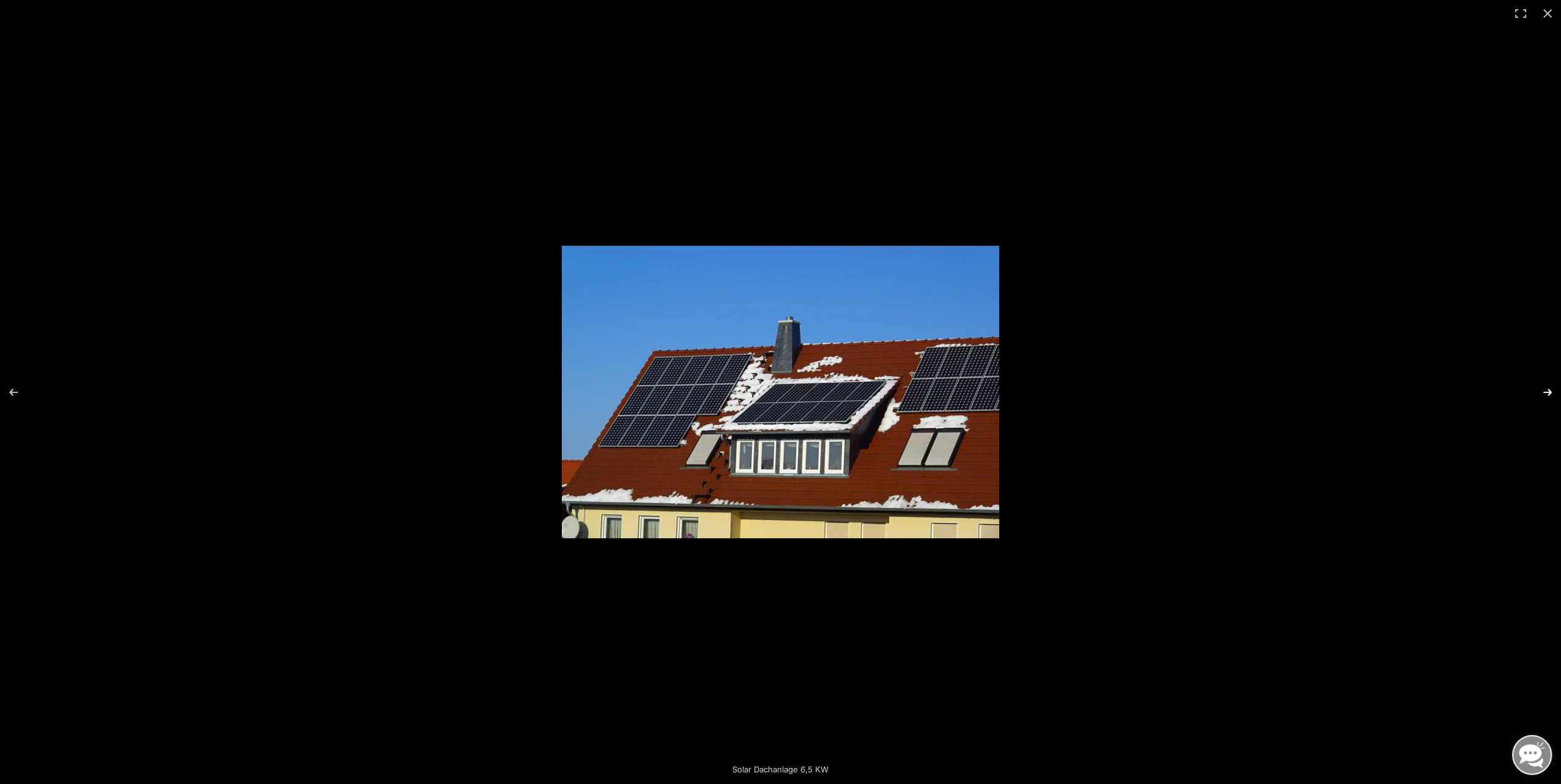
click at [1546, 390] on button "Next (arrow right)" at bounding box center [1539, 392] width 43 height 62
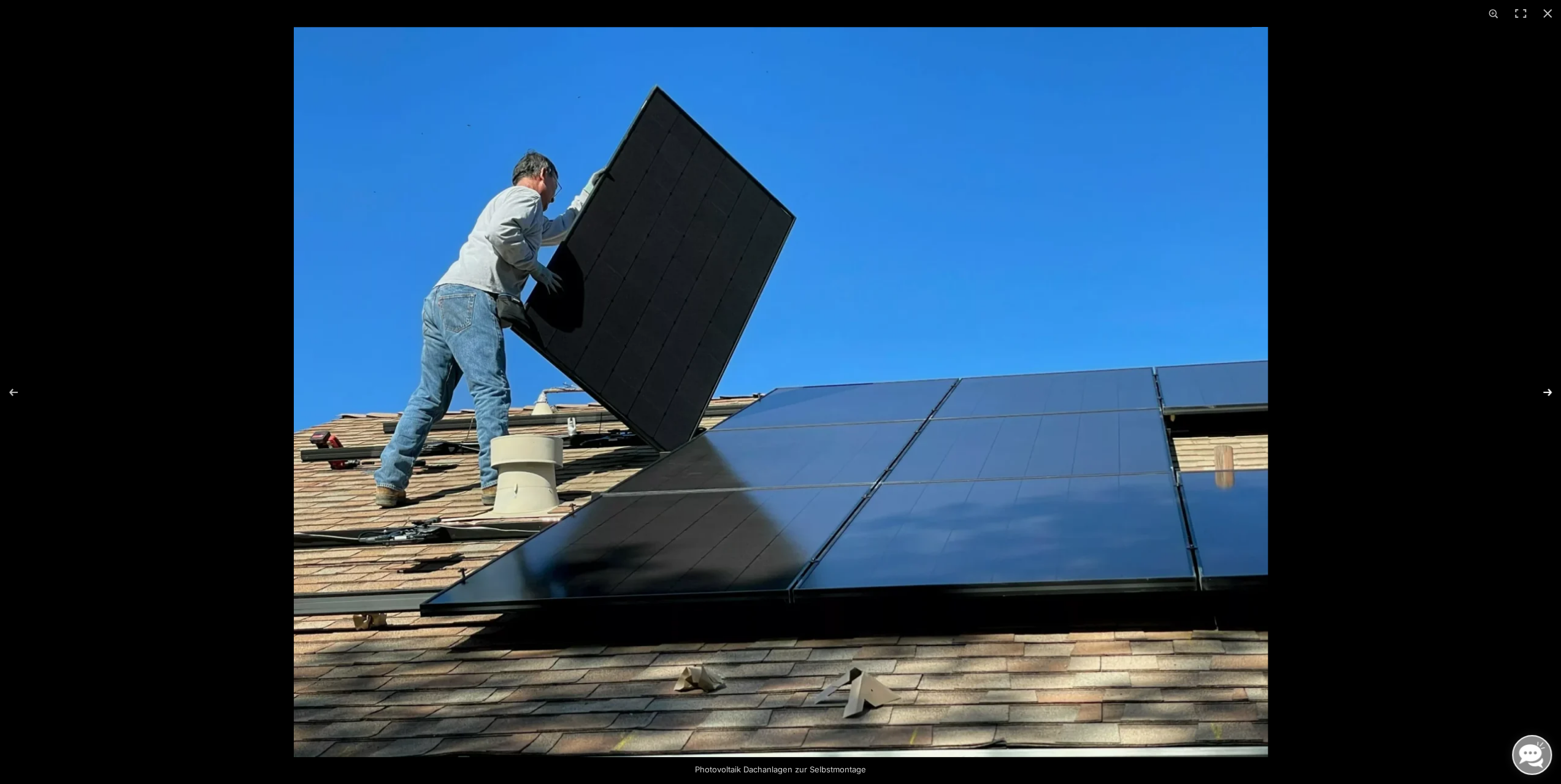
click at [1550, 391] on button "Next (arrow right)" at bounding box center [1539, 392] width 43 height 62
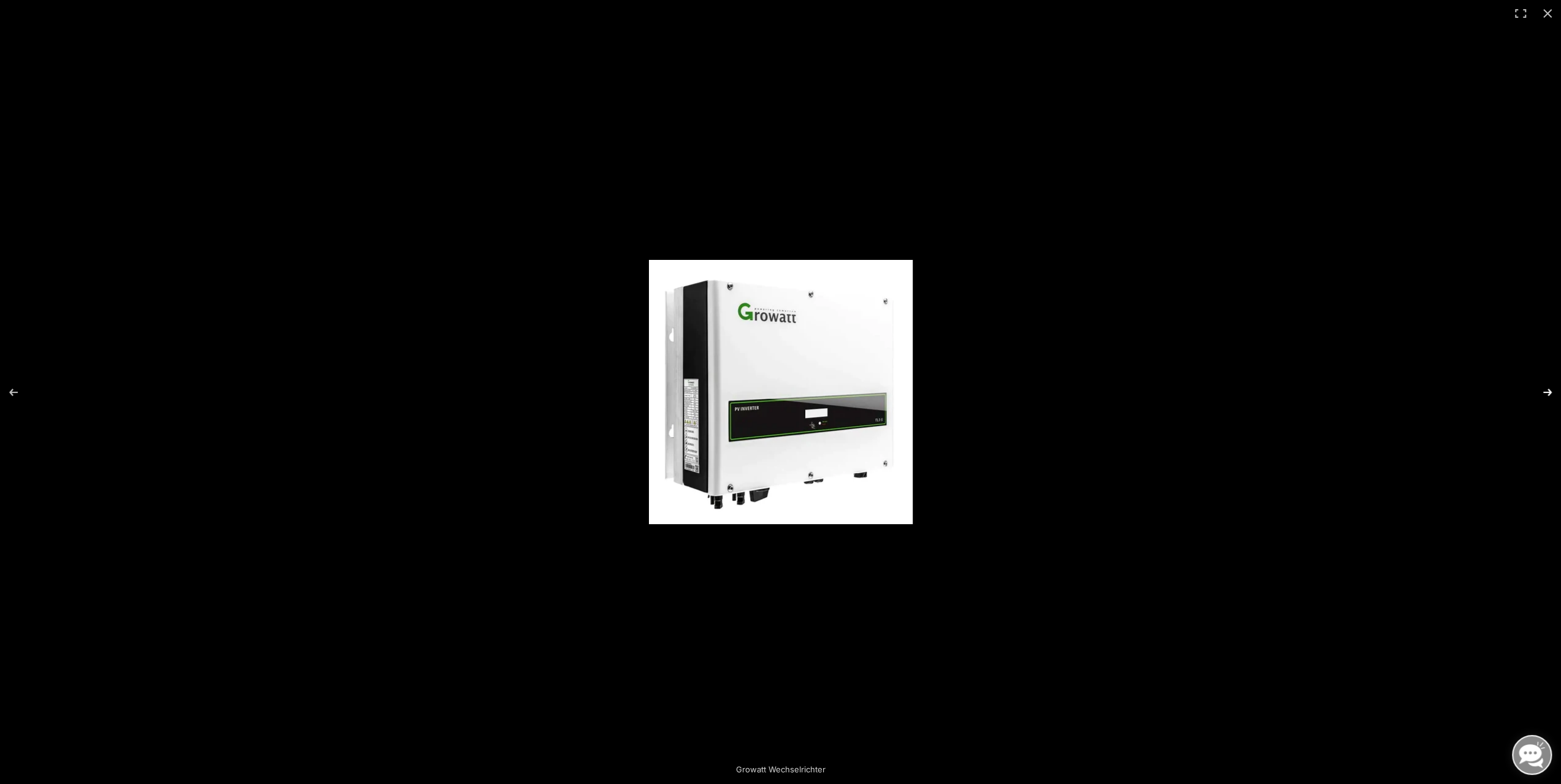
click at [1550, 391] on button "Next (arrow right)" at bounding box center [1539, 392] width 43 height 62
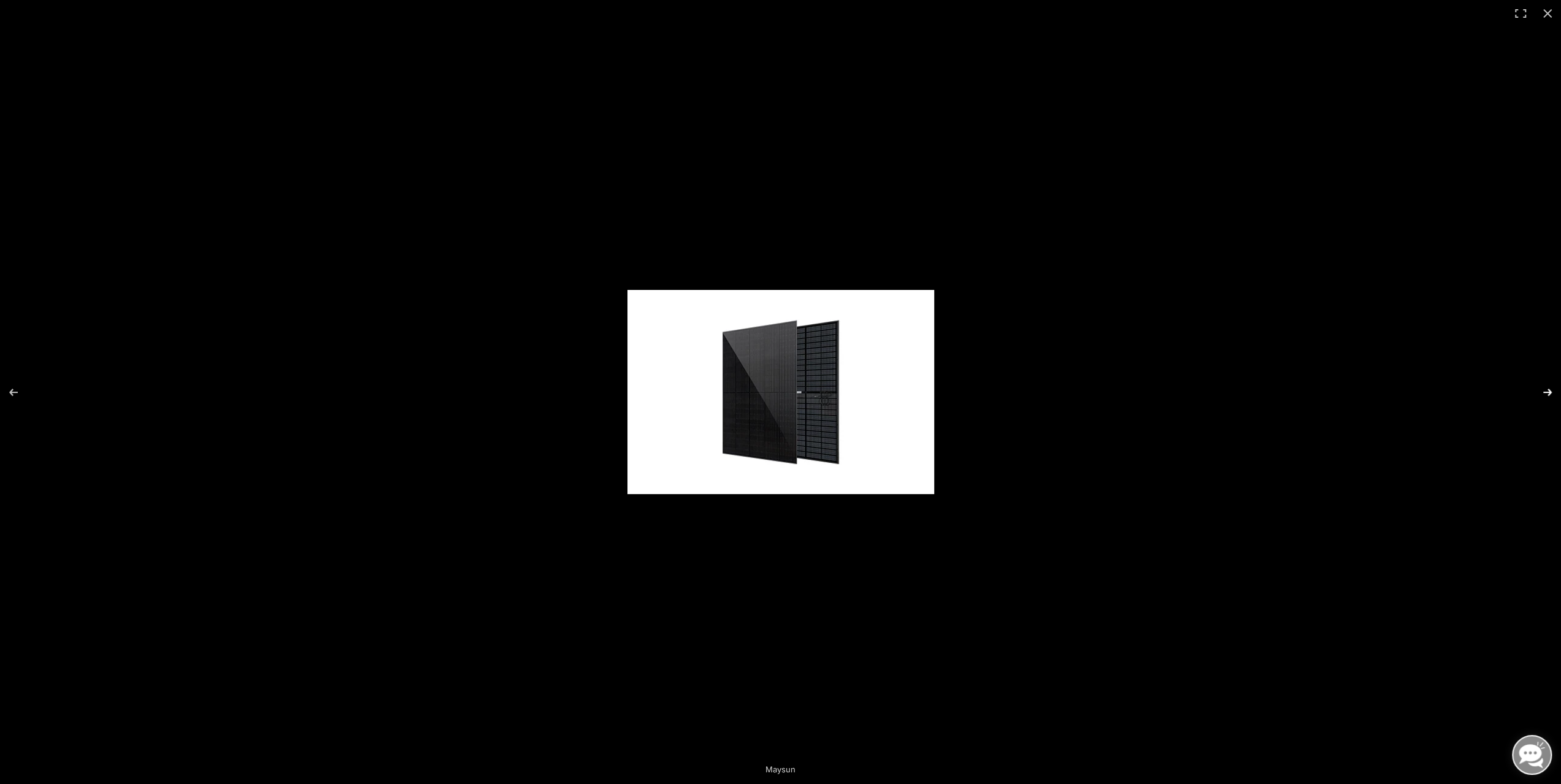
click at [1550, 391] on button "Next (arrow right)" at bounding box center [1539, 392] width 43 height 62
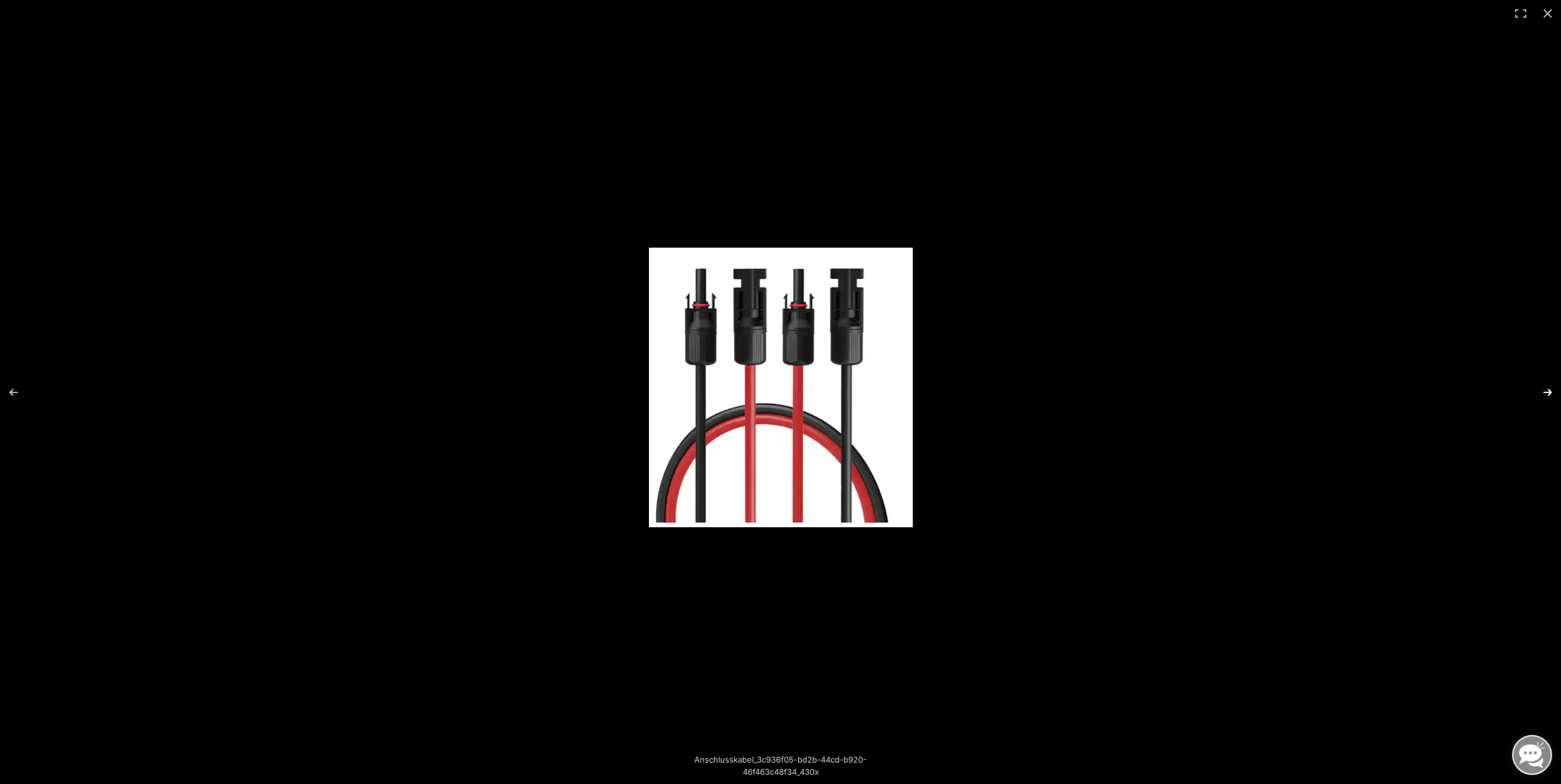
click at [1550, 391] on button "Next (arrow right)" at bounding box center [1539, 392] width 43 height 62
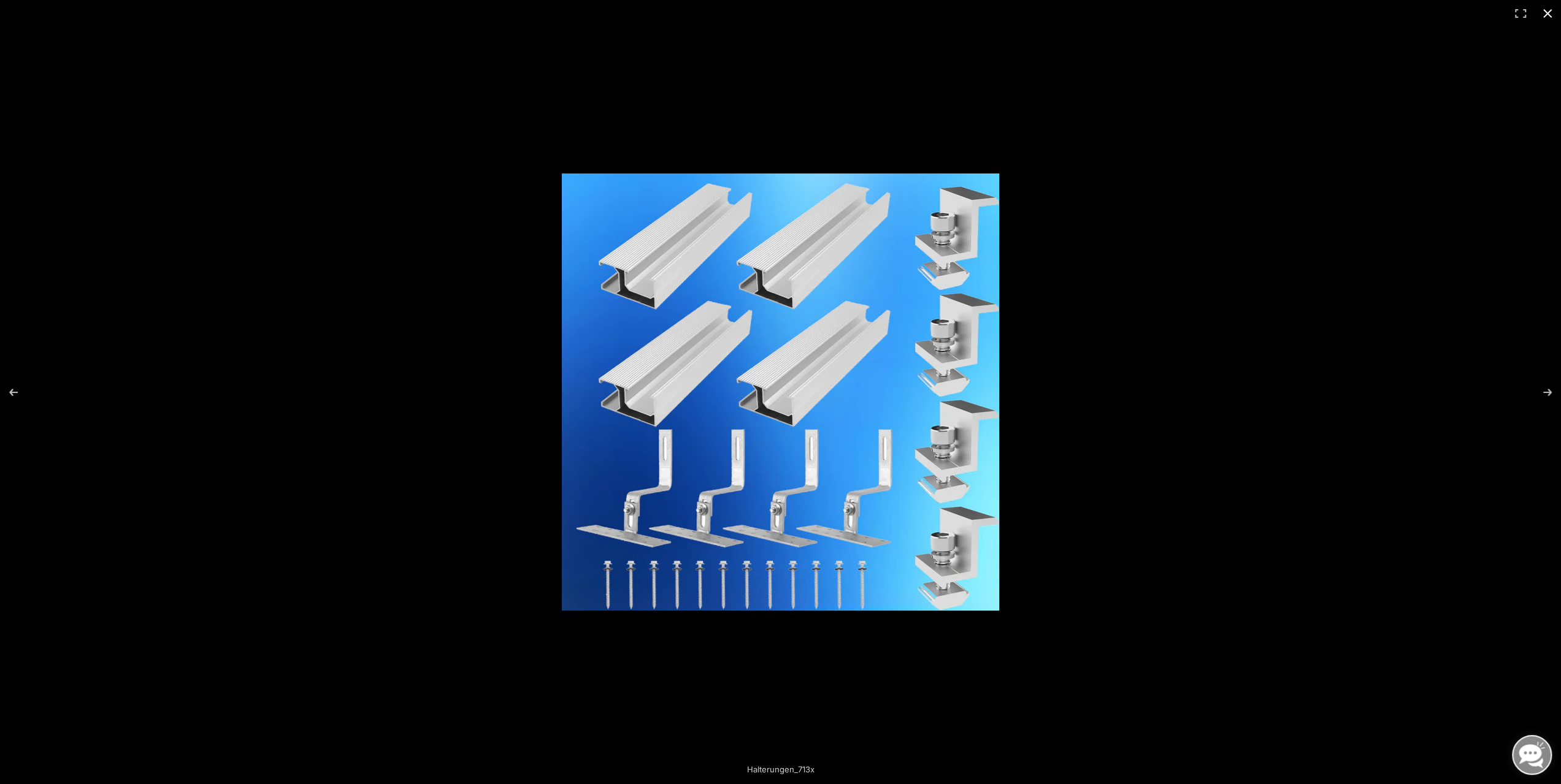
click at [1551, 15] on button "Close (Esc)" at bounding box center [1547, 13] width 27 height 27
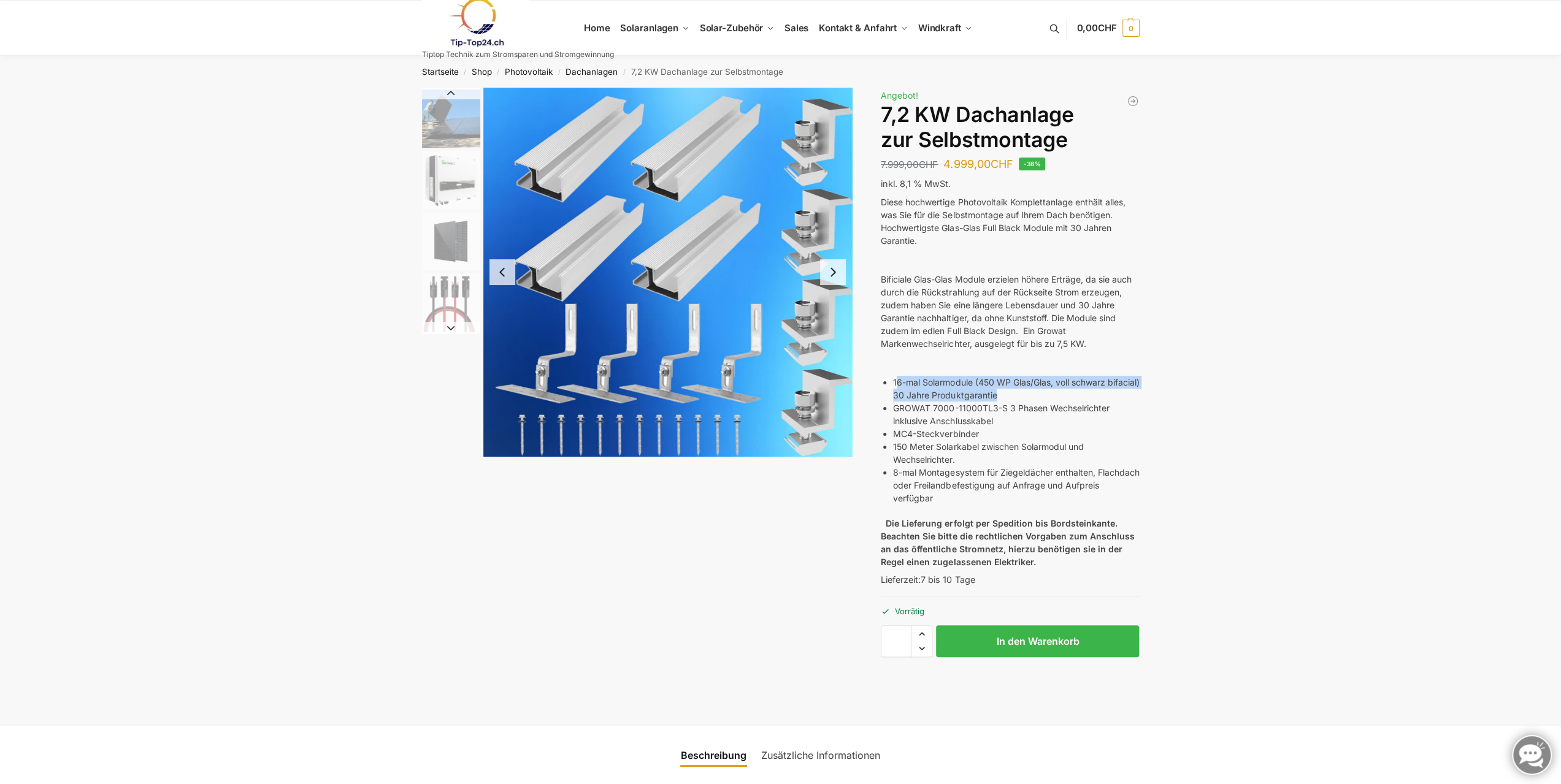
drag, startPoint x: 896, startPoint y: 380, endPoint x: 1033, endPoint y: 399, distance: 138.3
click at [1033, 399] on li "16-mal Solarmodule (450 WP Glas/Glas, voll schwarz bifacial) 30 Jahre Produktga…" at bounding box center [1015, 388] width 246 height 26
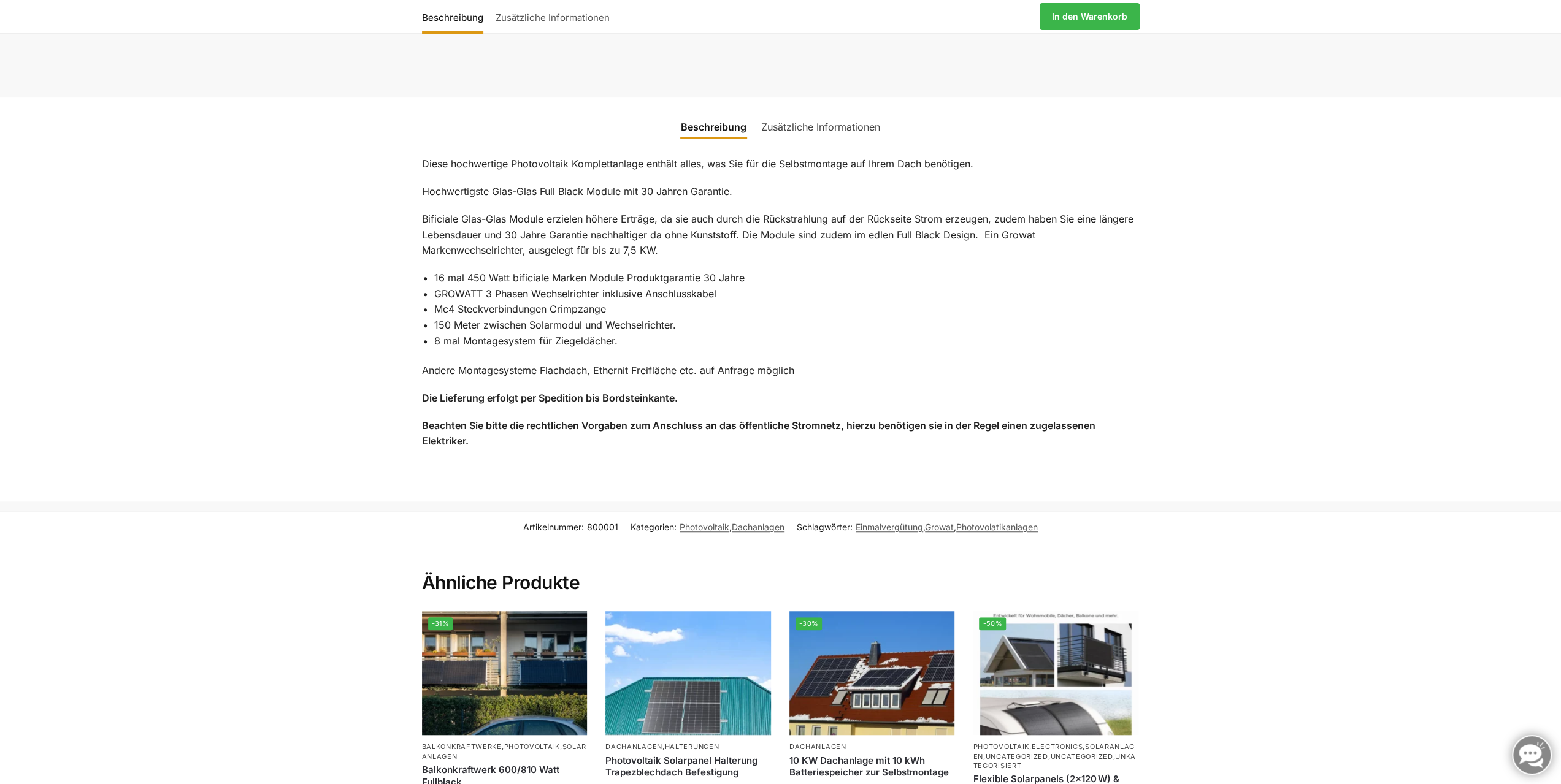
scroll to position [674, 0]
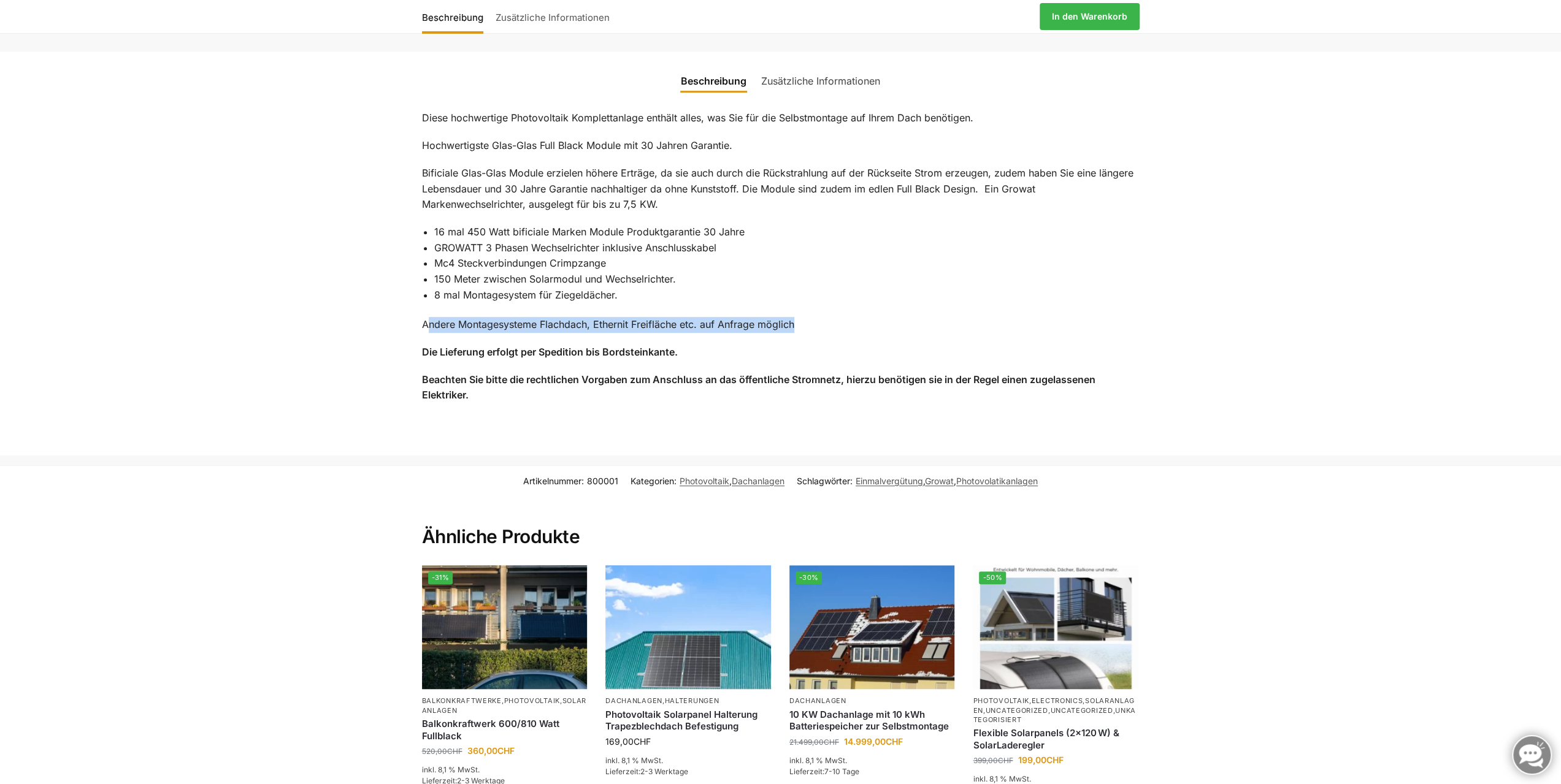
drag, startPoint x: 426, startPoint y: 322, endPoint x: 842, endPoint y: 312, distance: 416.1
click at [842, 312] on div "Diese hochwertige Photovoltaik Komplettanlage enthält alles, was Sie für die Se…" at bounding box center [780, 263] width 769 height 335
click at [365, 315] on div "Beschreibung Zusätzliche Informationen Diese hochwertige Photovoltaik Kompletta…" at bounding box center [780, 253] width 1561 height 405
drag, startPoint x: 433, startPoint y: 294, endPoint x: 668, endPoint y: 291, distance: 235.0
click at [668, 291] on div "Diese hochwertige Photovoltaik Komplettanlage enthält alles, was Sie für die Se…" at bounding box center [780, 263] width 769 height 335
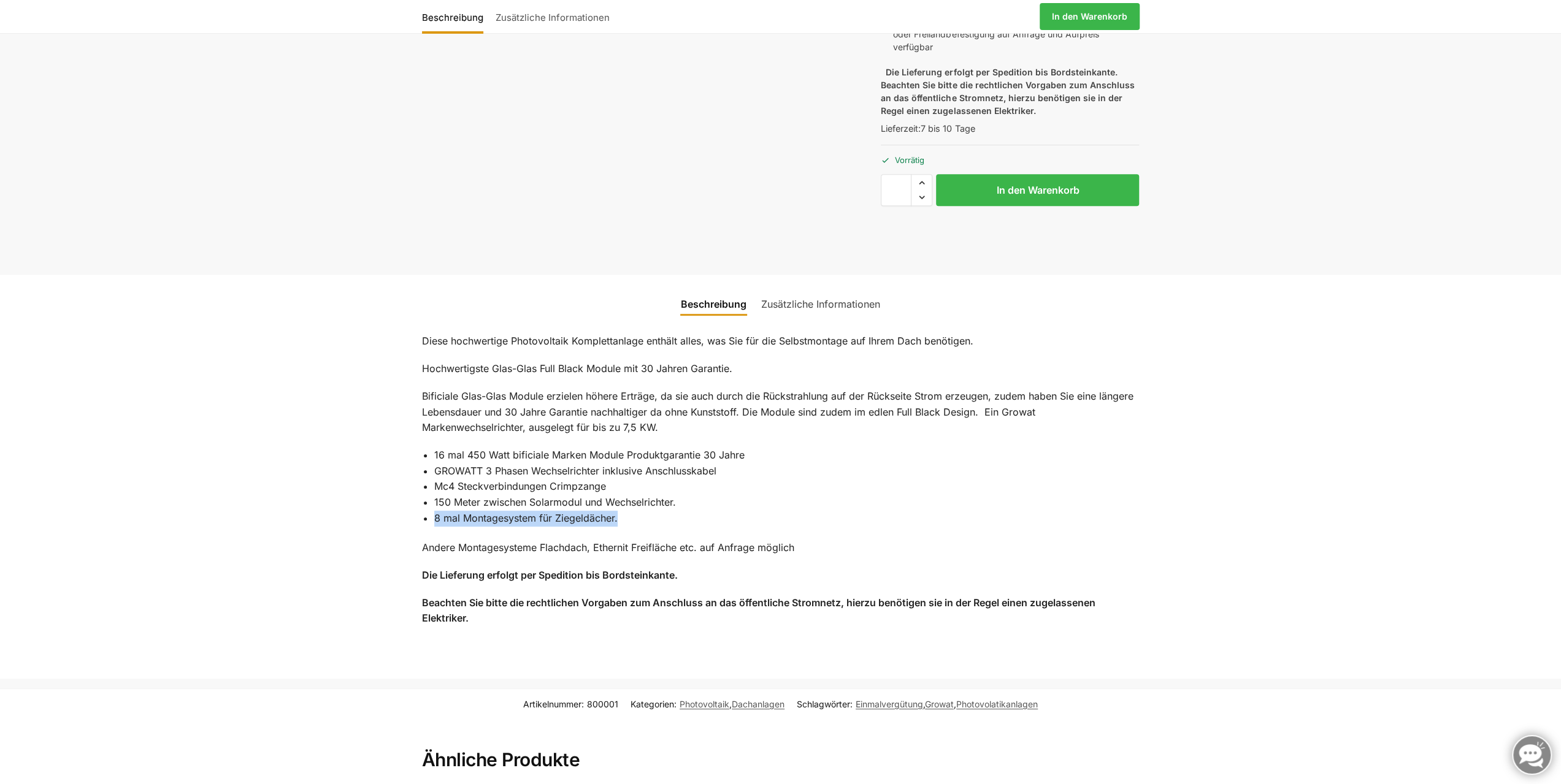
scroll to position [417, 0]
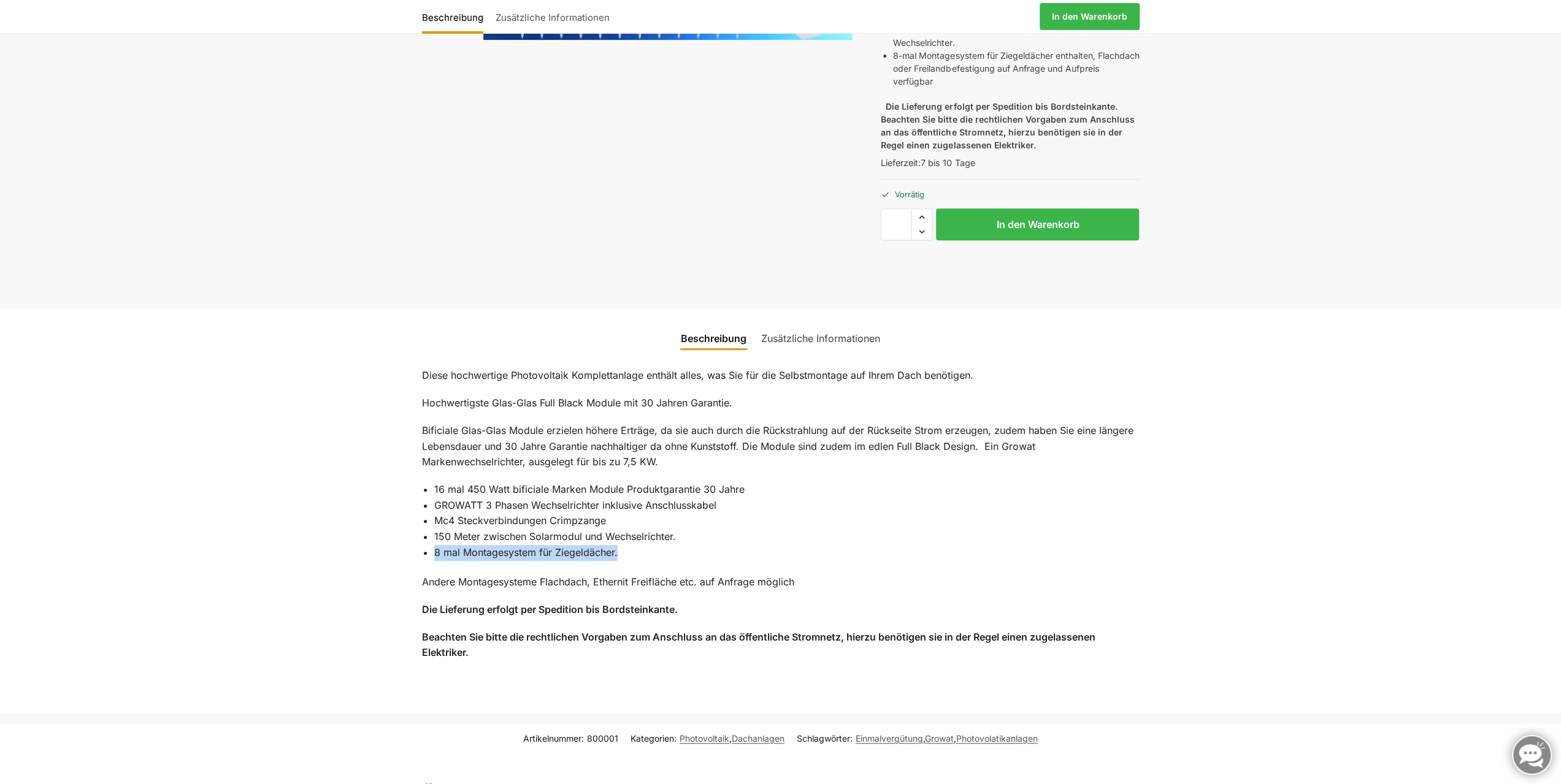
click at [784, 336] on link "Zusätzliche Informationen" at bounding box center [820, 338] width 134 height 29
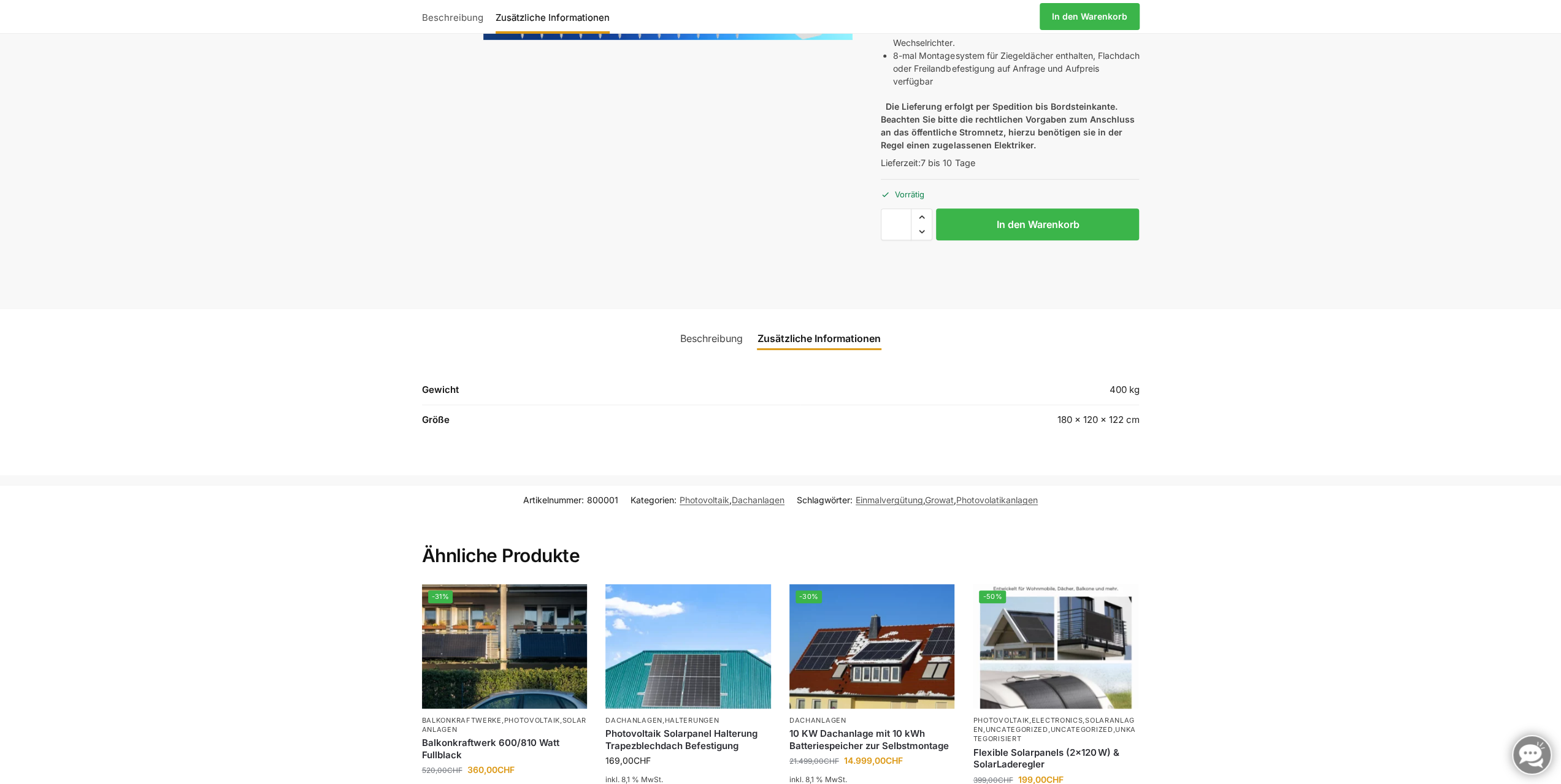
click at [719, 341] on link "Beschreibung" at bounding box center [712, 338] width 77 height 29
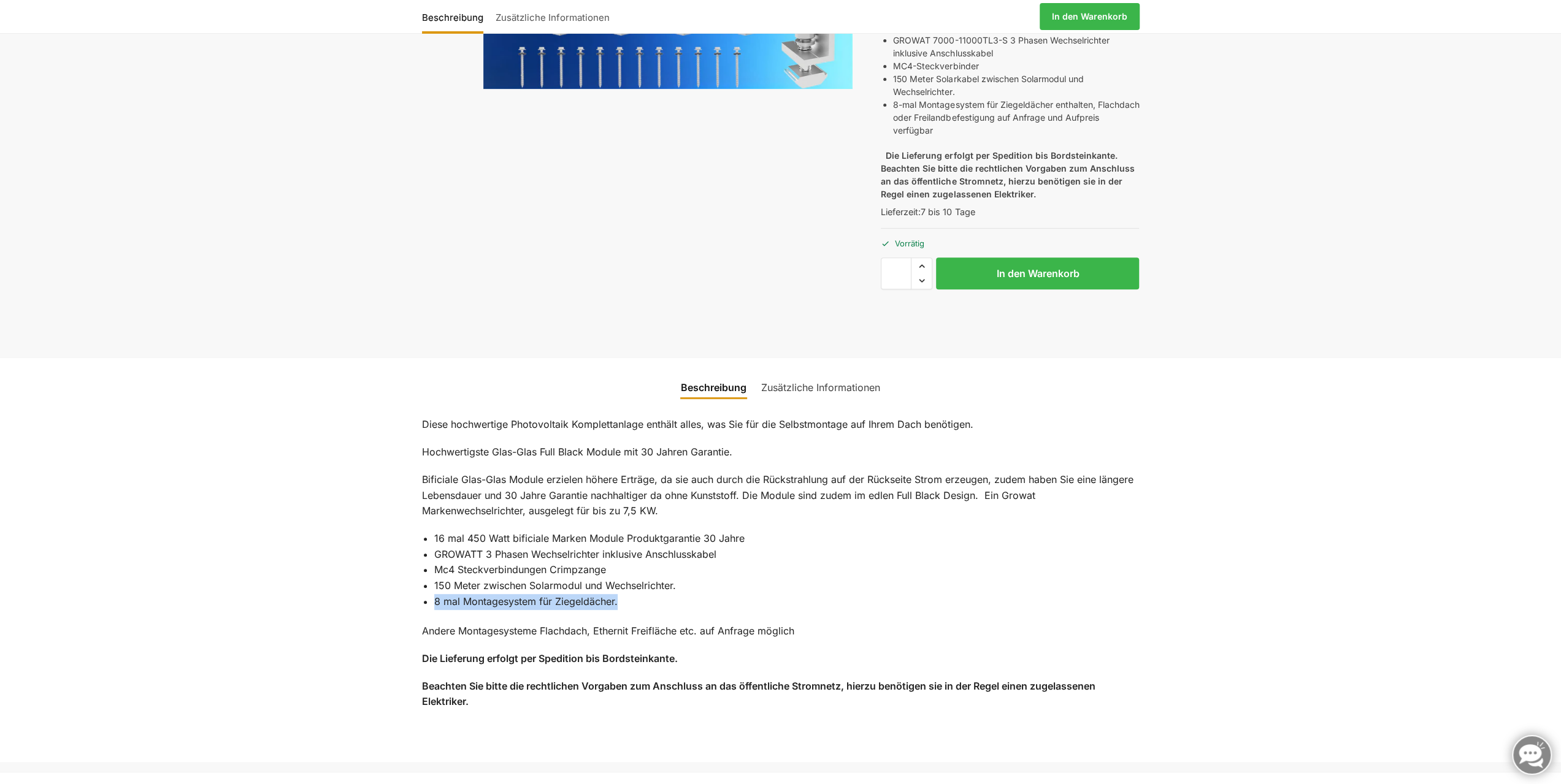
scroll to position [0, 0]
